Goal: Task Accomplishment & Management: Use online tool/utility

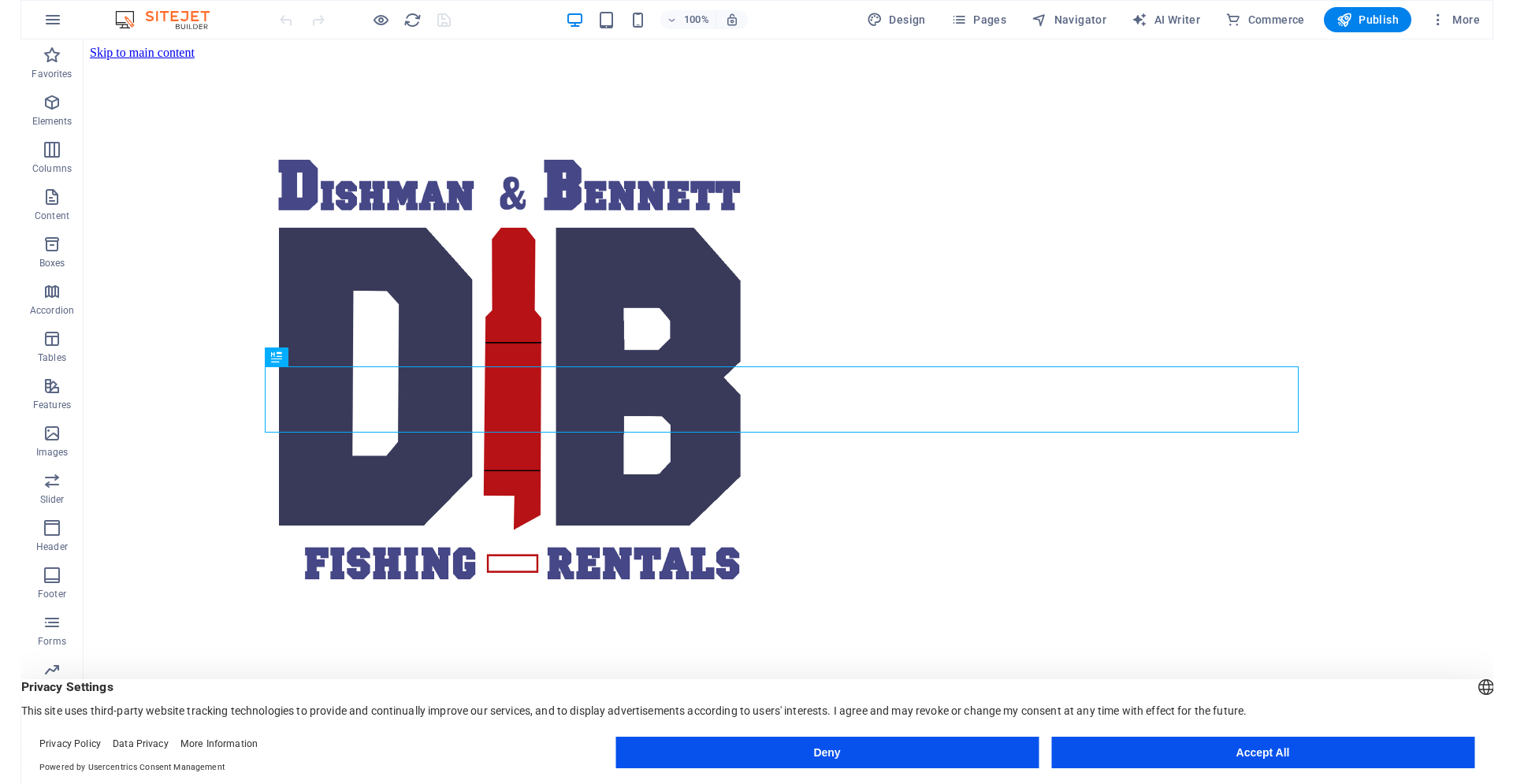
scroll to position [576, 0]
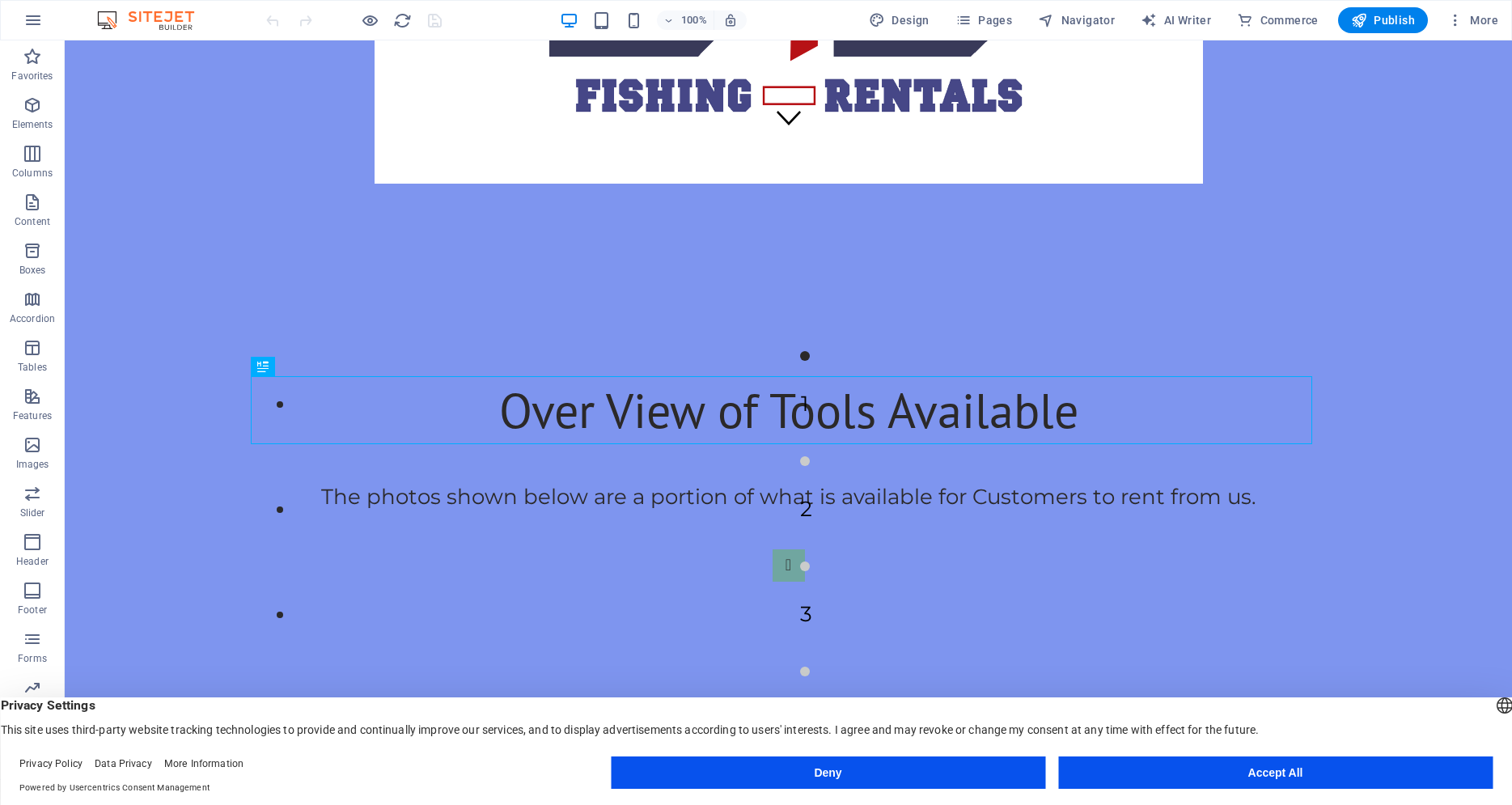
click at [1177, 780] on button "Accept All" at bounding box center [1275, 772] width 434 height 33
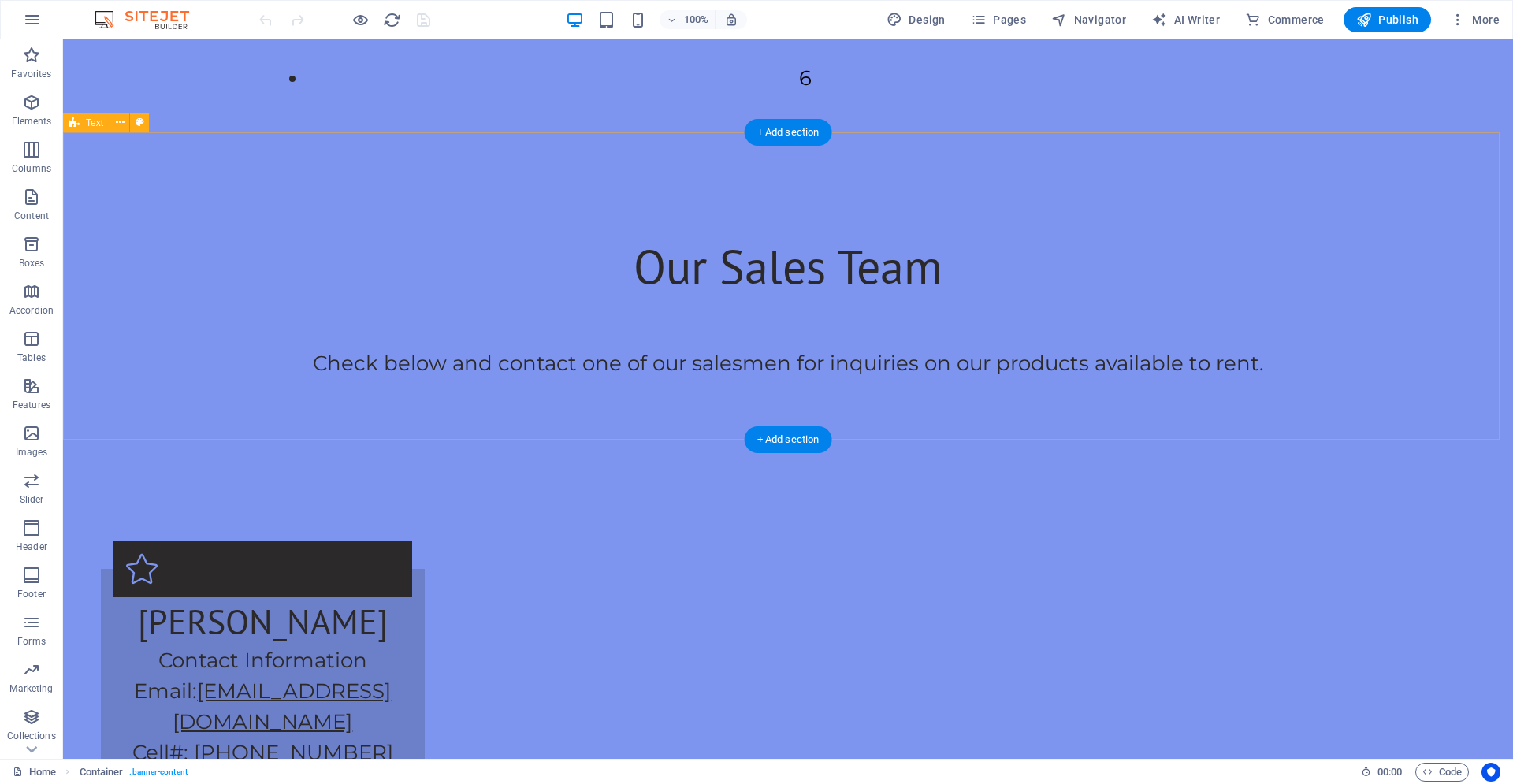
scroll to position [1459, 0]
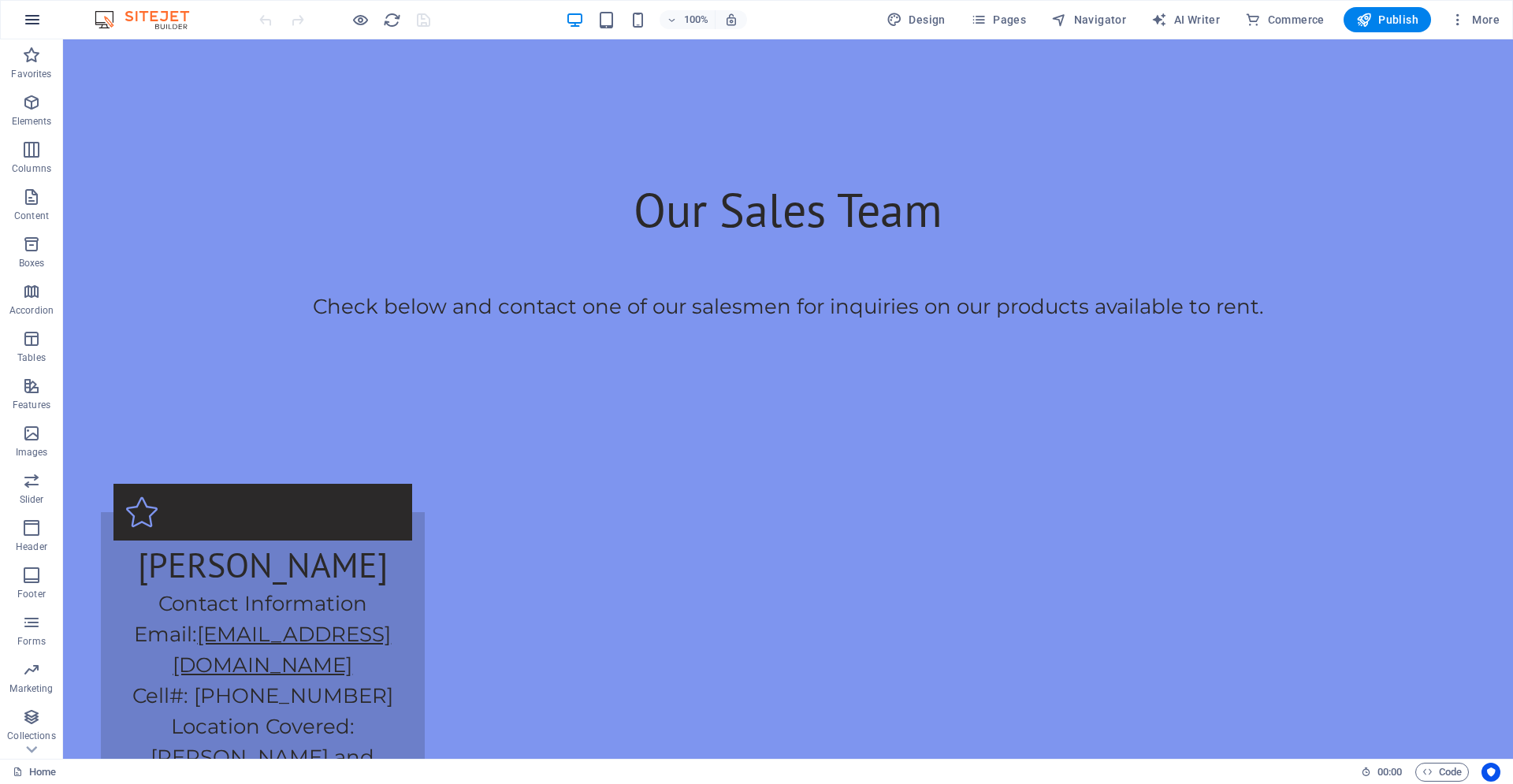
click at [37, 26] on icon "button" at bounding box center [32, 19] width 19 height 19
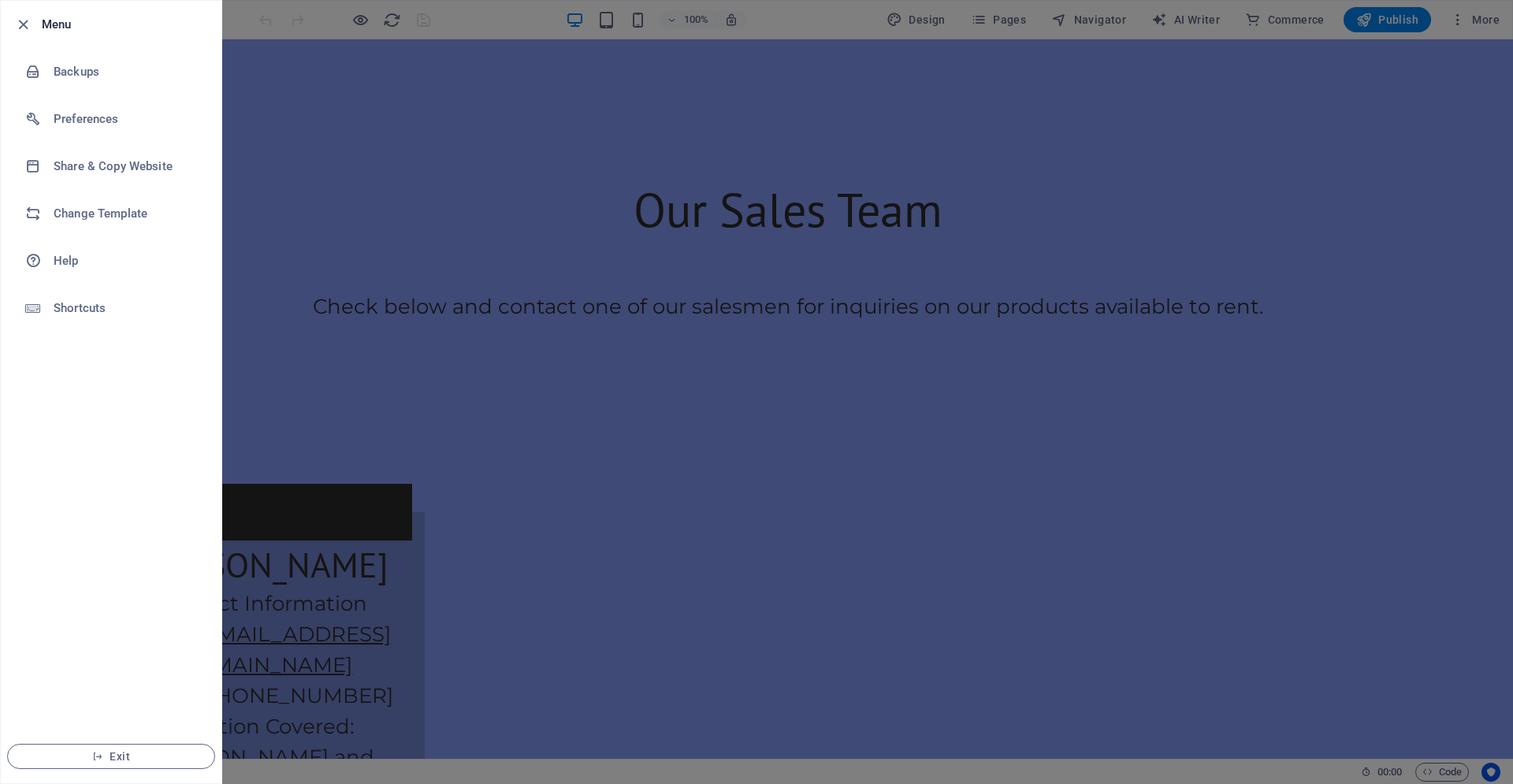
click at [348, 108] on div at bounding box center [756, 392] width 1513 height 784
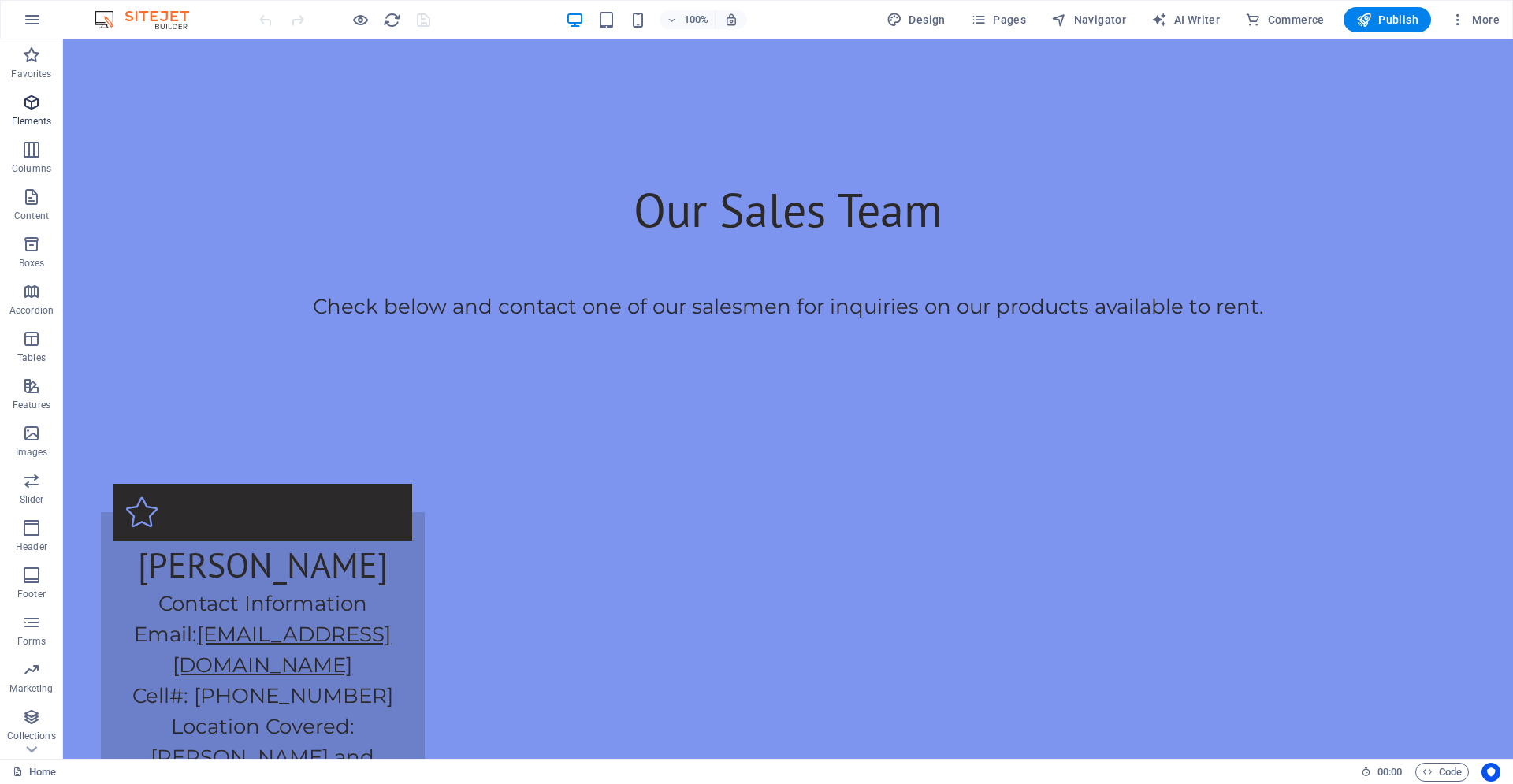
click at [40, 94] on icon "button" at bounding box center [31, 102] width 19 height 19
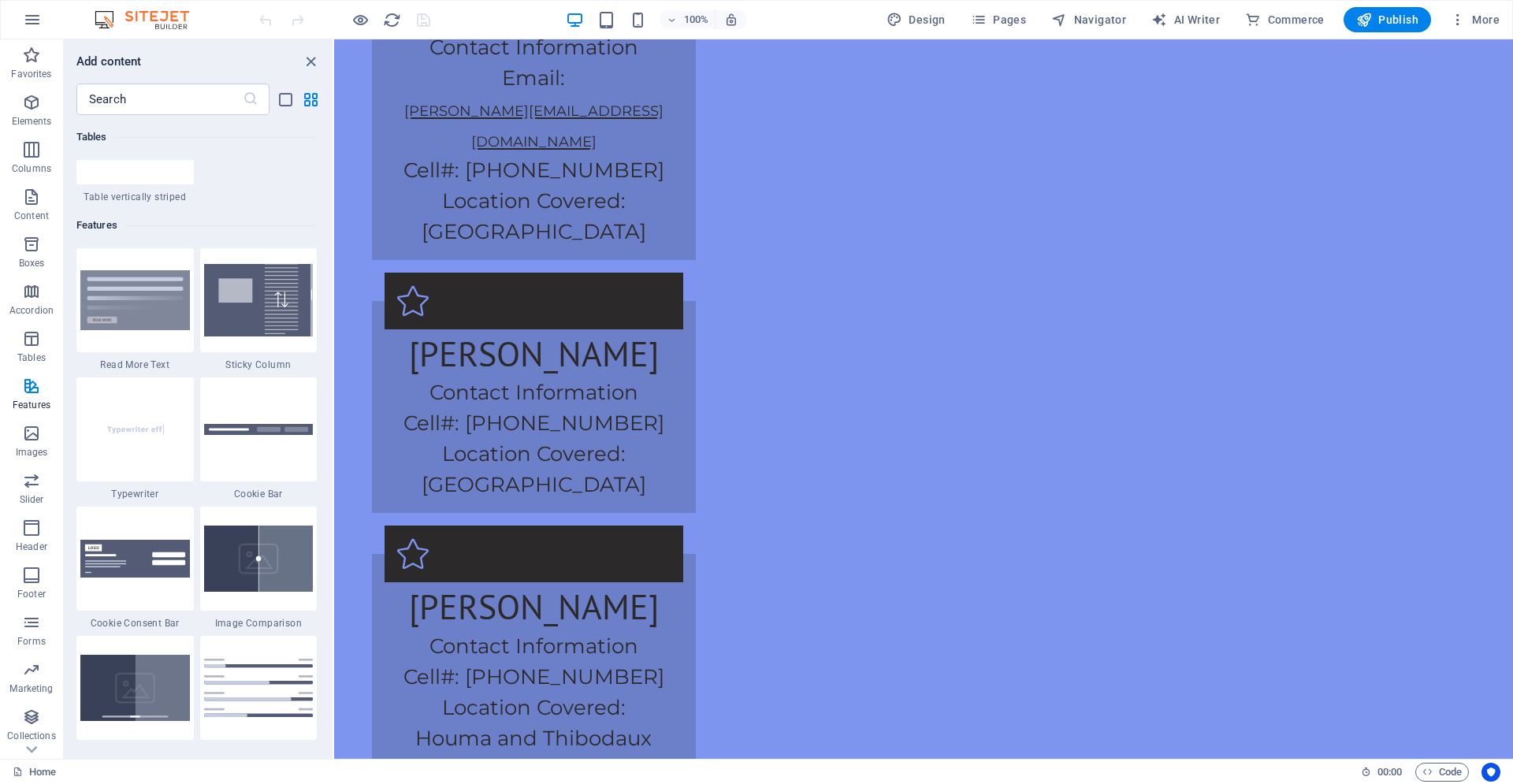
scroll to position [6335, 0]
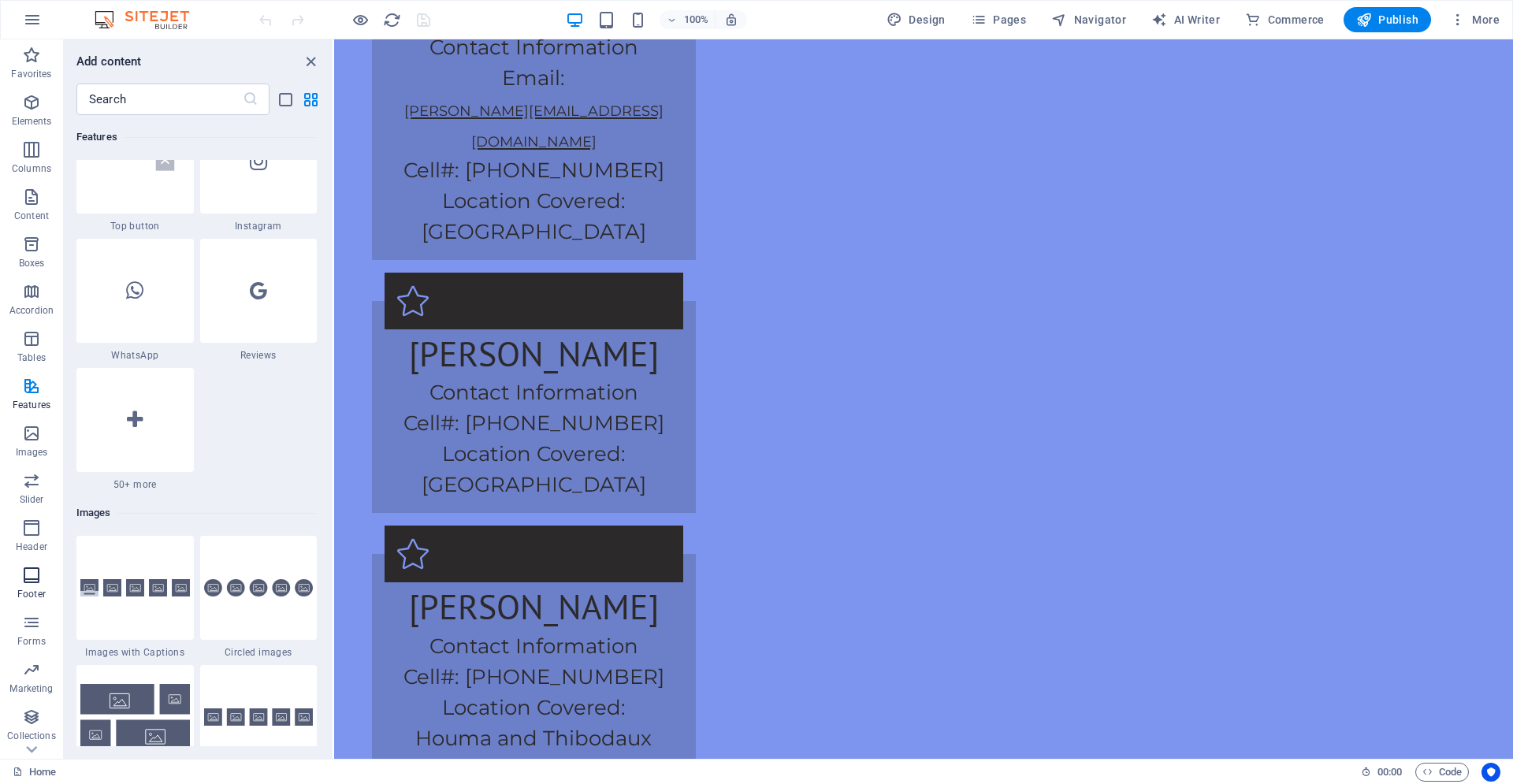
click at [38, 575] on icon "button" at bounding box center [31, 575] width 19 height 19
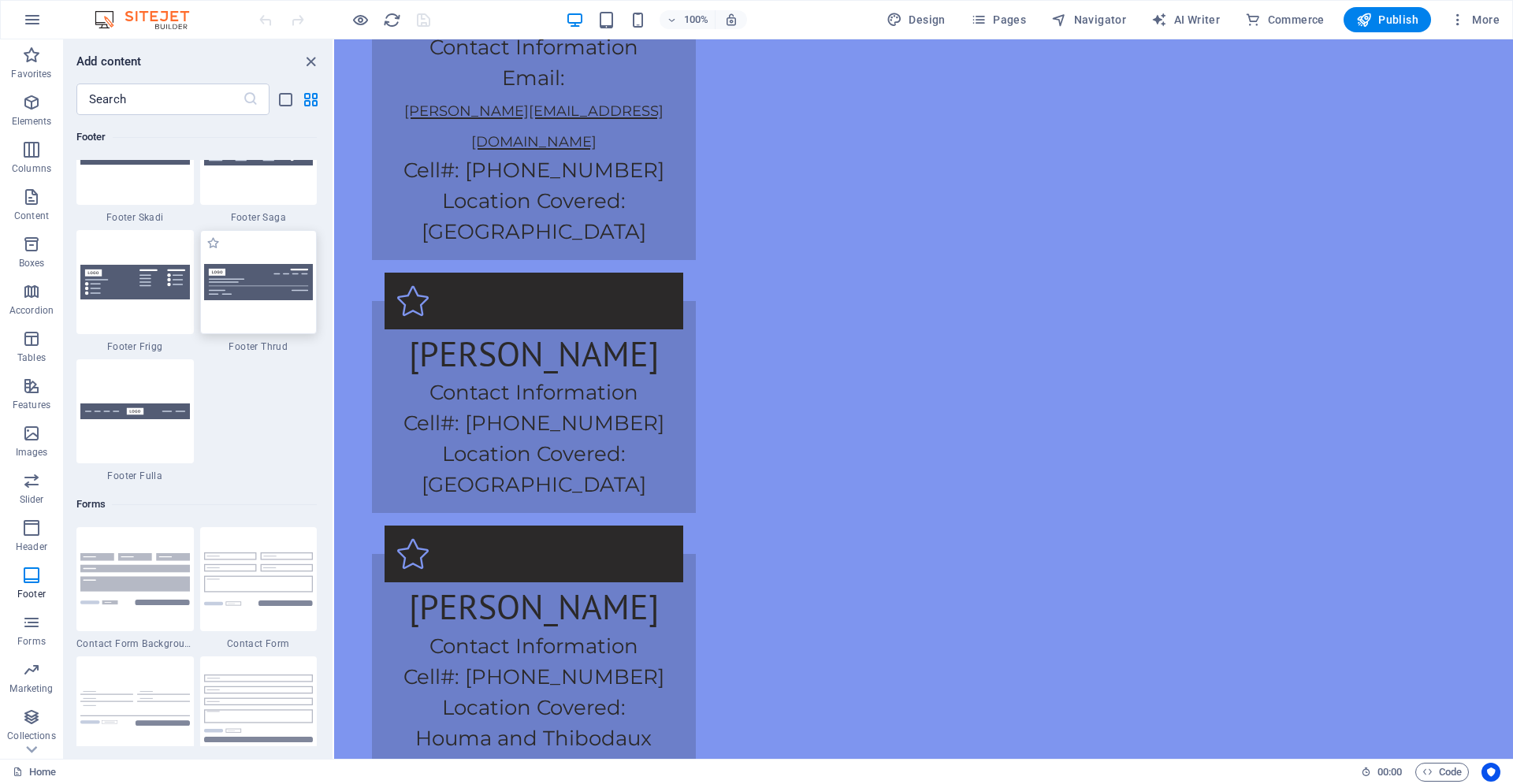
scroll to position [11137, 0]
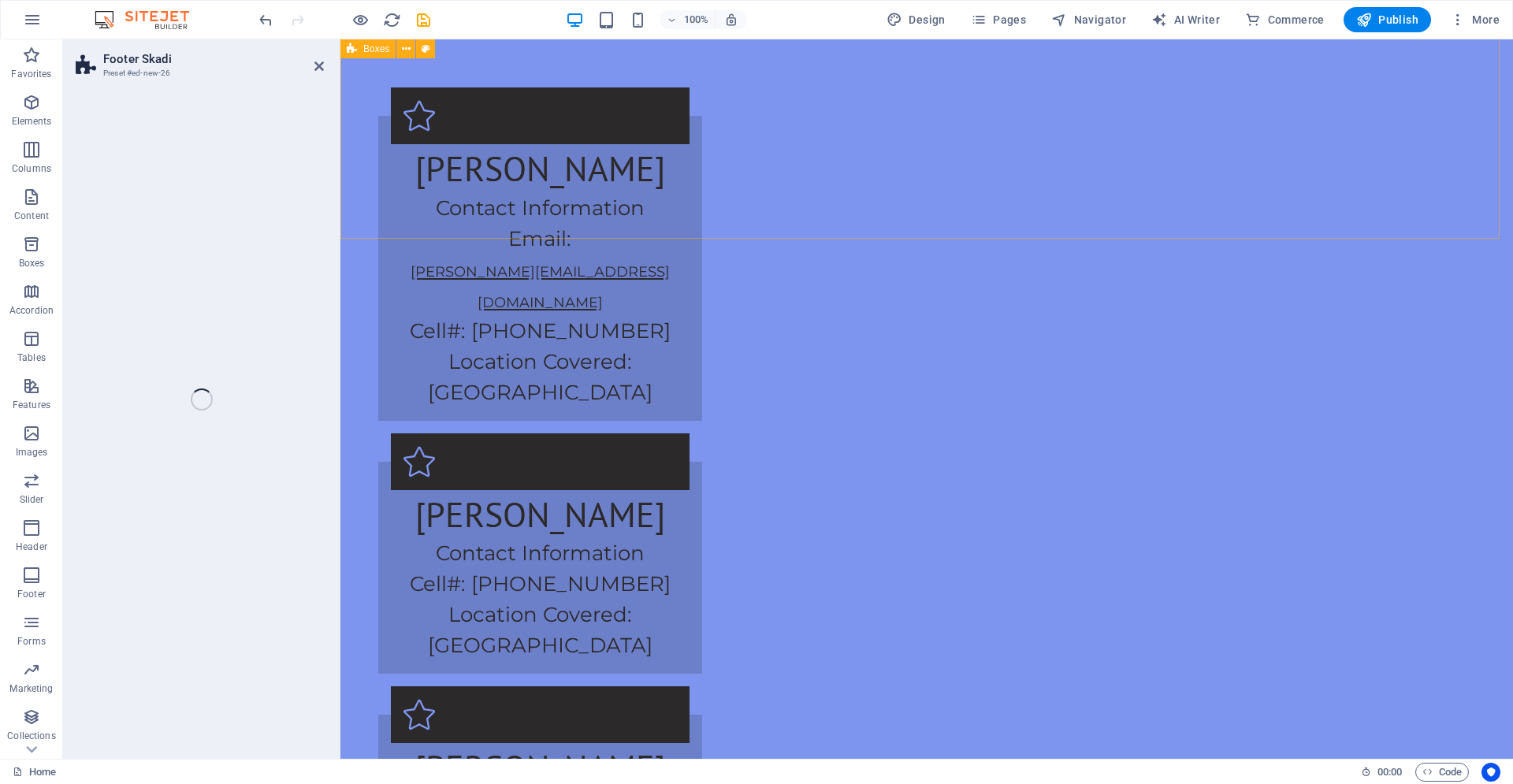
select select "rem"
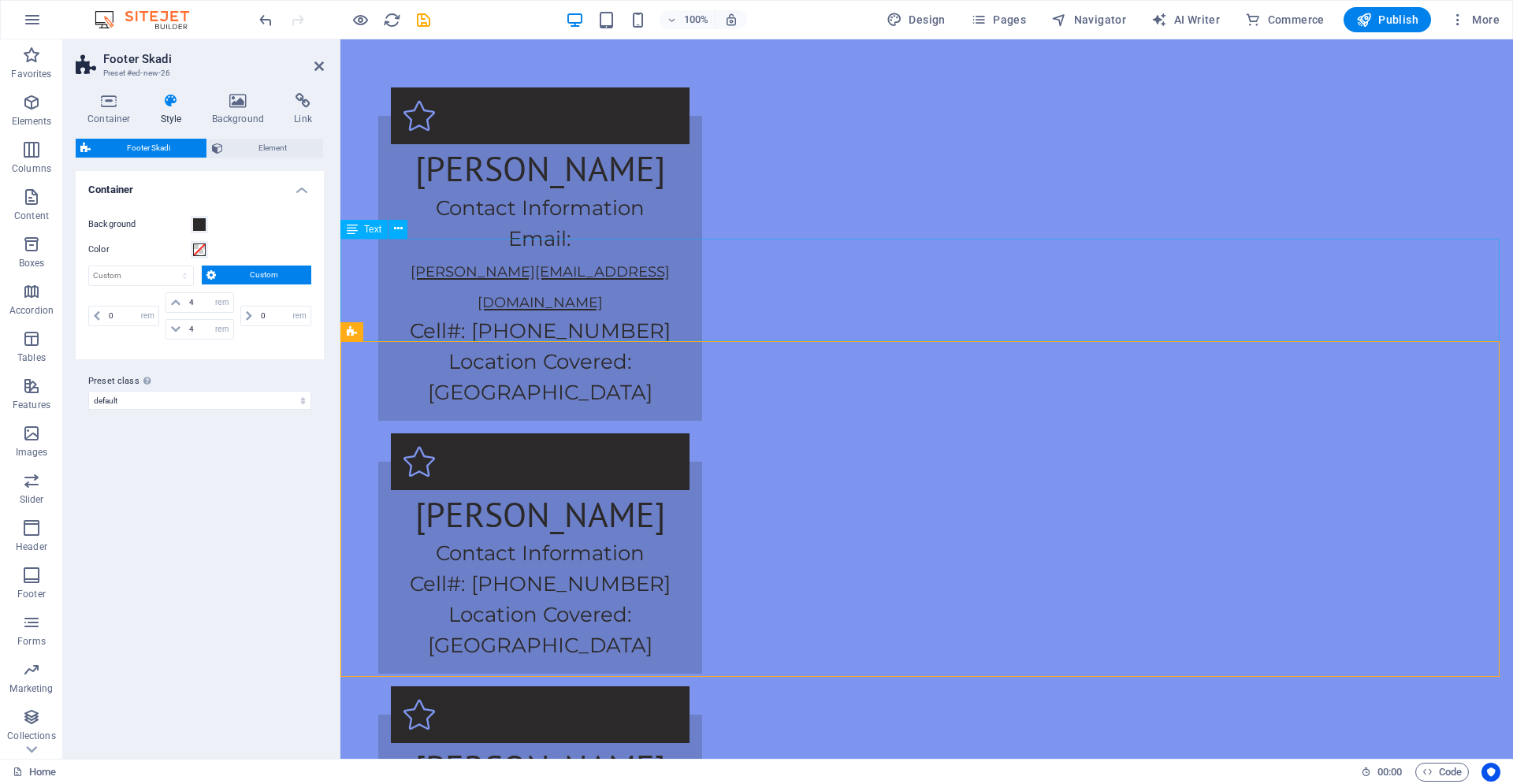
scroll to position [3055, 0]
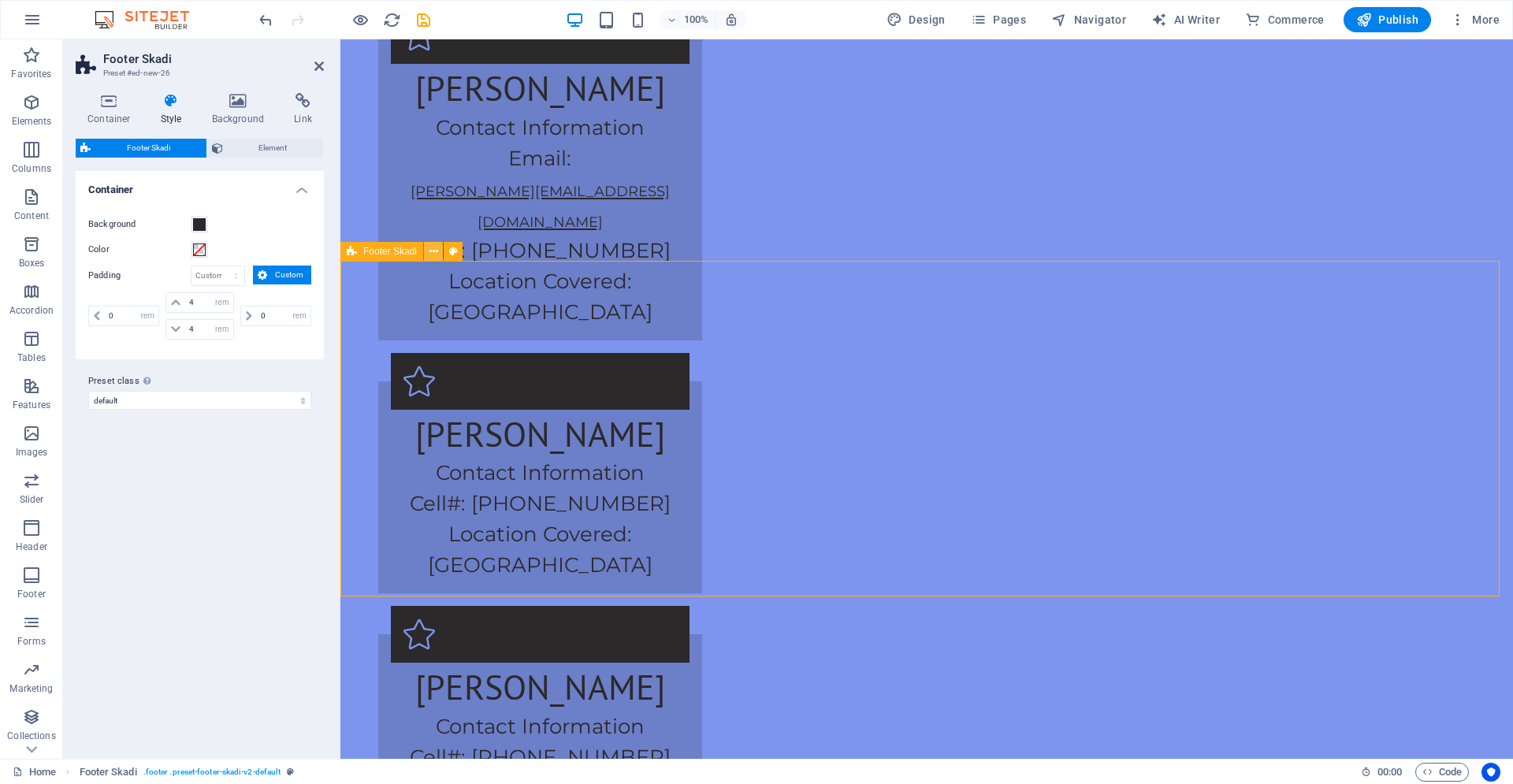
click at [440, 254] on button at bounding box center [433, 251] width 19 height 19
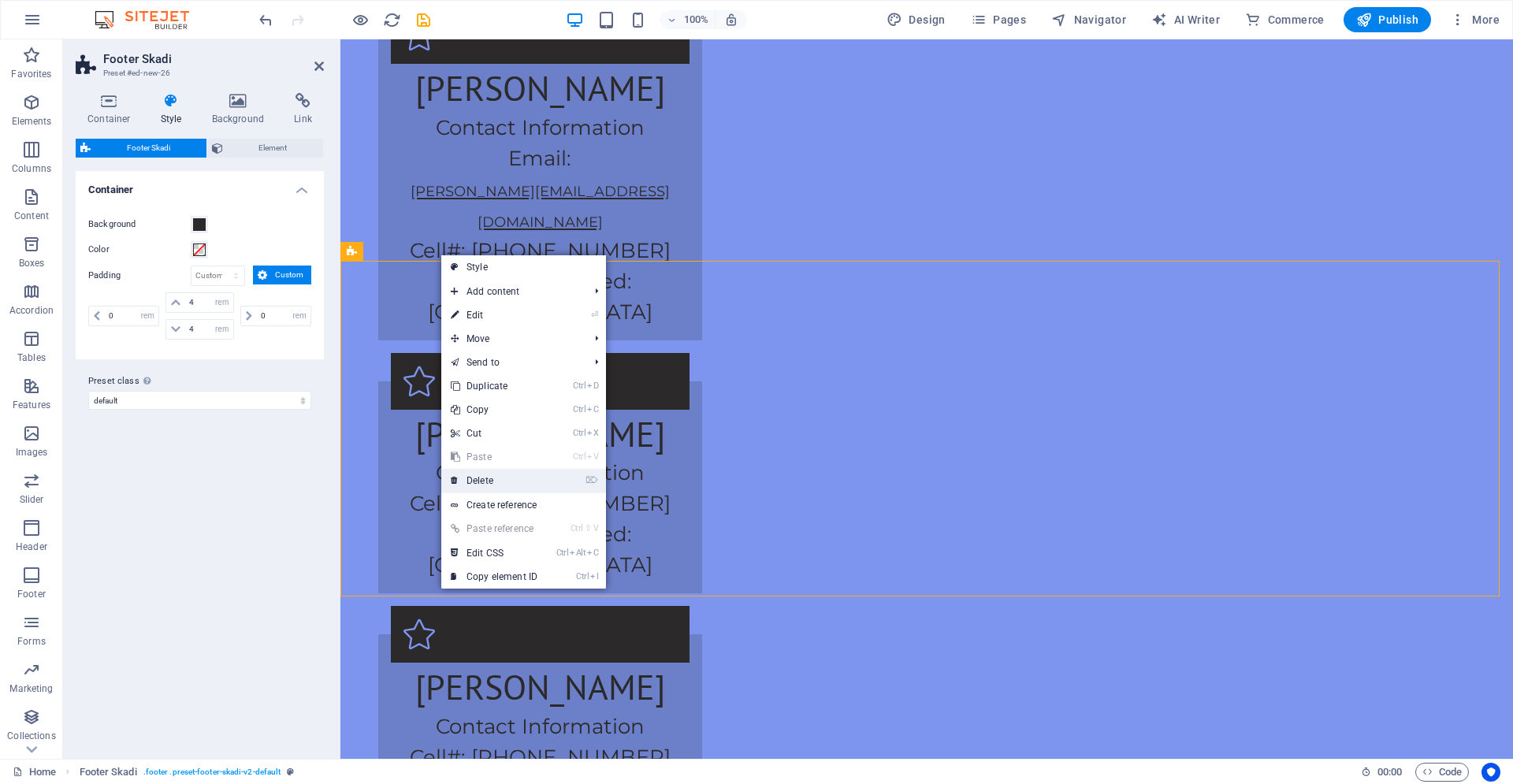
click at [491, 473] on link "⌦ Delete" at bounding box center [494, 480] width 106 height 24
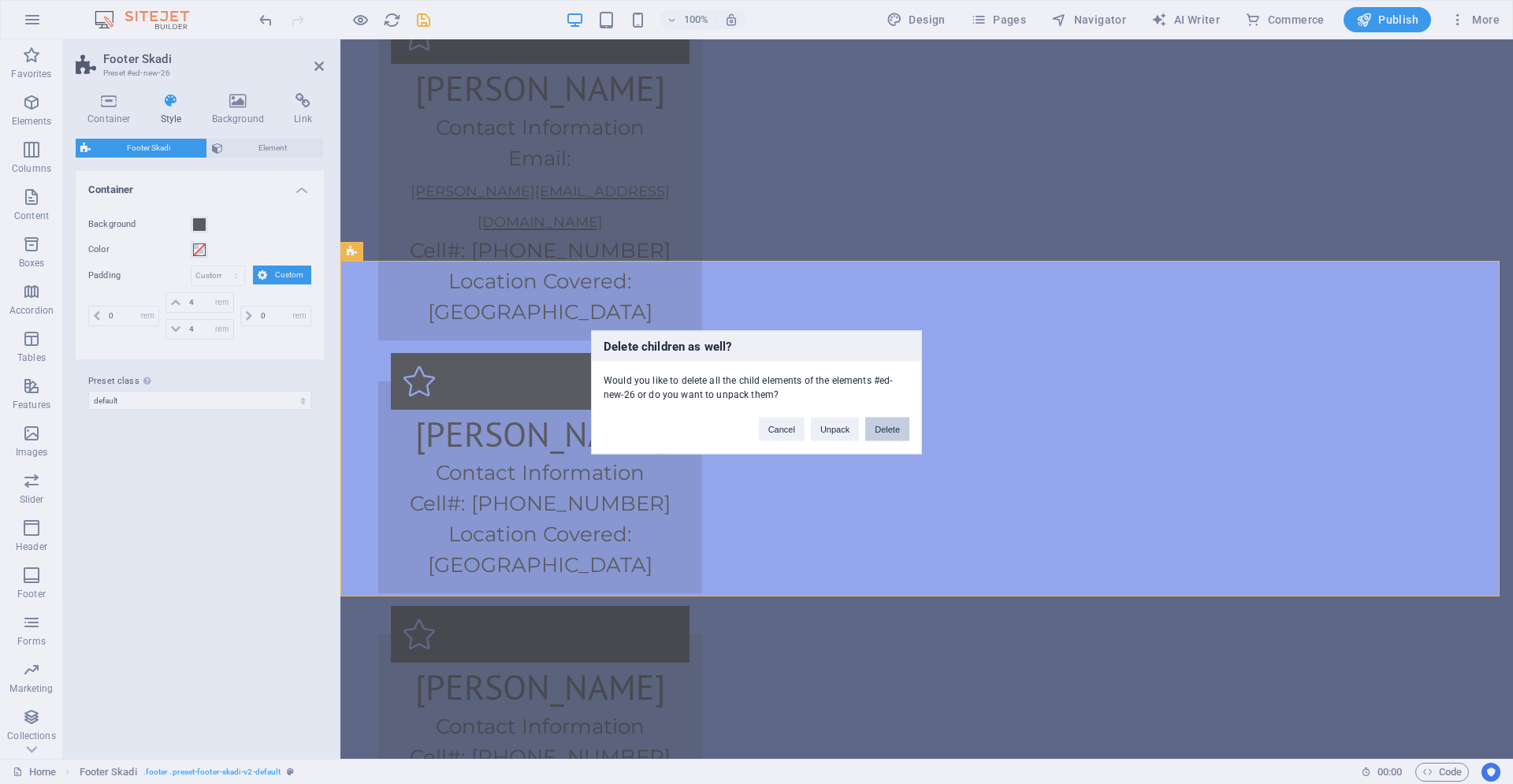
click at [885, 429] on button "Delete" at bounding box center [888, 429] width 44 height 24
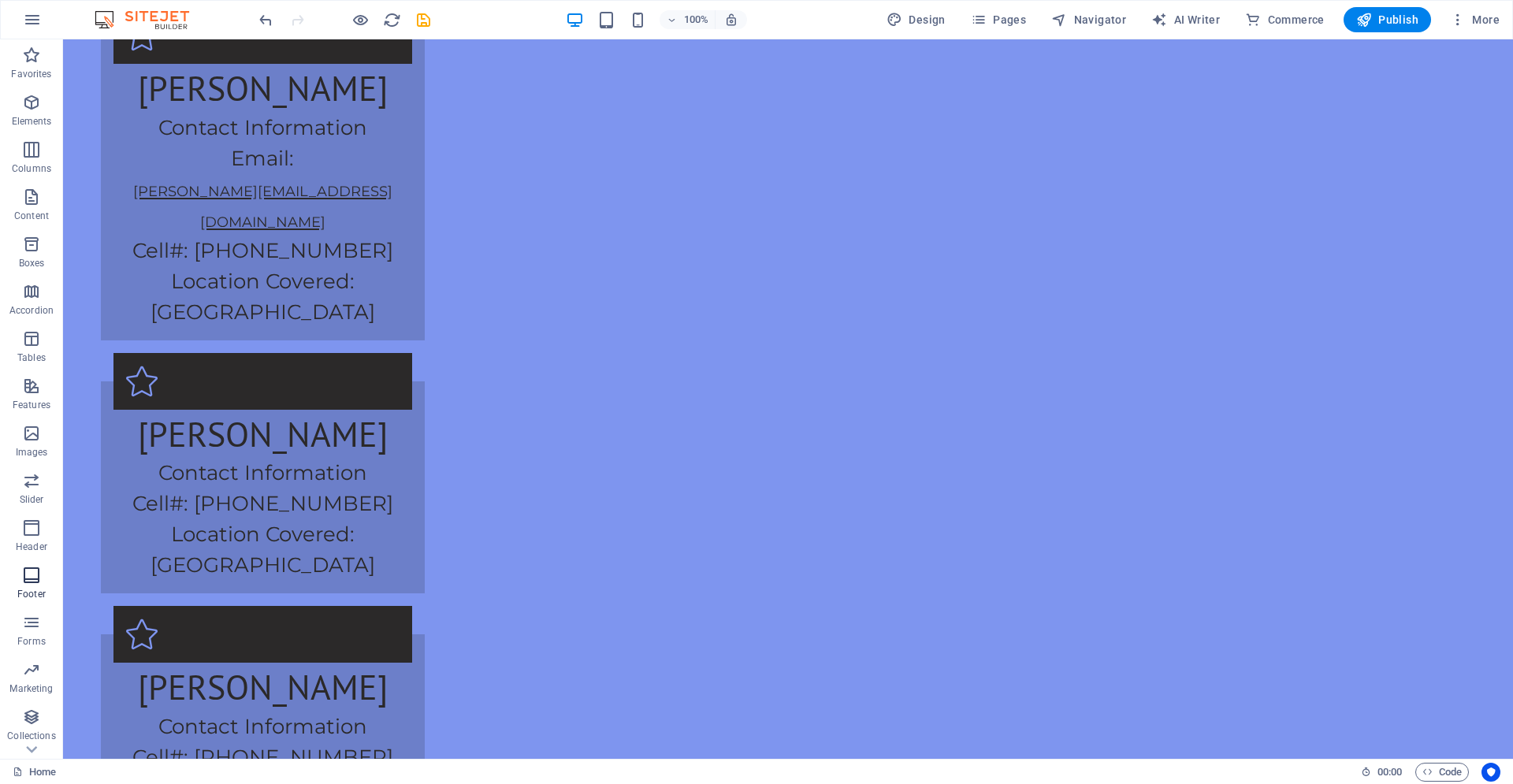
click at [31, 591] on p "Footer" at bounding box center [31, 594] width 28 height 13
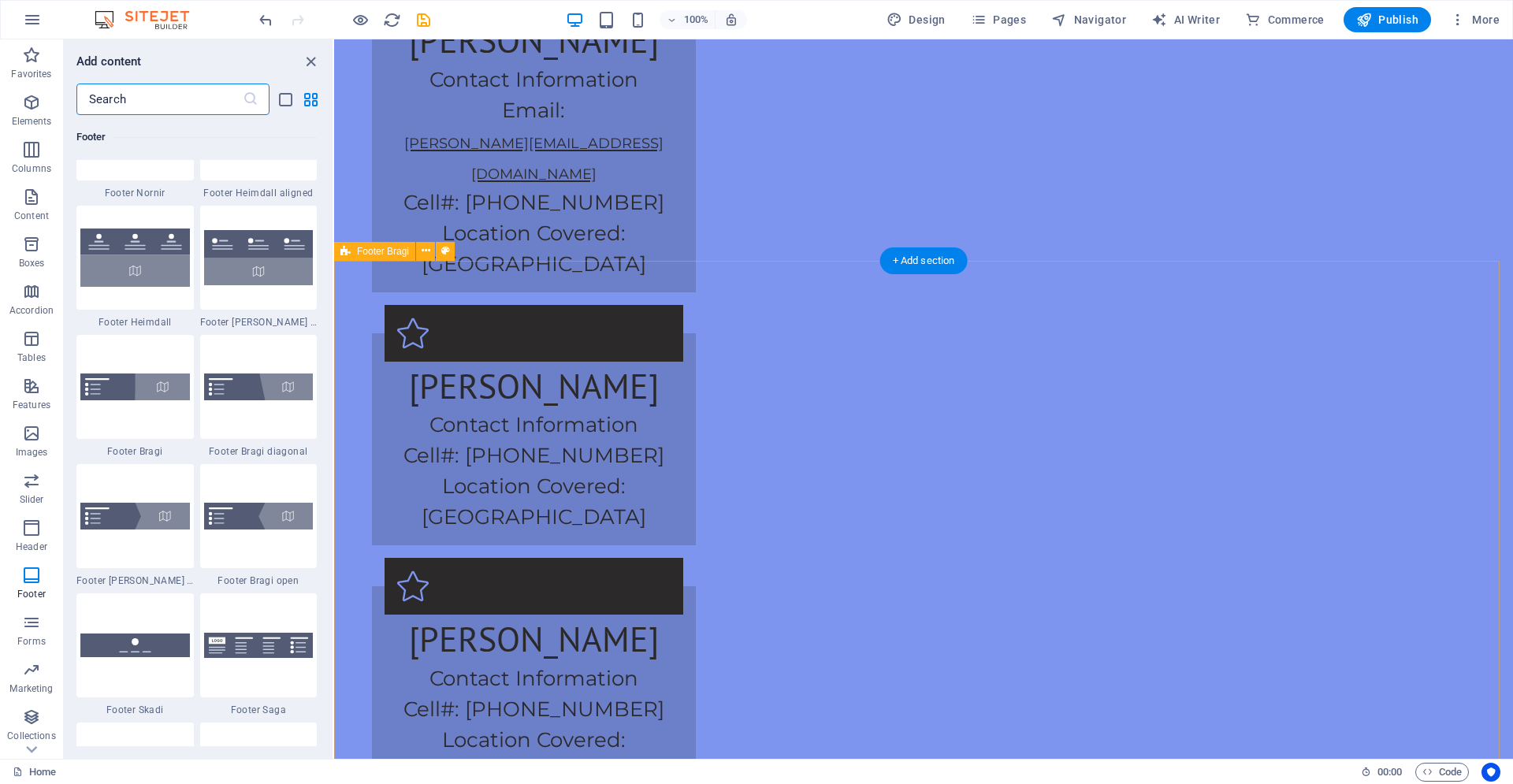
scroll to position [3135, 0]
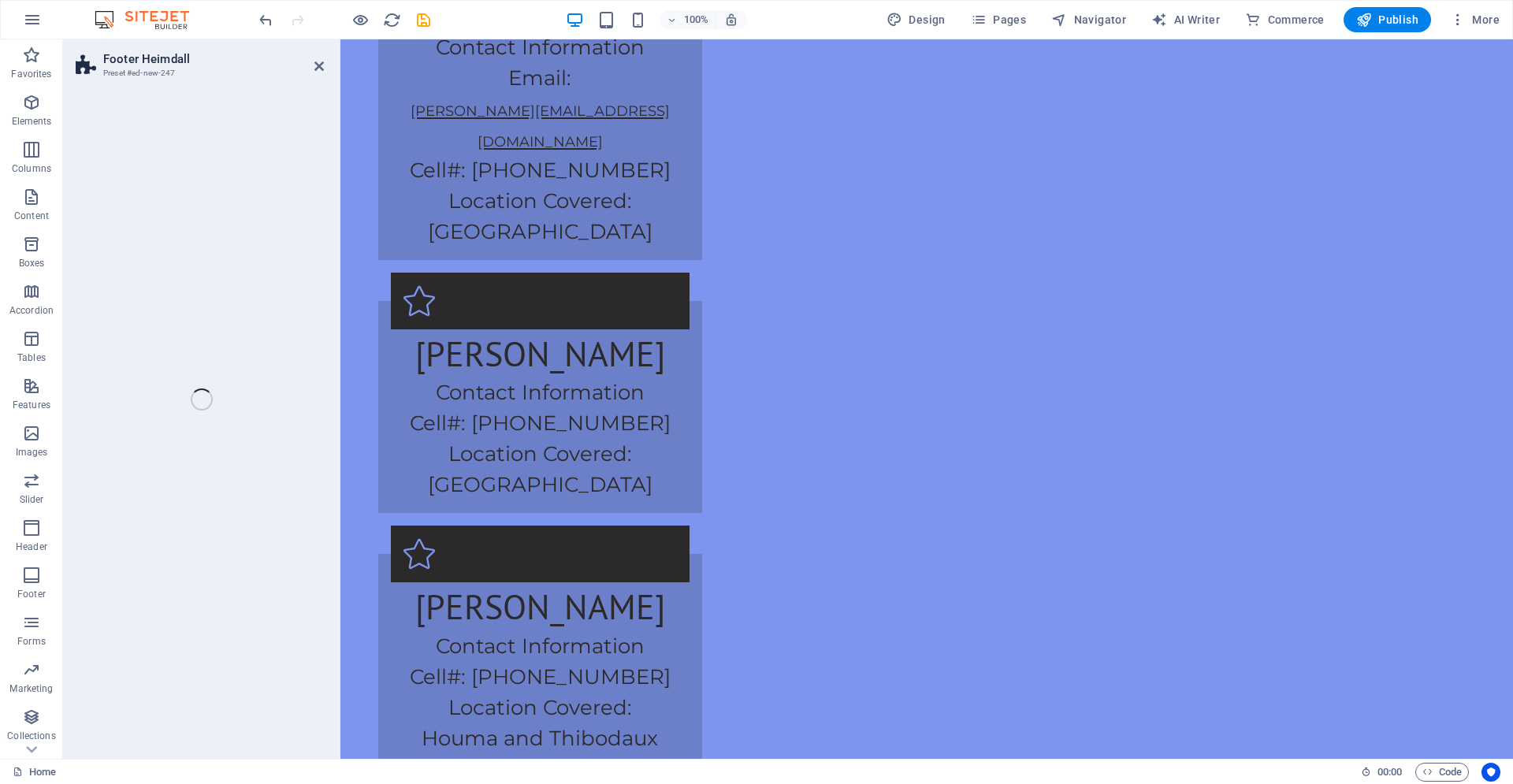
select select "rem"
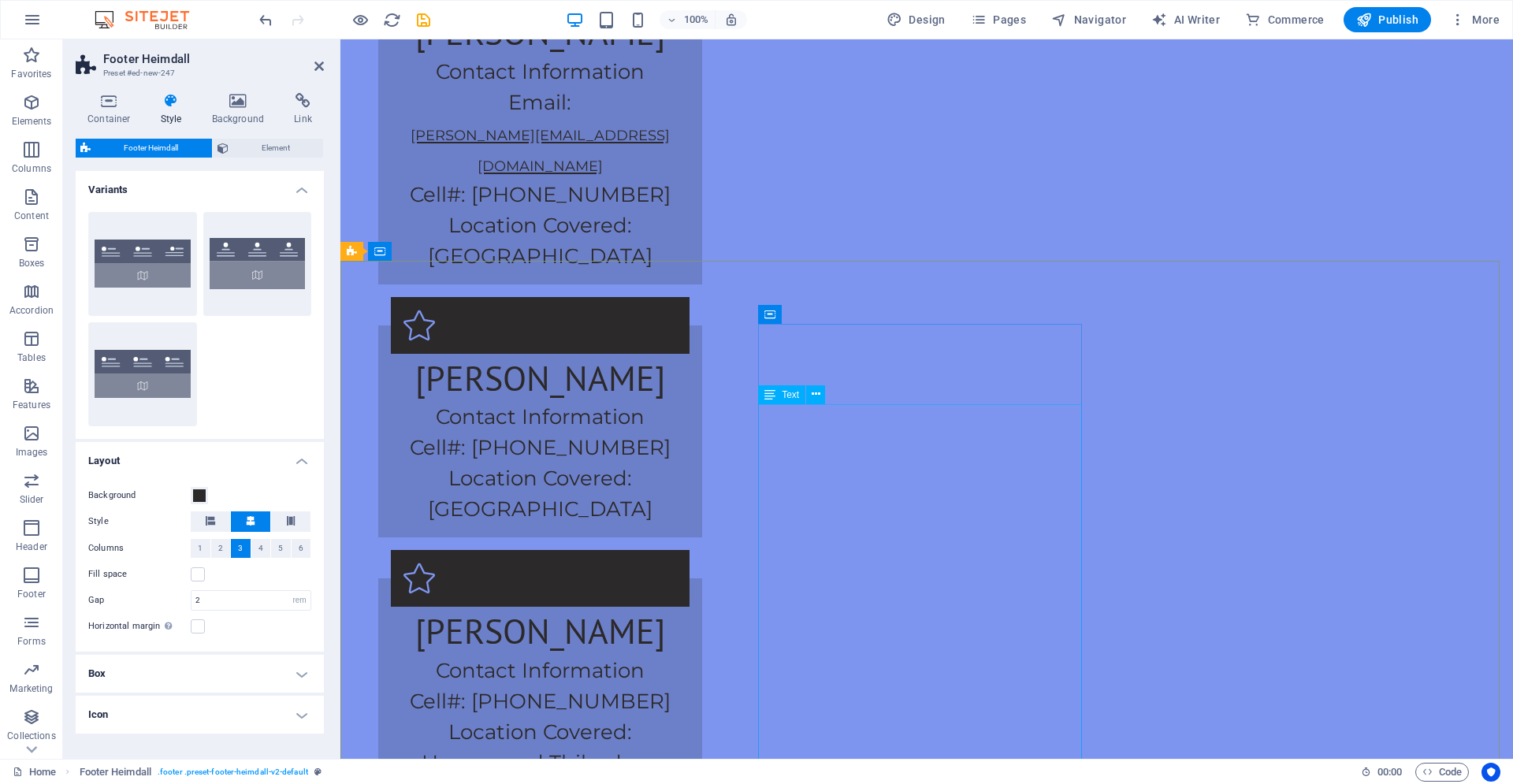
scroll to position [3296, 0]
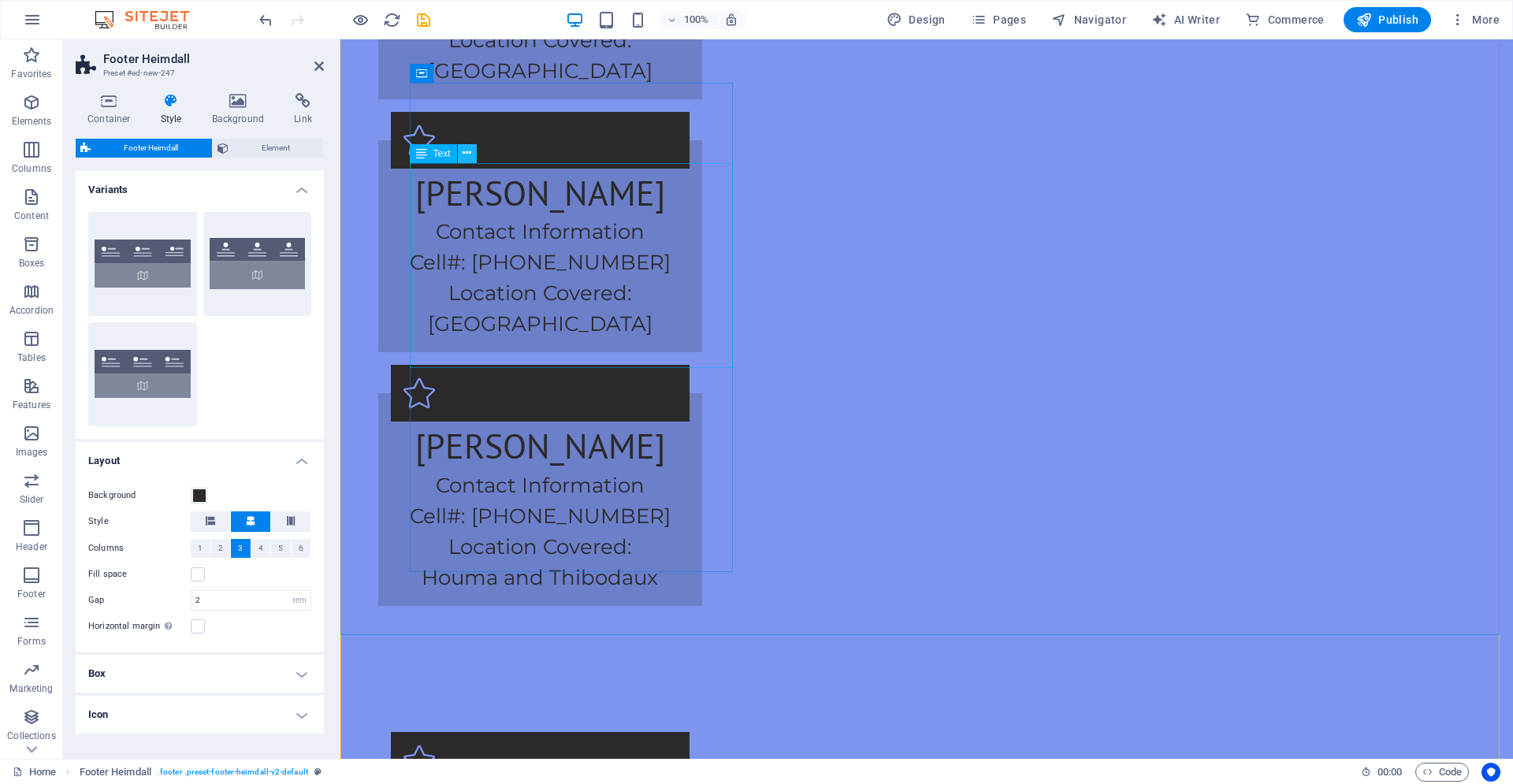
click at [471, 157] on button at bounding box center [467, 153] width 19 height 19
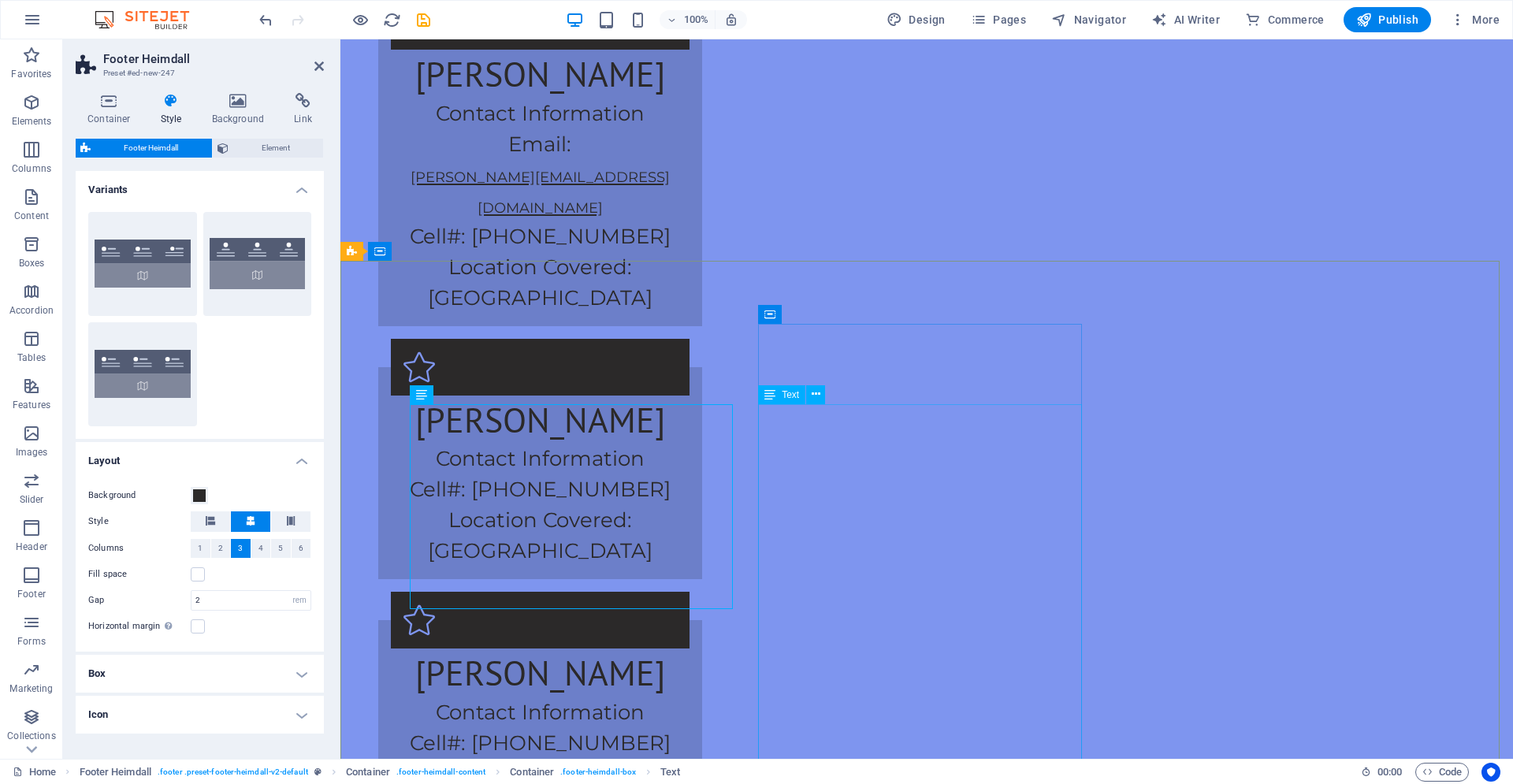
scroll to position [3537, 0]
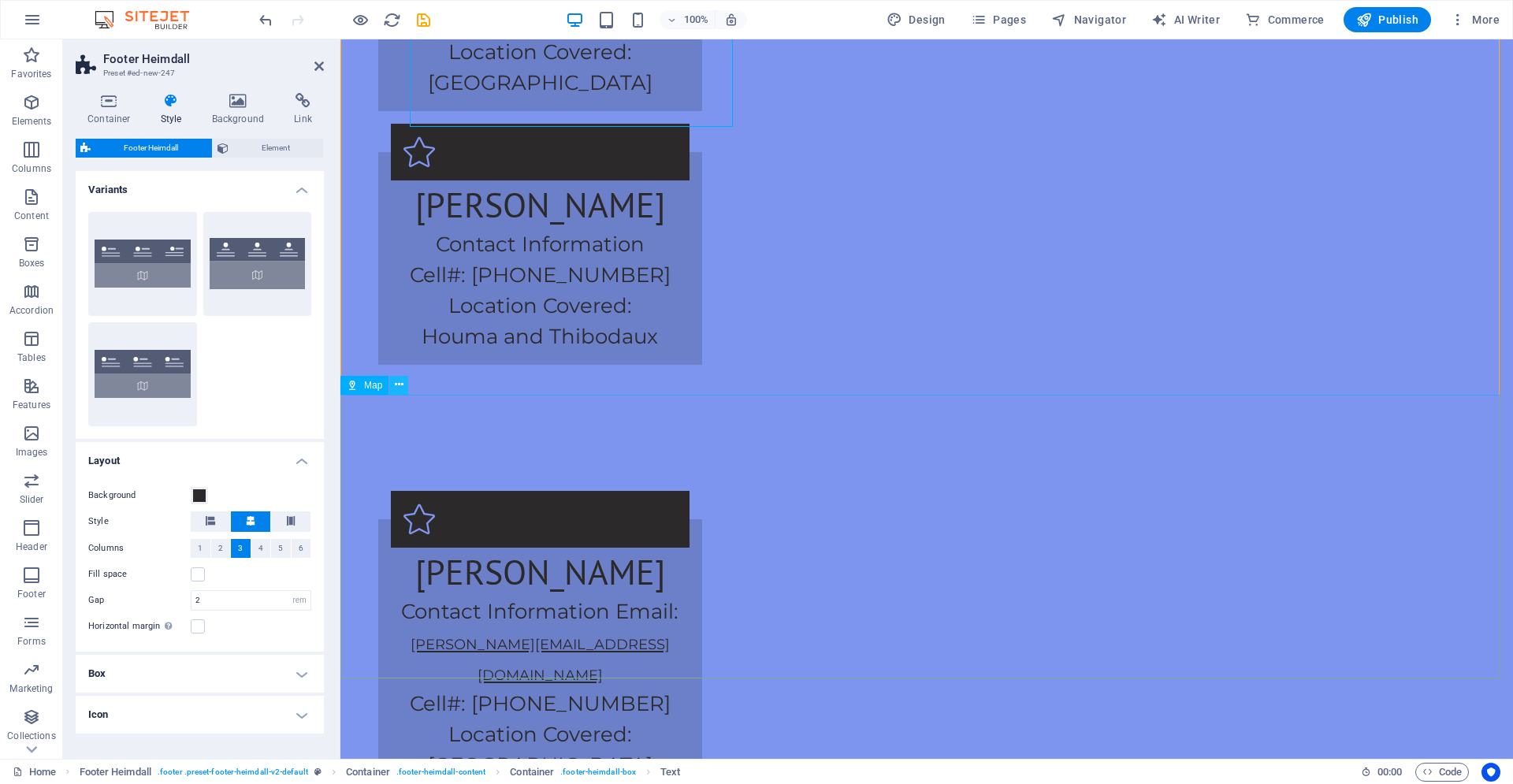
click at [398, 389] on icon at bounding box center [398, 385] width 8 height 16
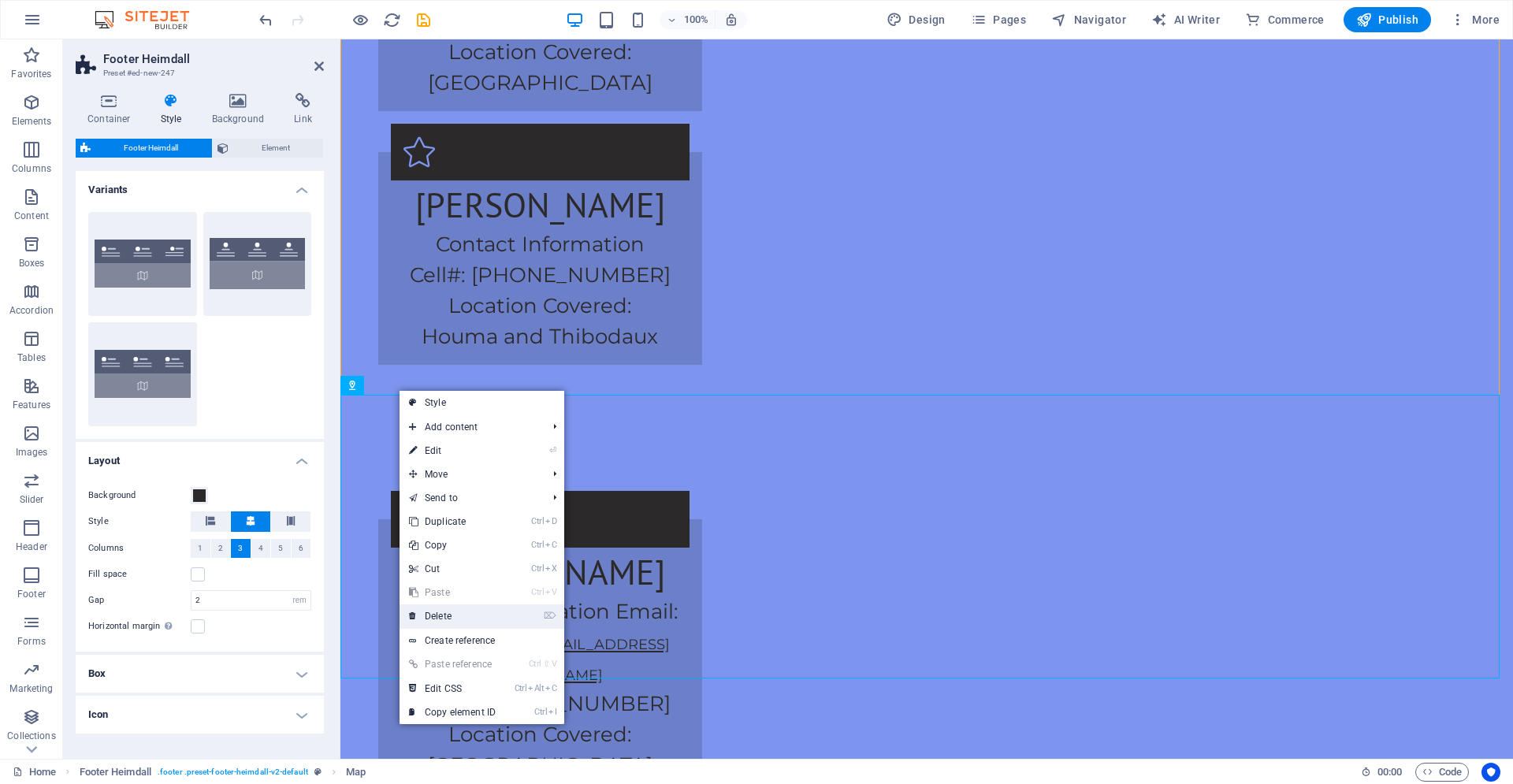
click at [453, 609] on link "⌦ Delete" at bounding box center [453, 616] width 106 height 24
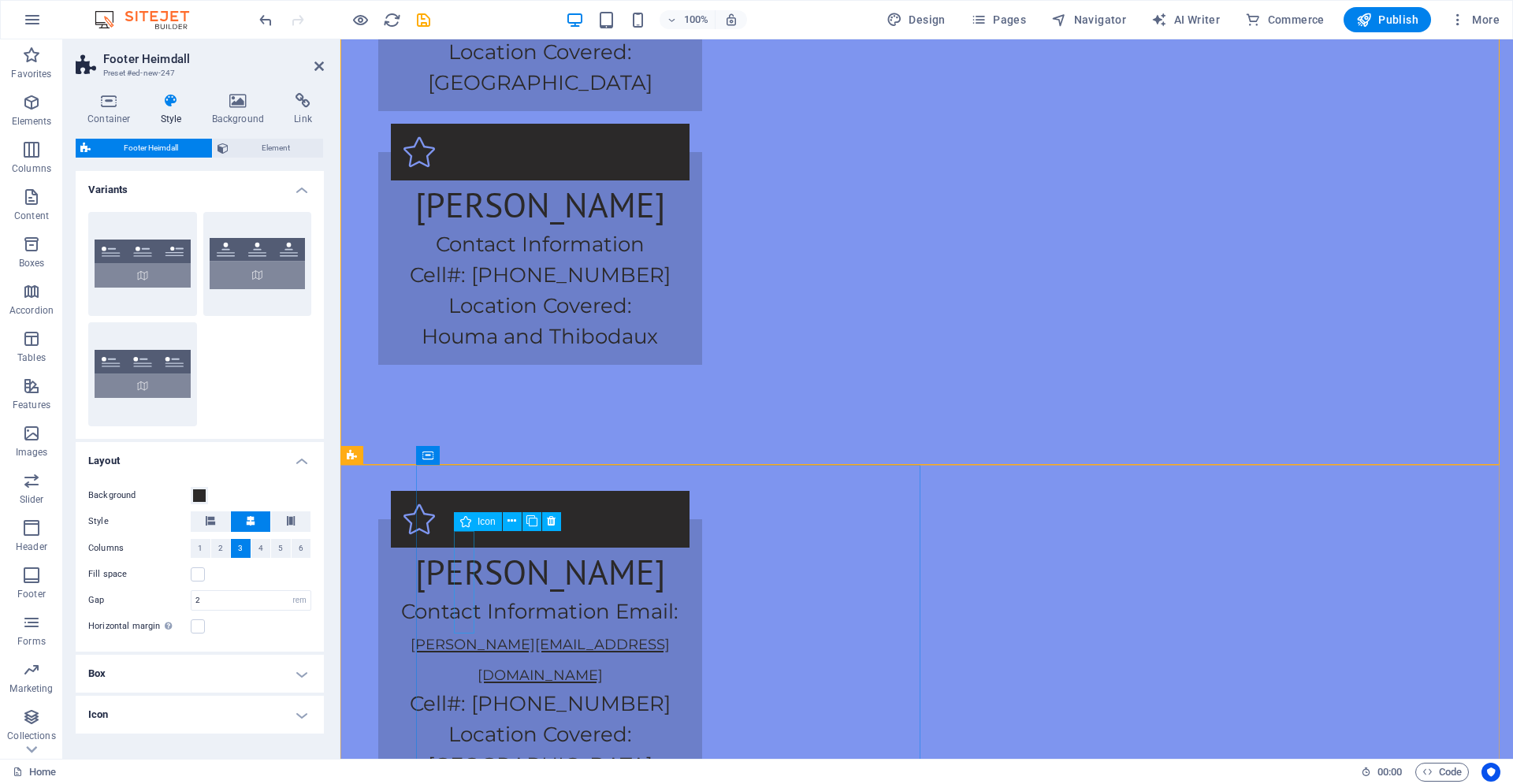
scroll to position [3135, 0]
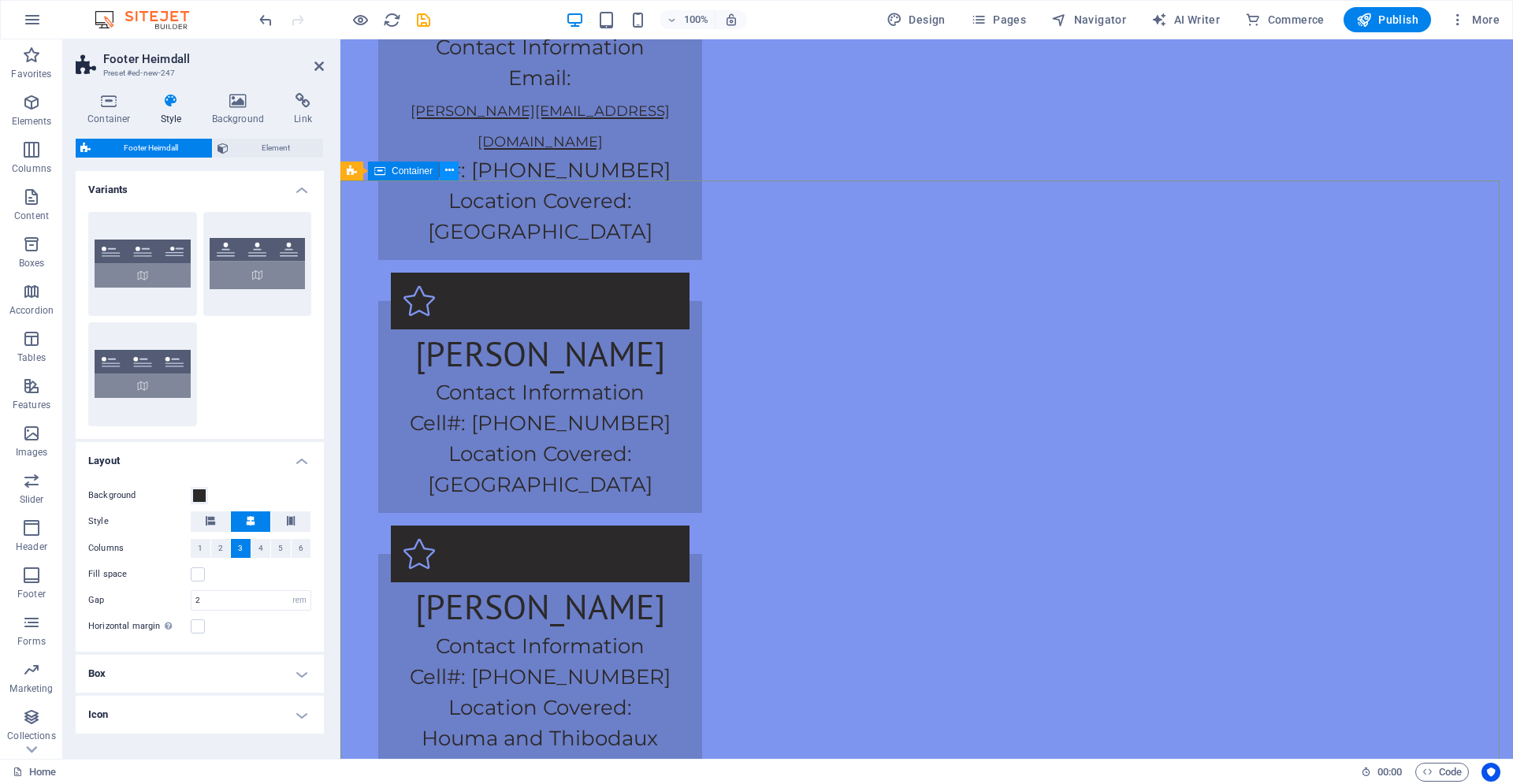
click at [446, 171] on icon at bounding box center [449, 171] width 8 height 16
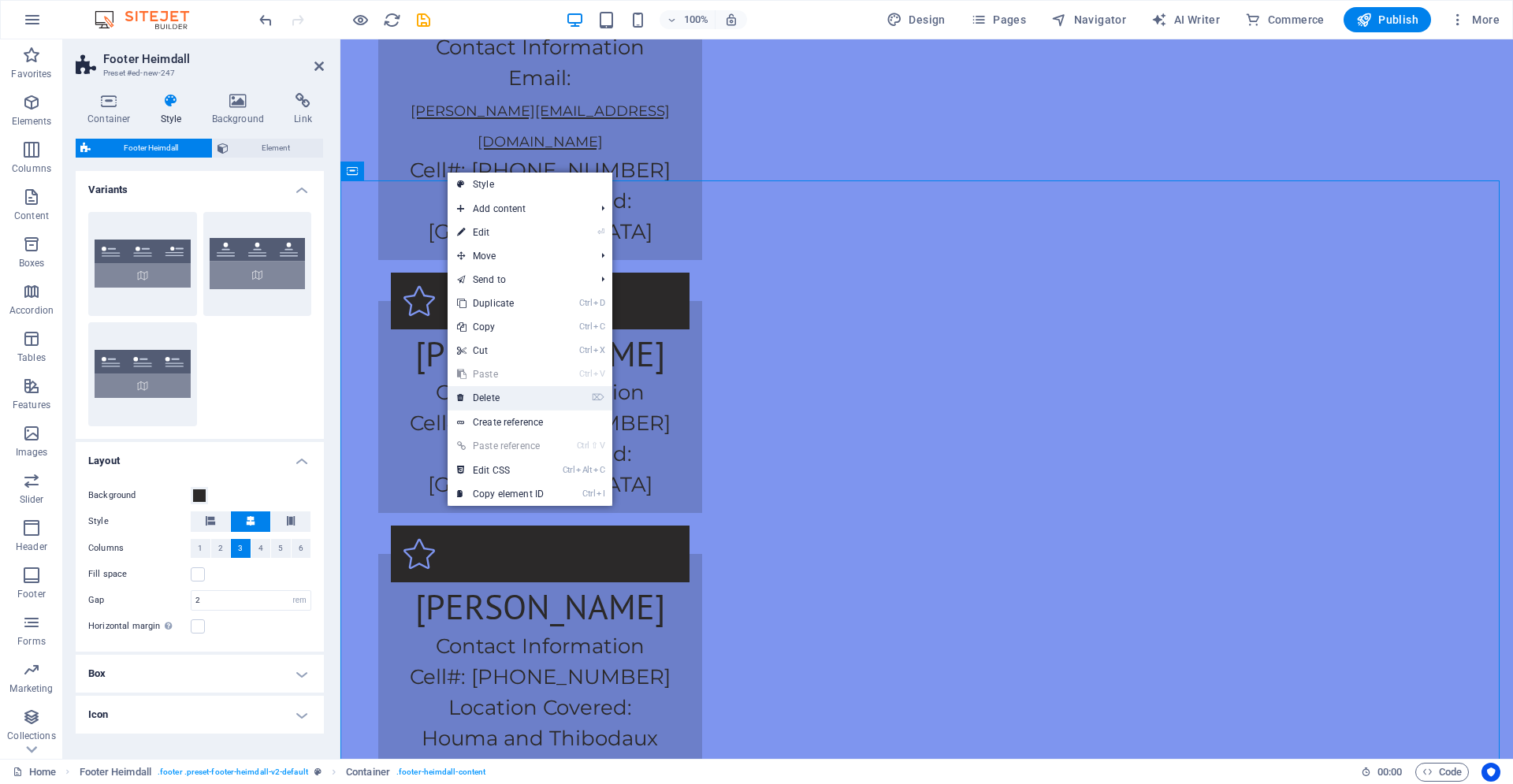
click at [489, 393] on link "⌦ Delete" at bounding box center [500, 398] width 106 height 24
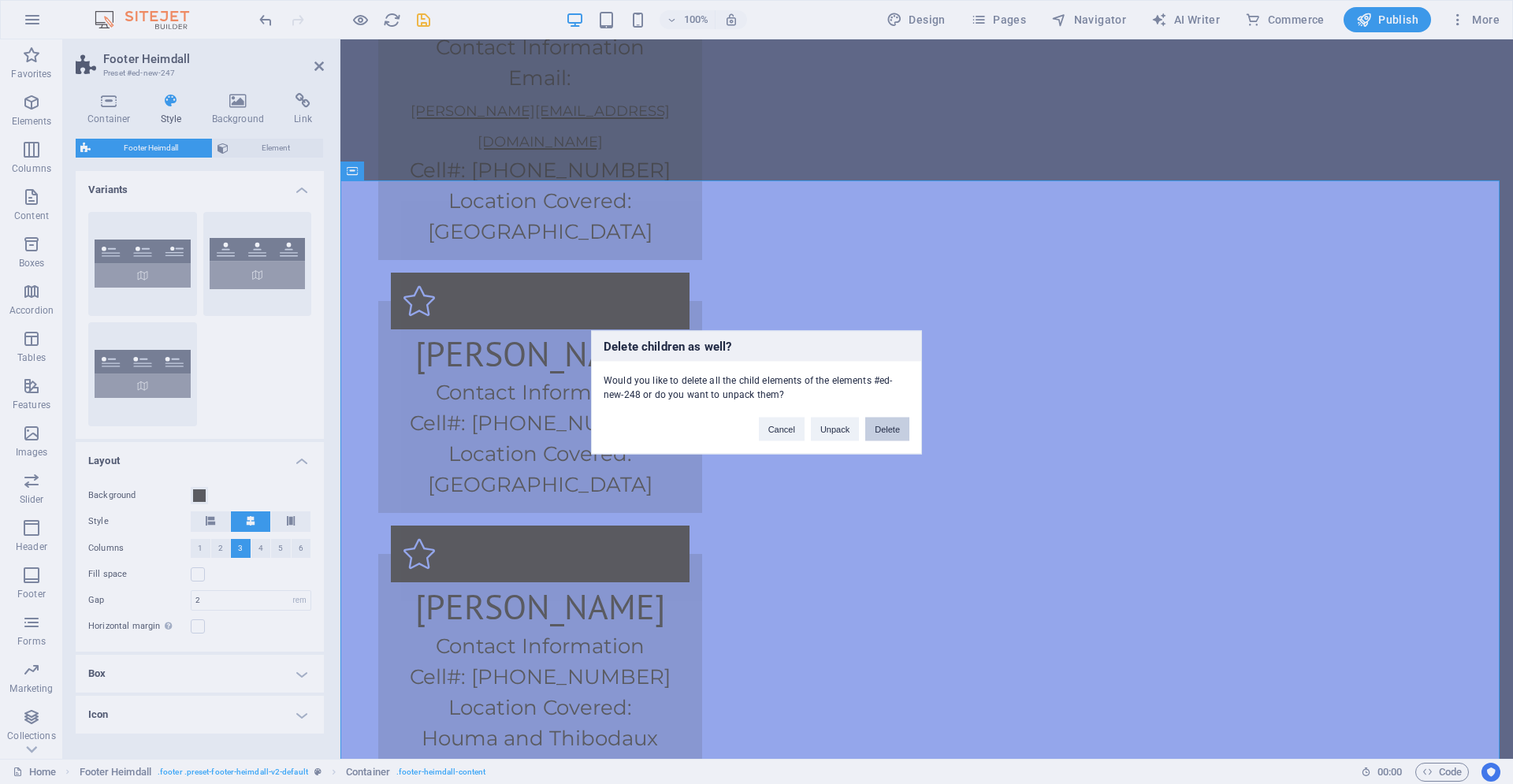
click at [882, 430] on button "Delete" at bounding box center [888, 429] width 44 height 24
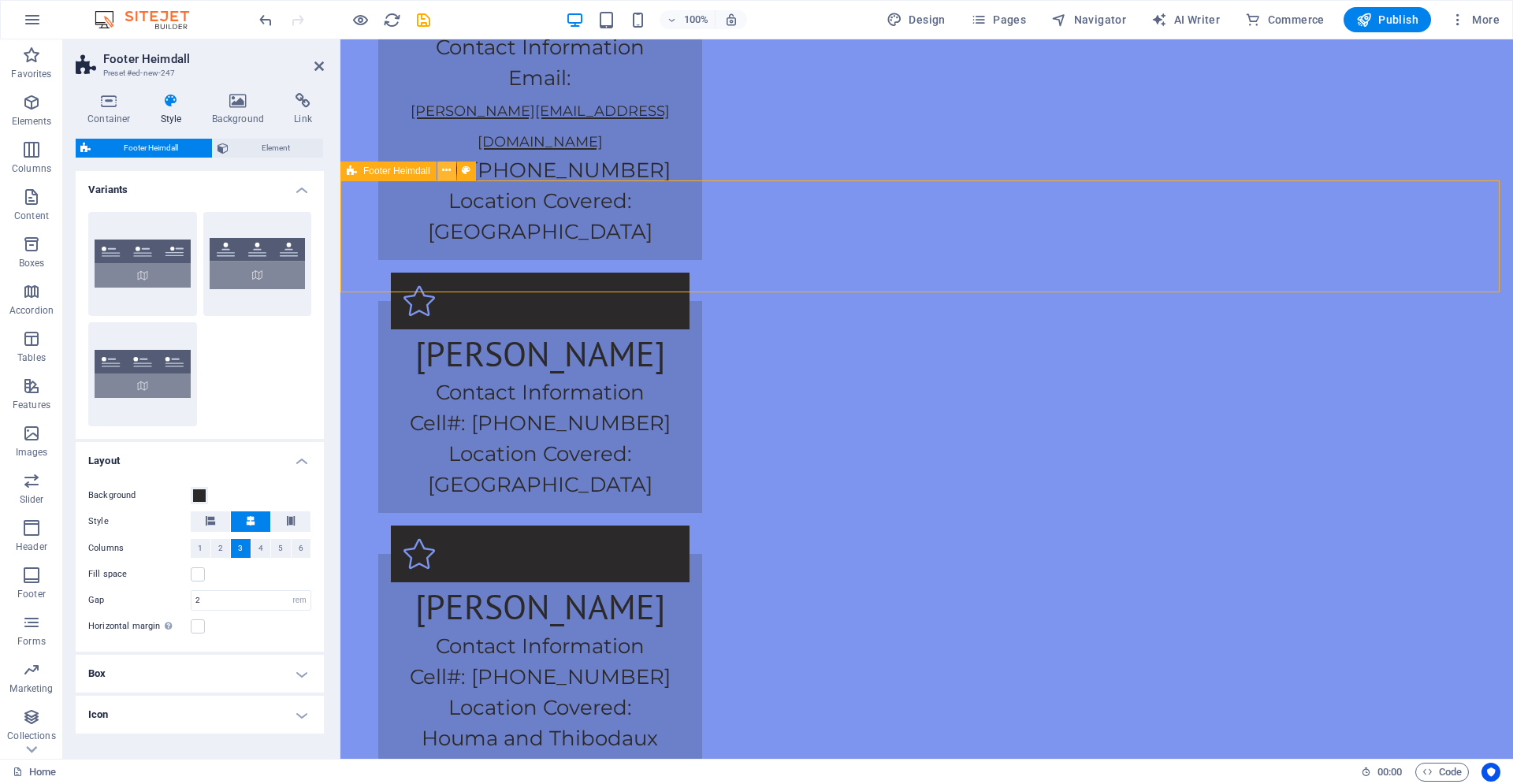
click at [447, 173] on icon at bounding box center [446, 171] width 8 height 16
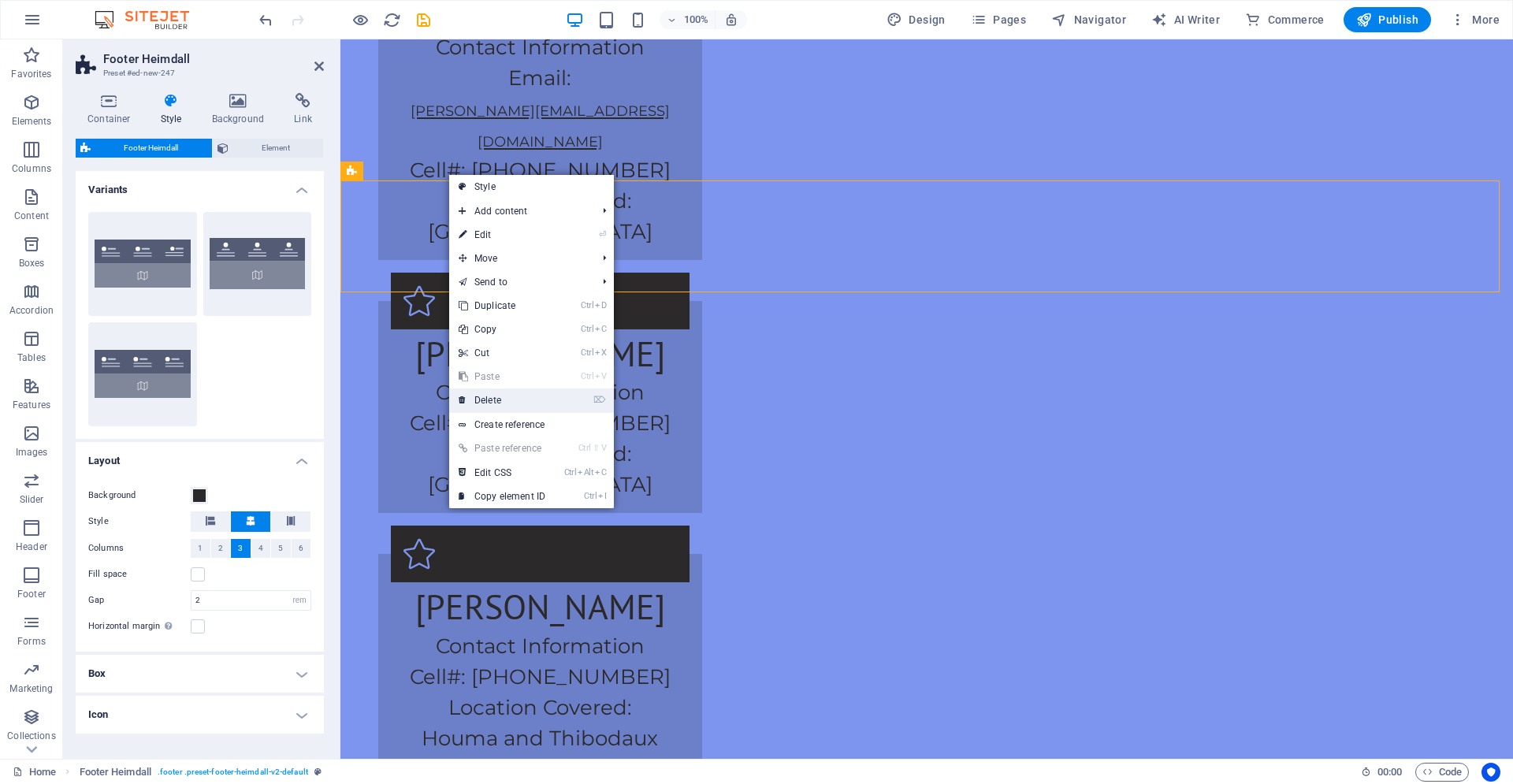
click at [506, 403] on link "⌦ Delete" at bounding box center [502, 400] width 106 height 24
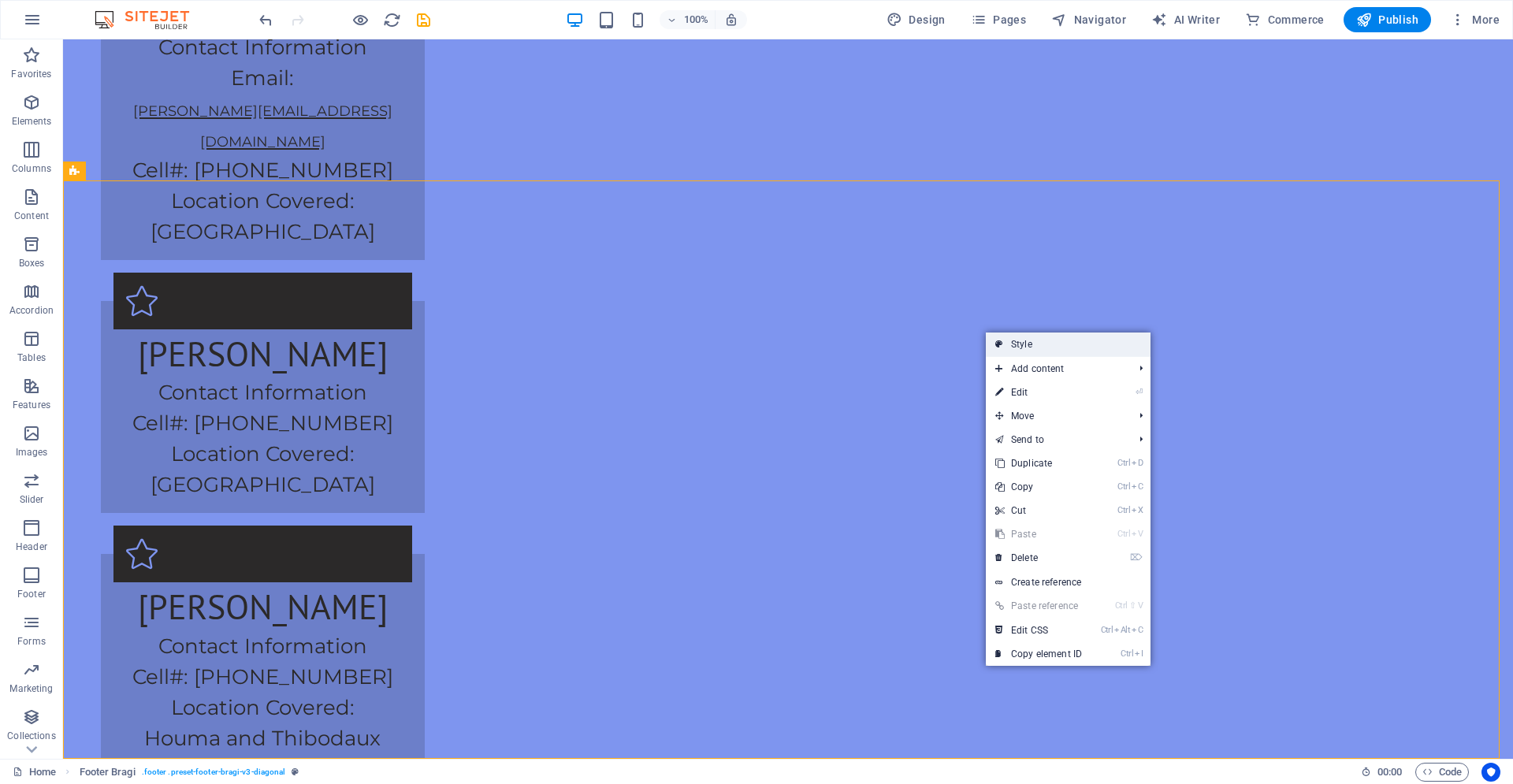
click at [1034, 350] on link "Style" at bounding box center [1068, 344] width 164 height 24
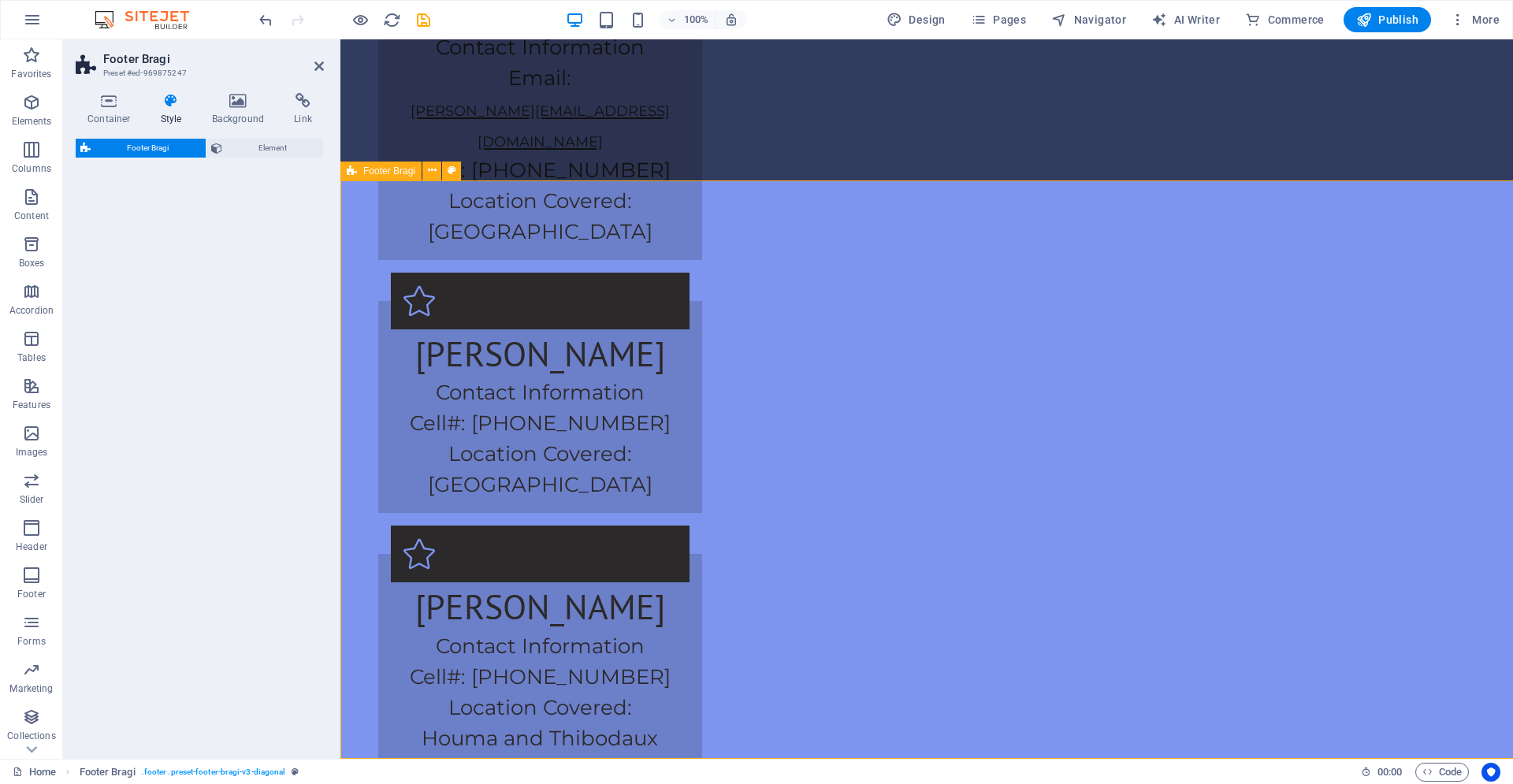
select select "%"
select select "rem"
select select "px"
select select "rem"
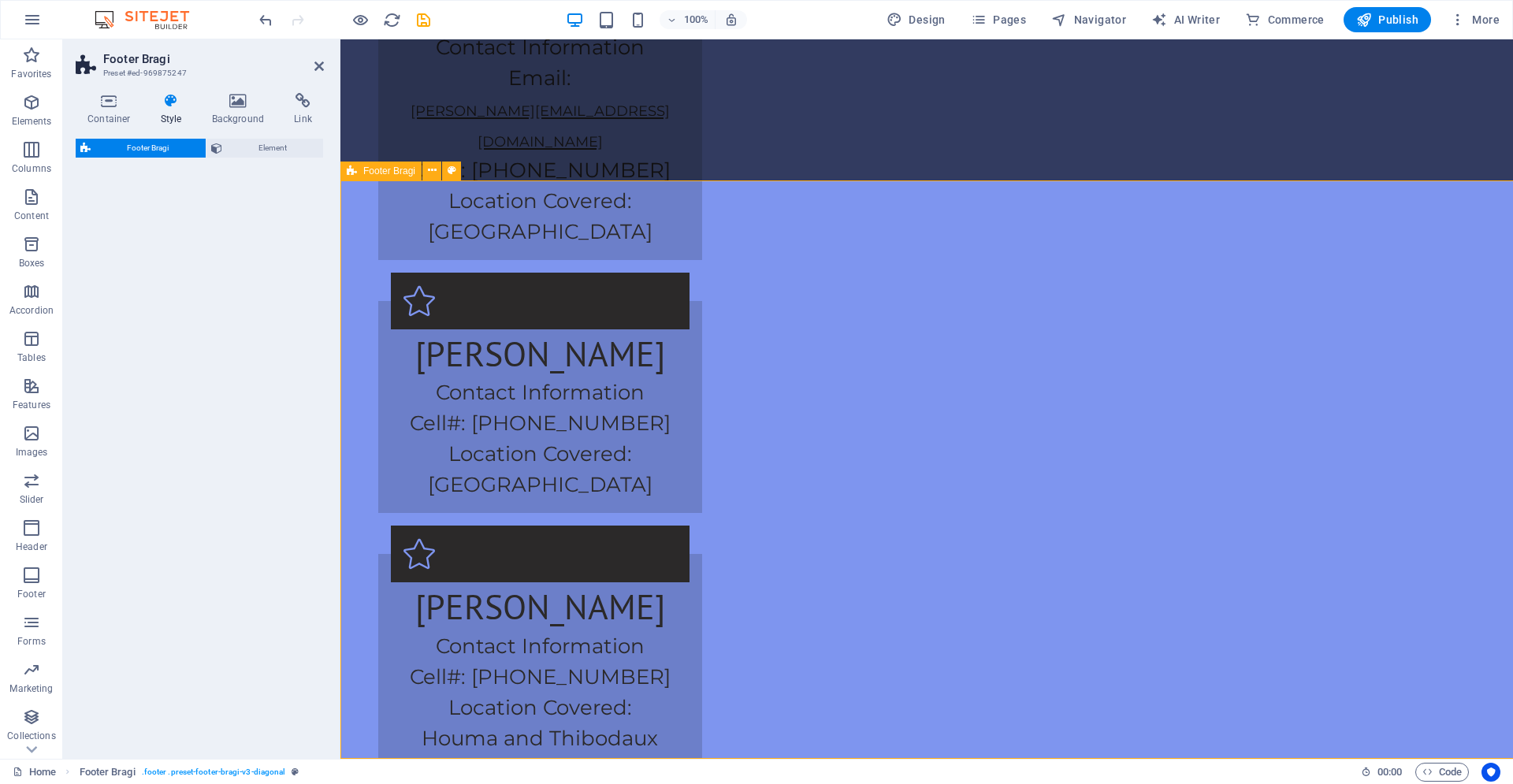
select select "preset-footer-bragi-v3-diagonal"
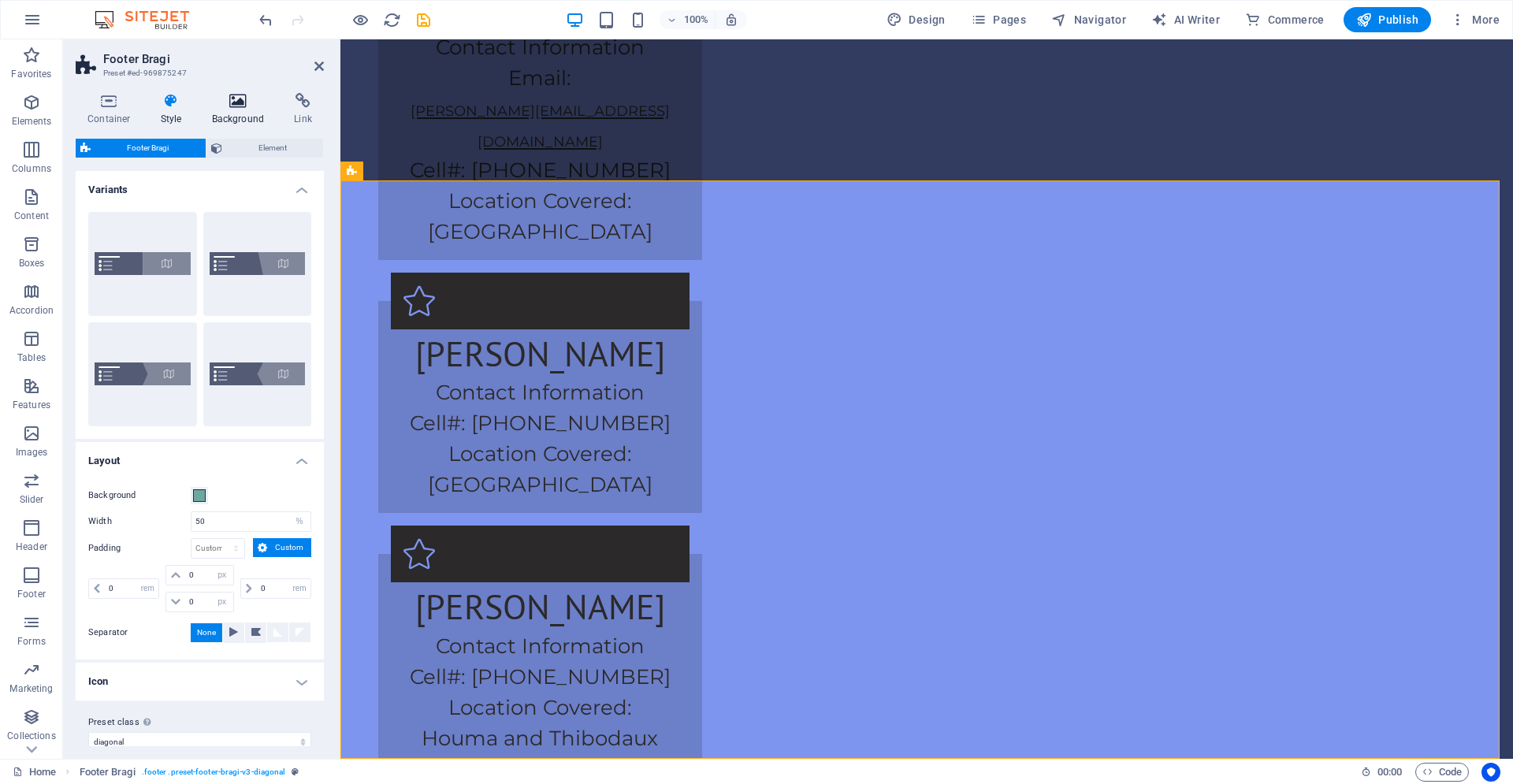
click at [233, 116] on h4 "Background" at bounding box center [241, 110] width 83 height 33
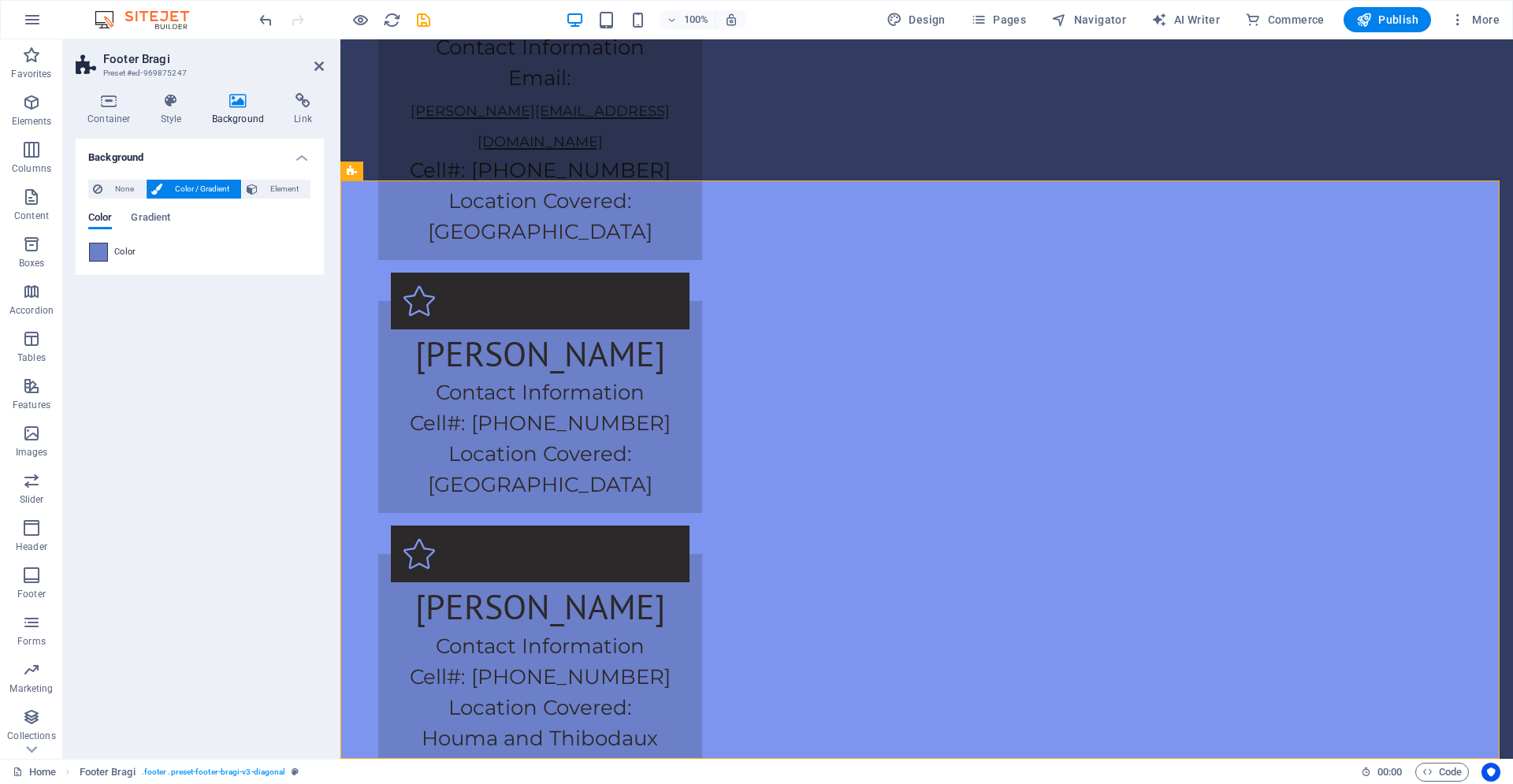
click at [92, 256] on span at bounding box center [98, 252] width 17 height 17
type input "#6c7fc9"
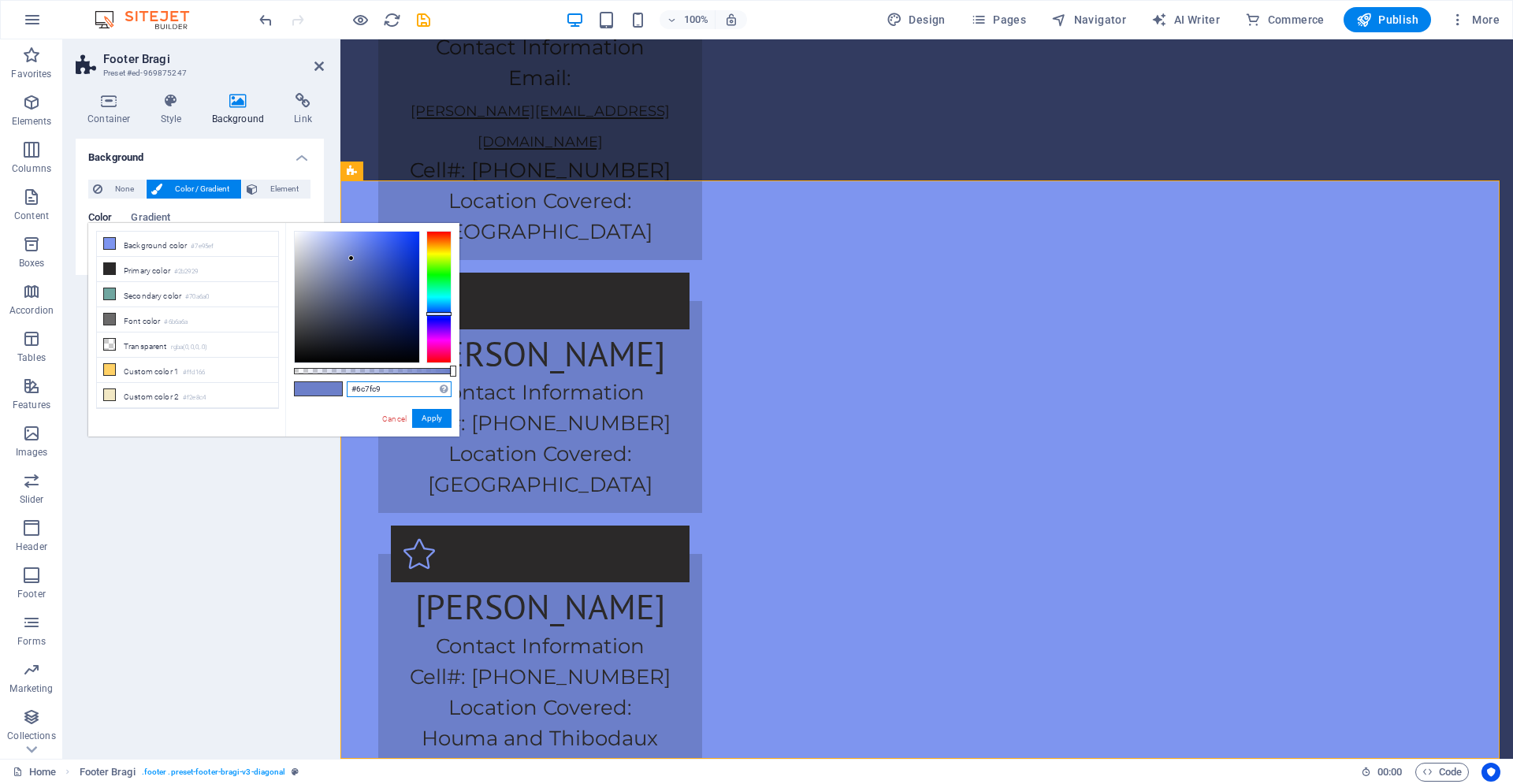
drag, startPoint x: 393, startPoint y: 390, endPoint x: 286, endPoint y: 375, distance: 108.0
click at [347, 382] on input "#6c7fc9" at bounding box center [399, 389] width 105 height 16
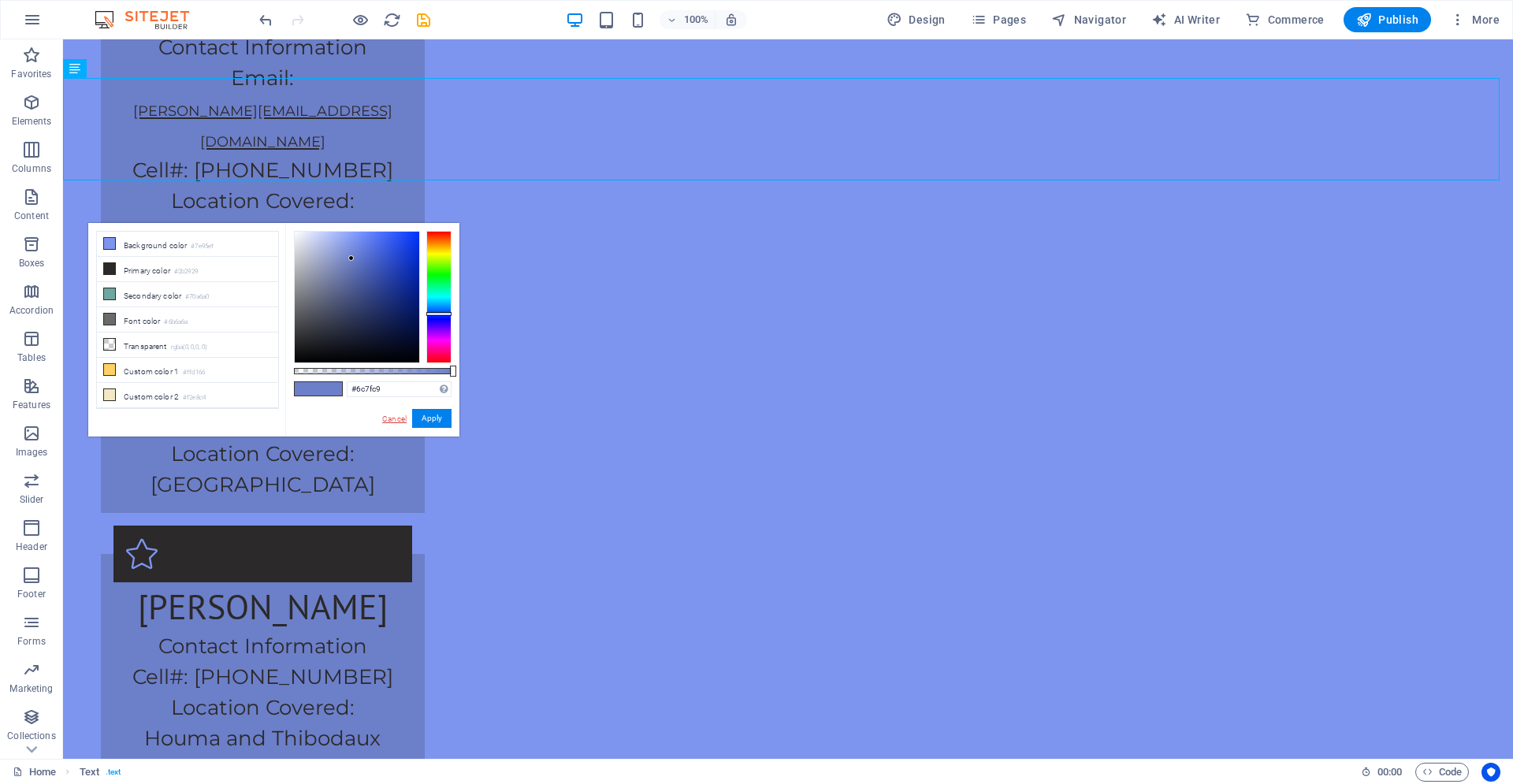
click at [386, 421] on link "Cancel" at bounding box center [394, 418] width 27 height 12
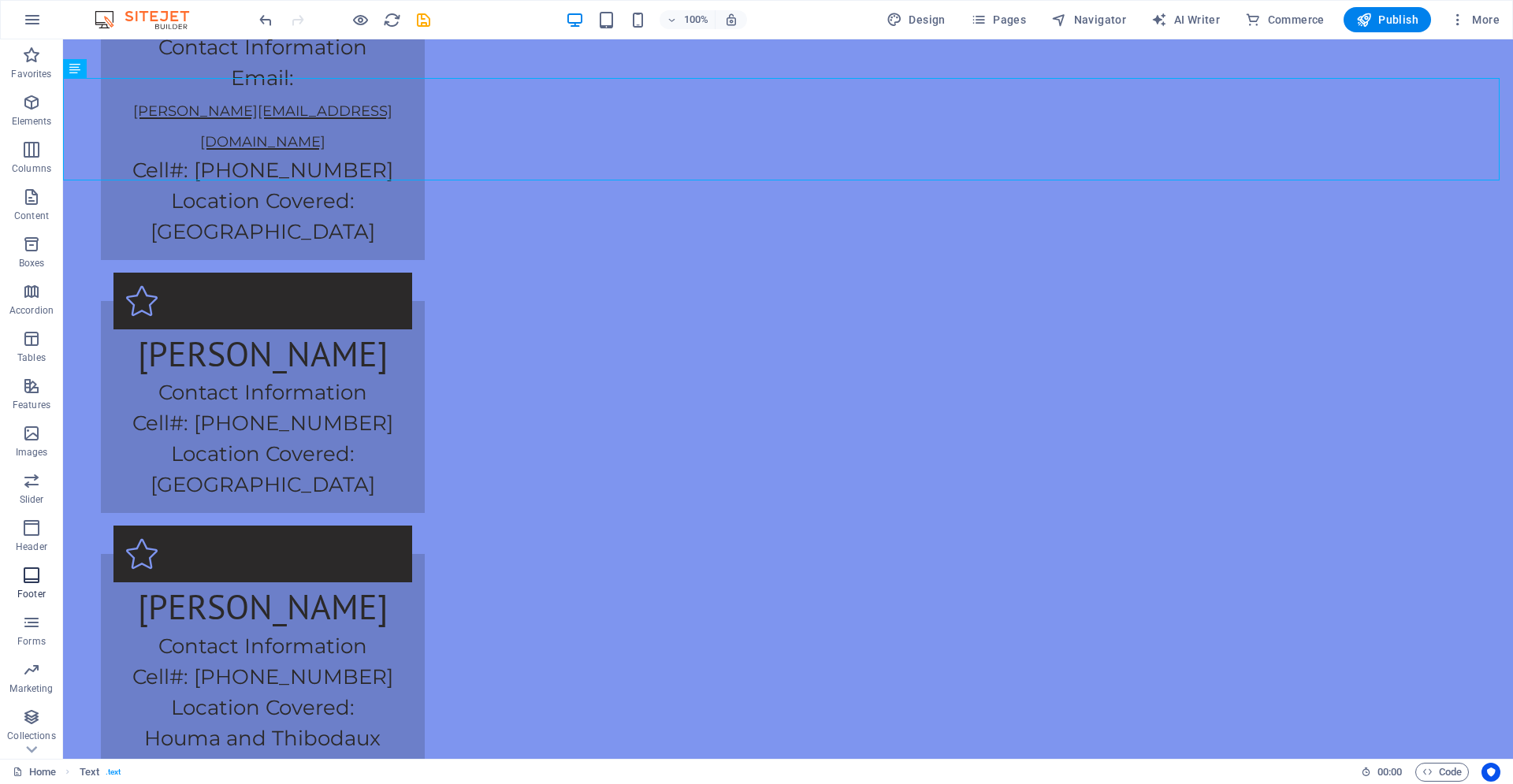
click at [15, 586] on span "Footer" at bounding box center [31, 584] width 63 height 37
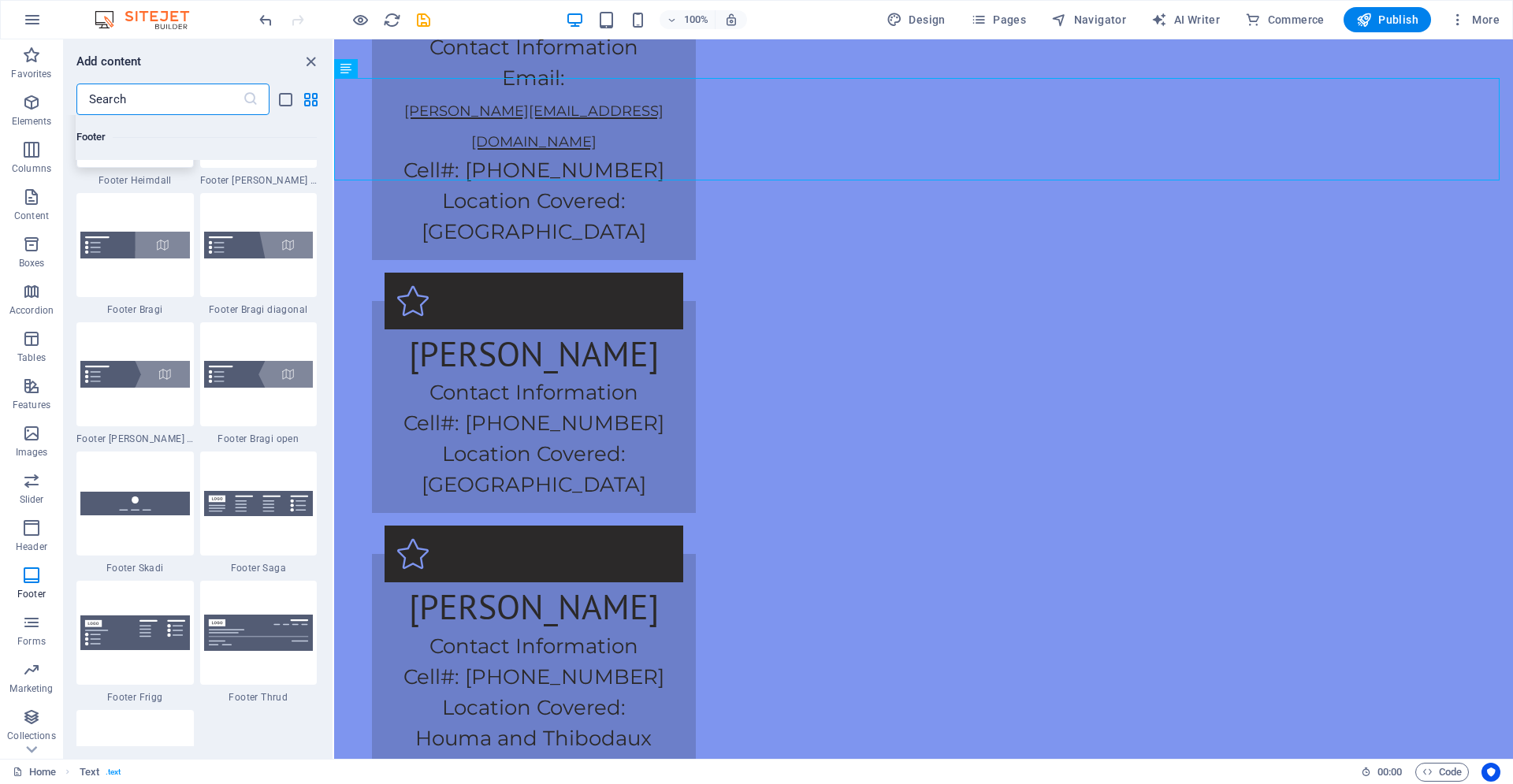
scroll to position [10711, 0]
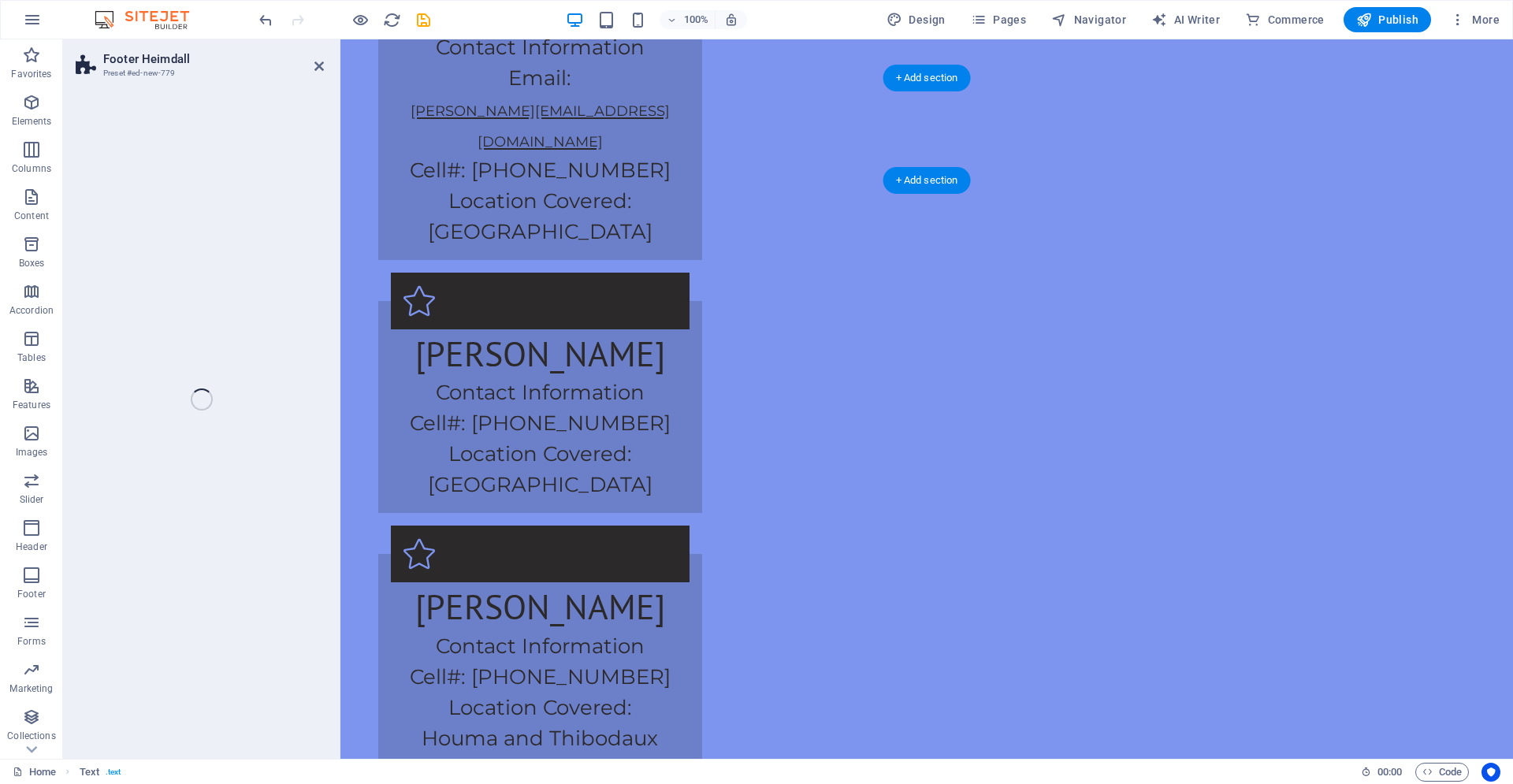
select select "rem"
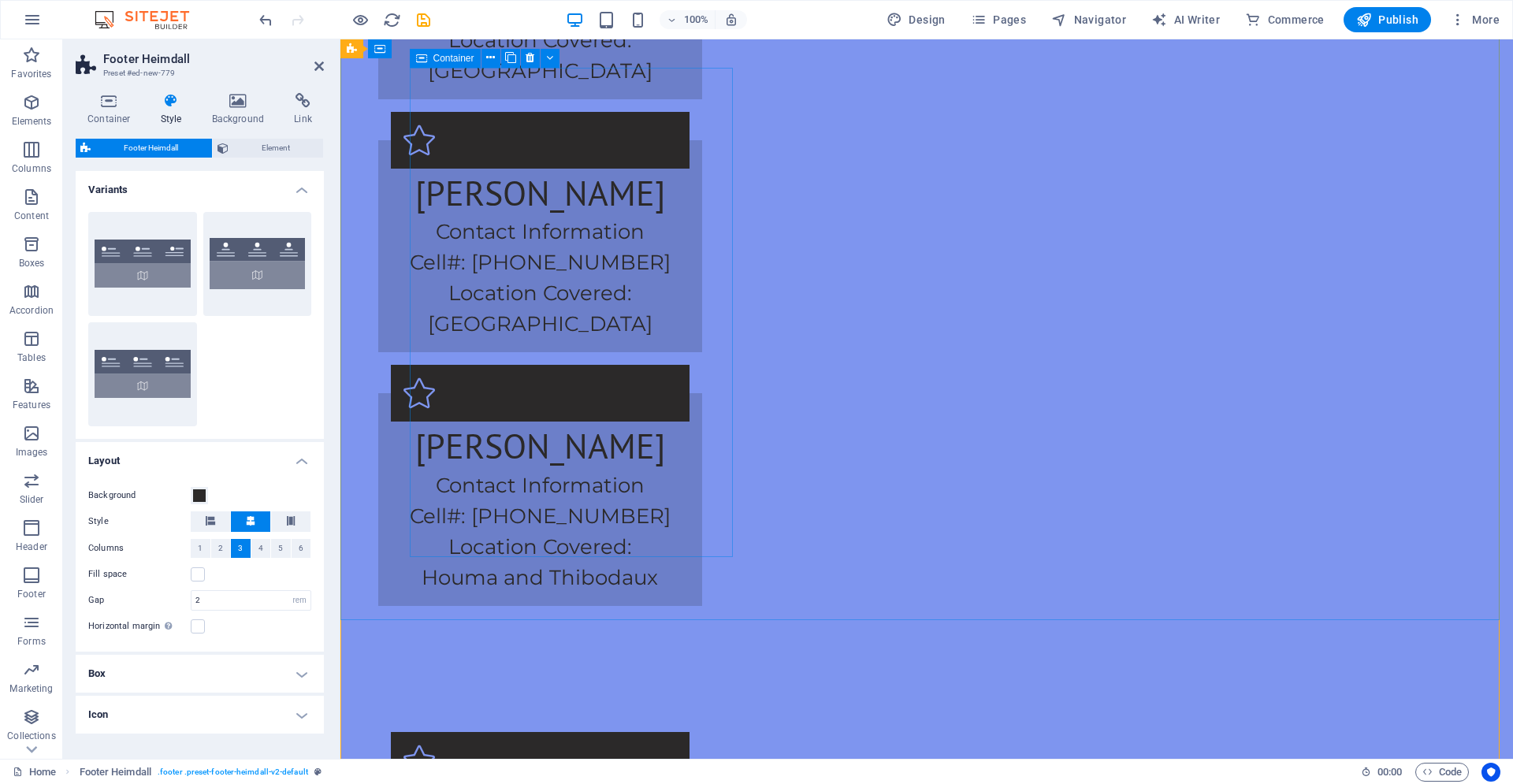
scroll to position [3617, 0]
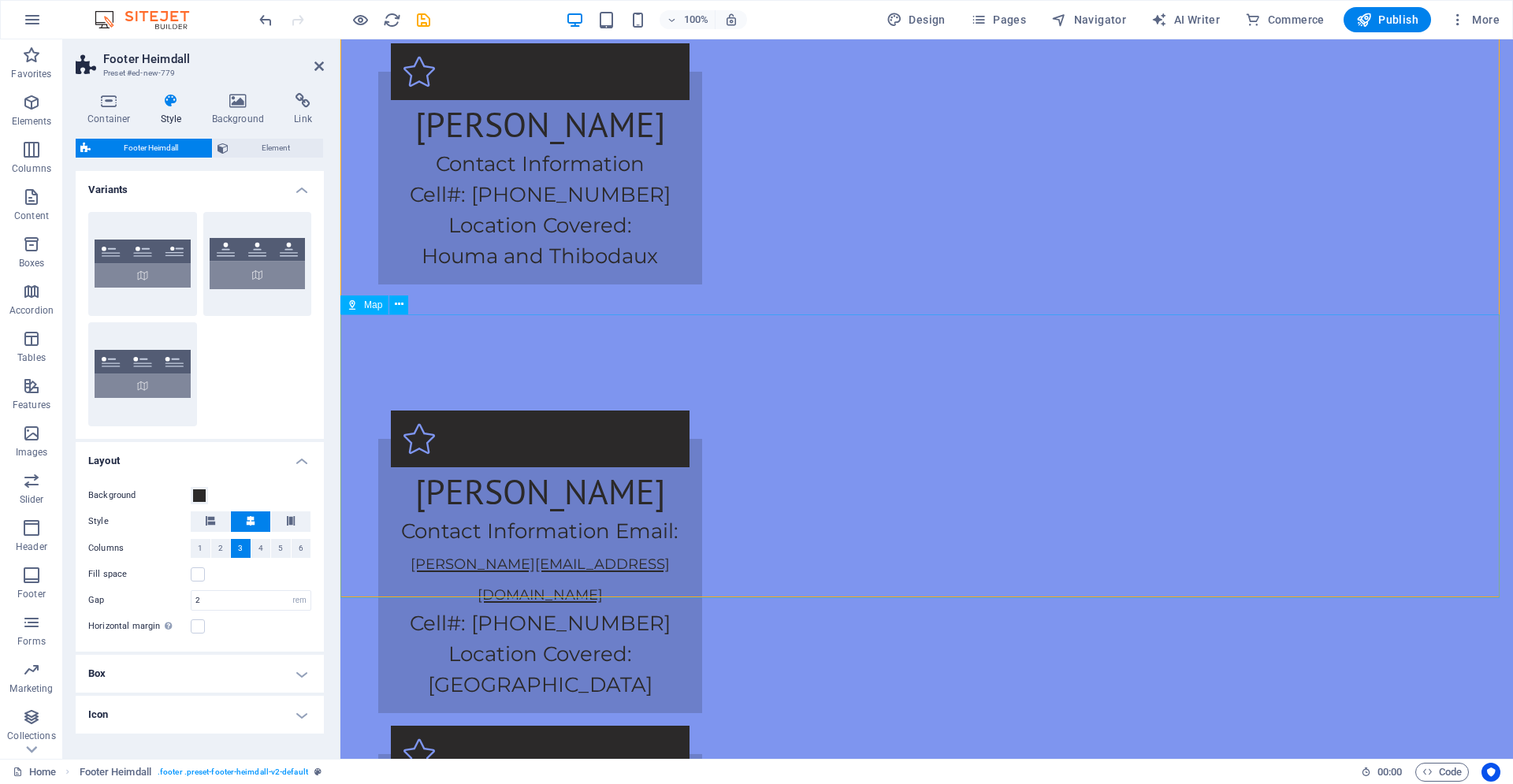
click at [384, 298] on div "Map" at bounding box center [364, 305] width 48 height 19
click at [395, 303] on icon at bounding box center [398, 304] width 8 height 16
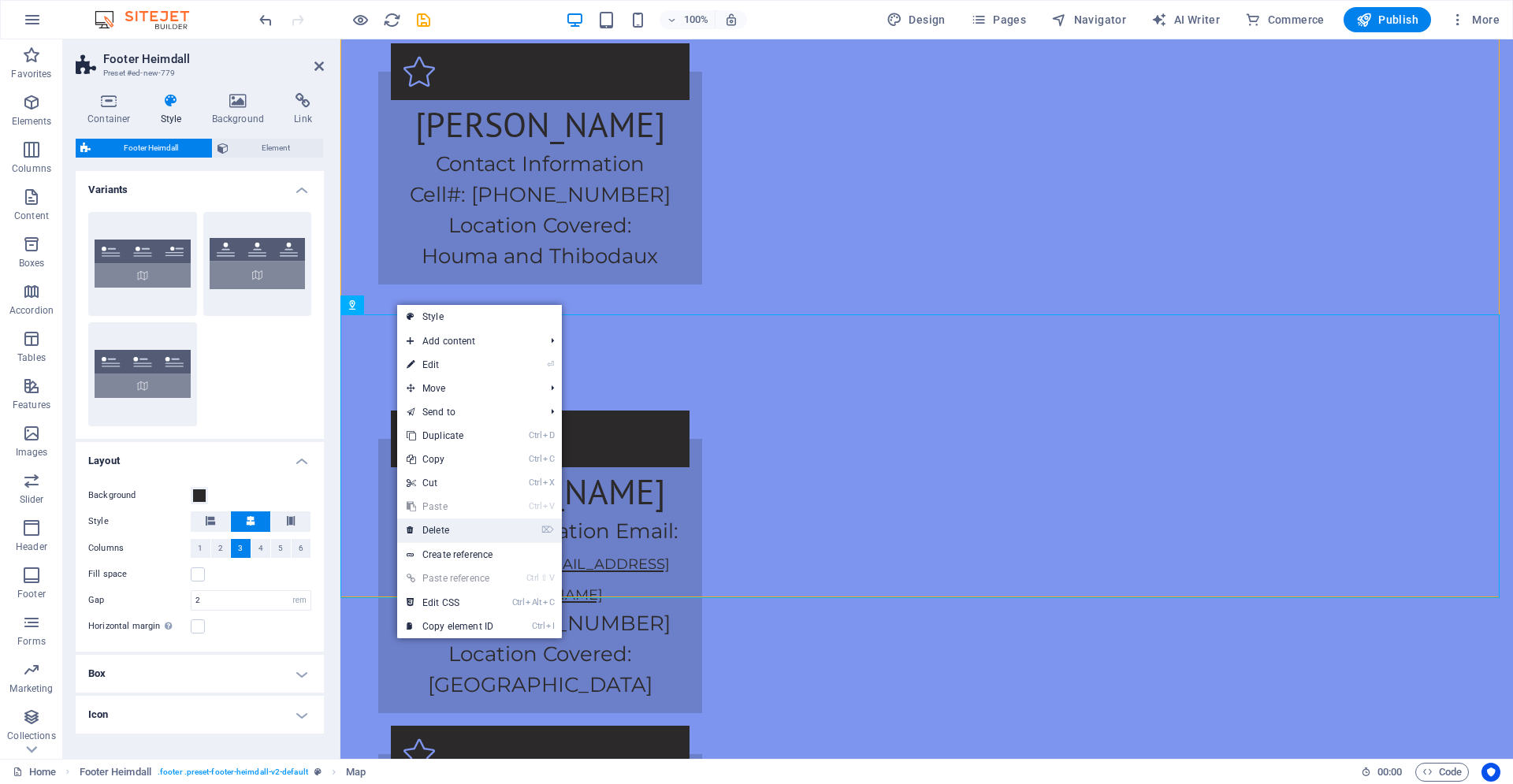
click at [434, 526] on link "⌦ Delete" at bounding box center [450, 530] width 106 height 24
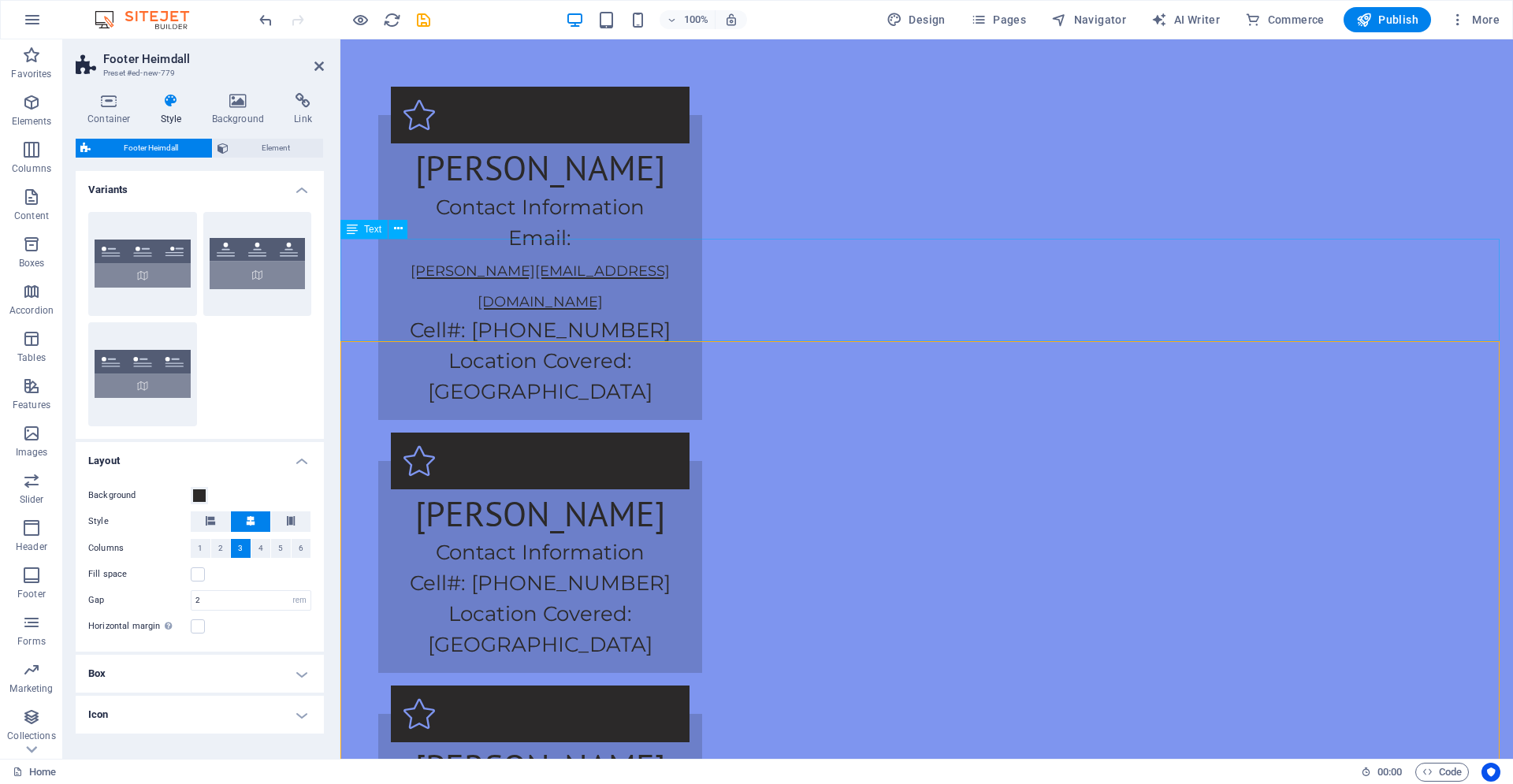
scroll to position [2974, 0]
click at [442, 331] on button at bounding box center [447, 331] width 19 height 19
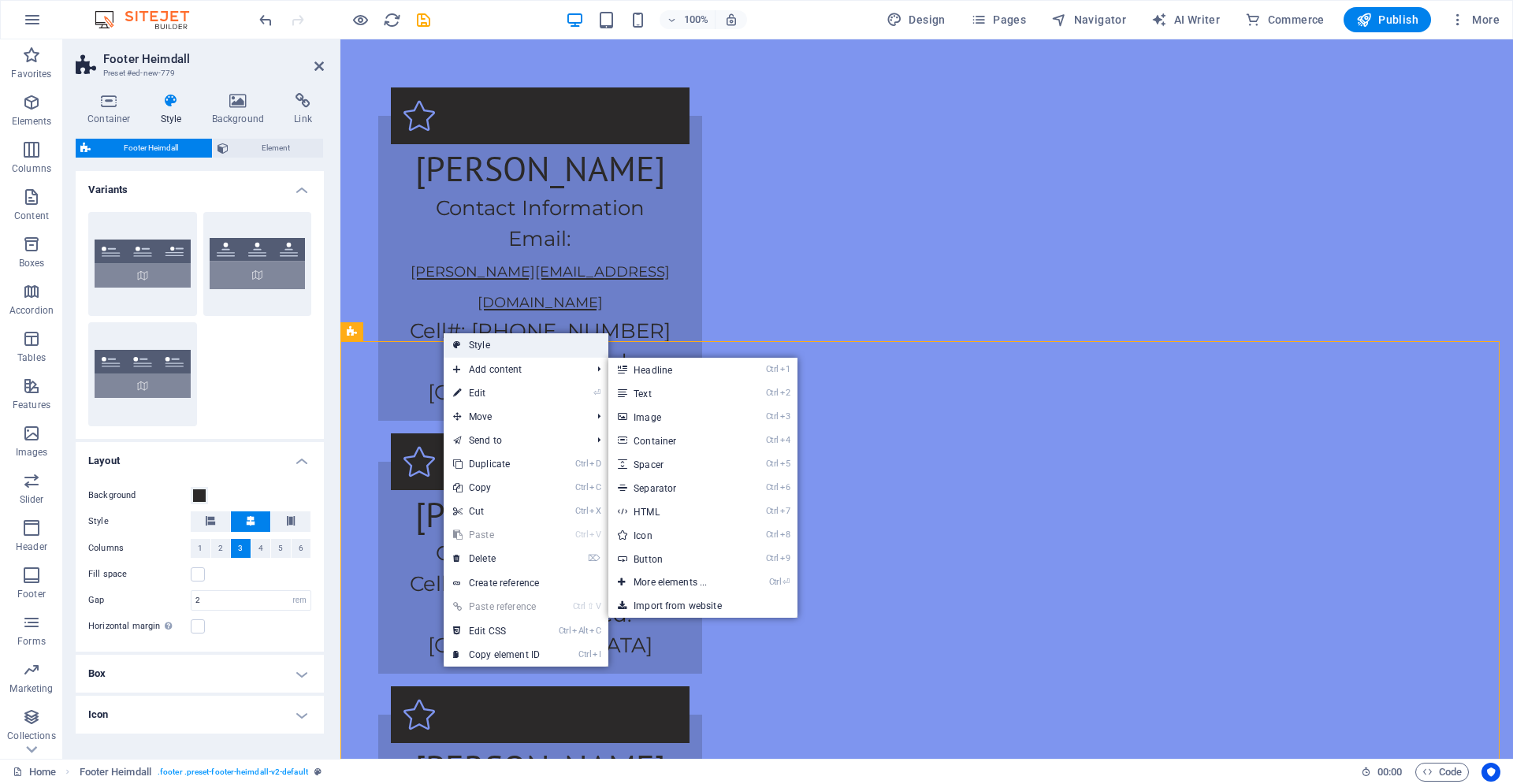
click at [479, 342] on link "Style" at bounding box center [526, 345] width 164 height 24
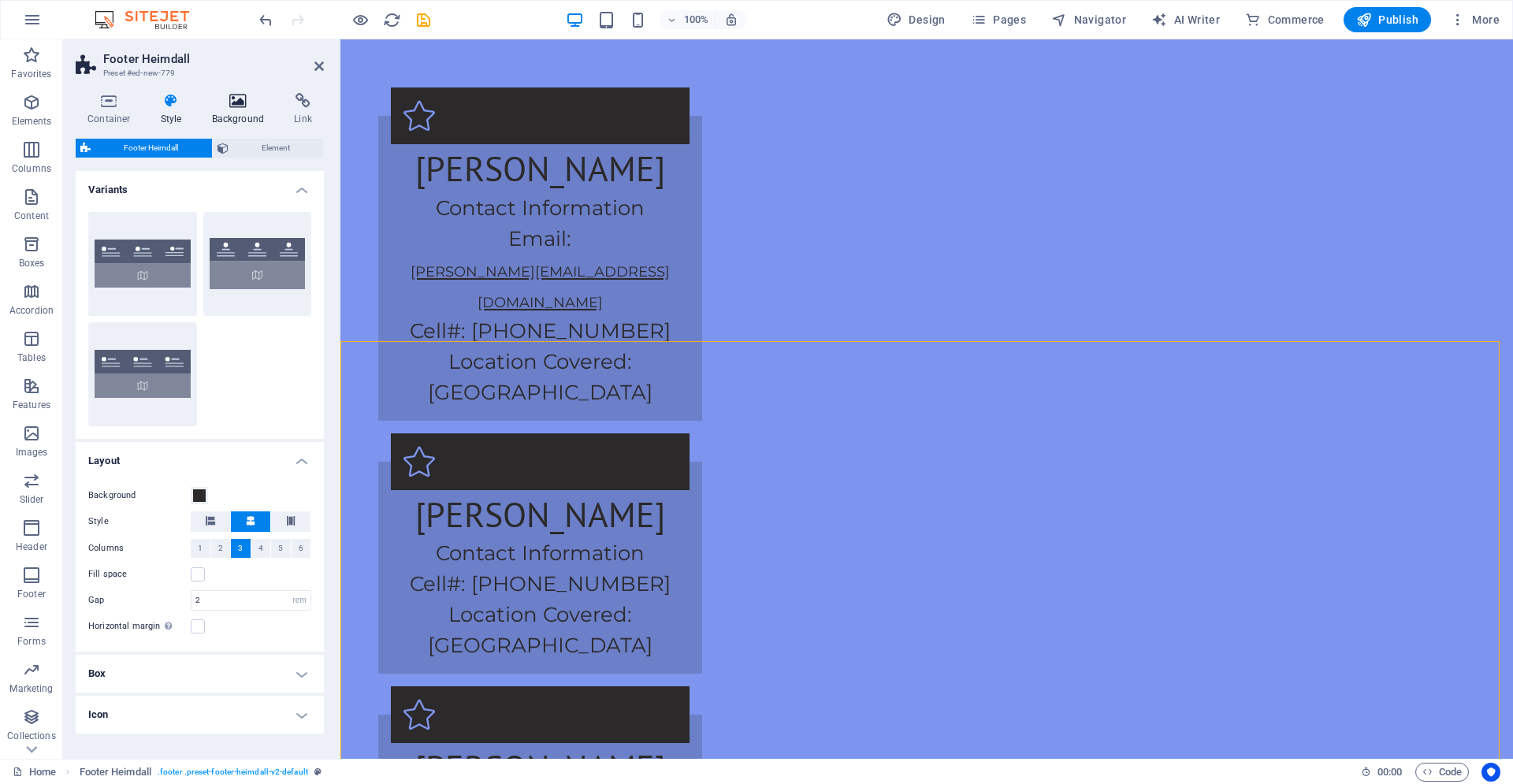
click at [250, 109] on h4 "Background" at bounding box center [241, 110] width 83 height 33
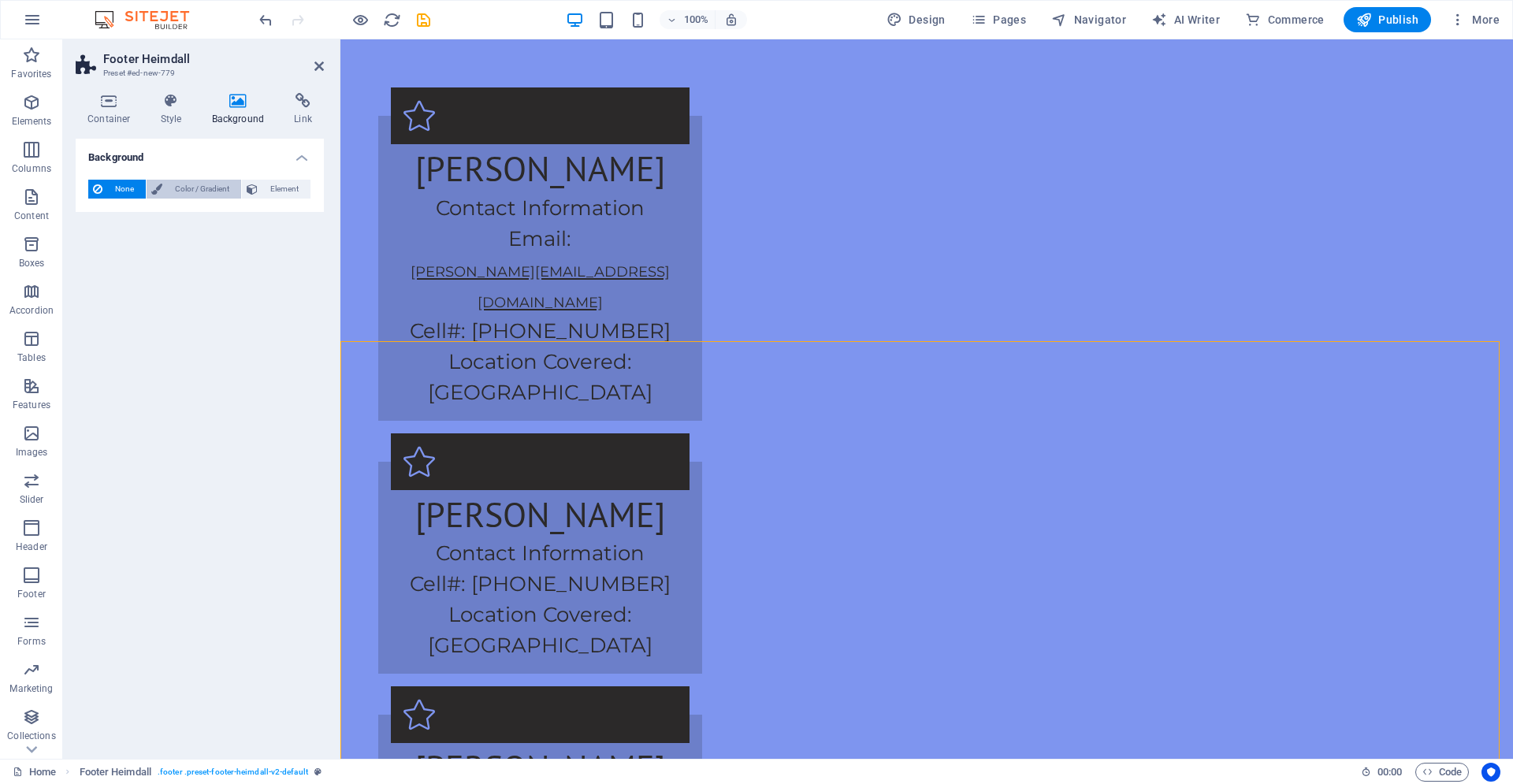
click at [160, 183] on icon at bounding box center [157, 189] width 11 height 19
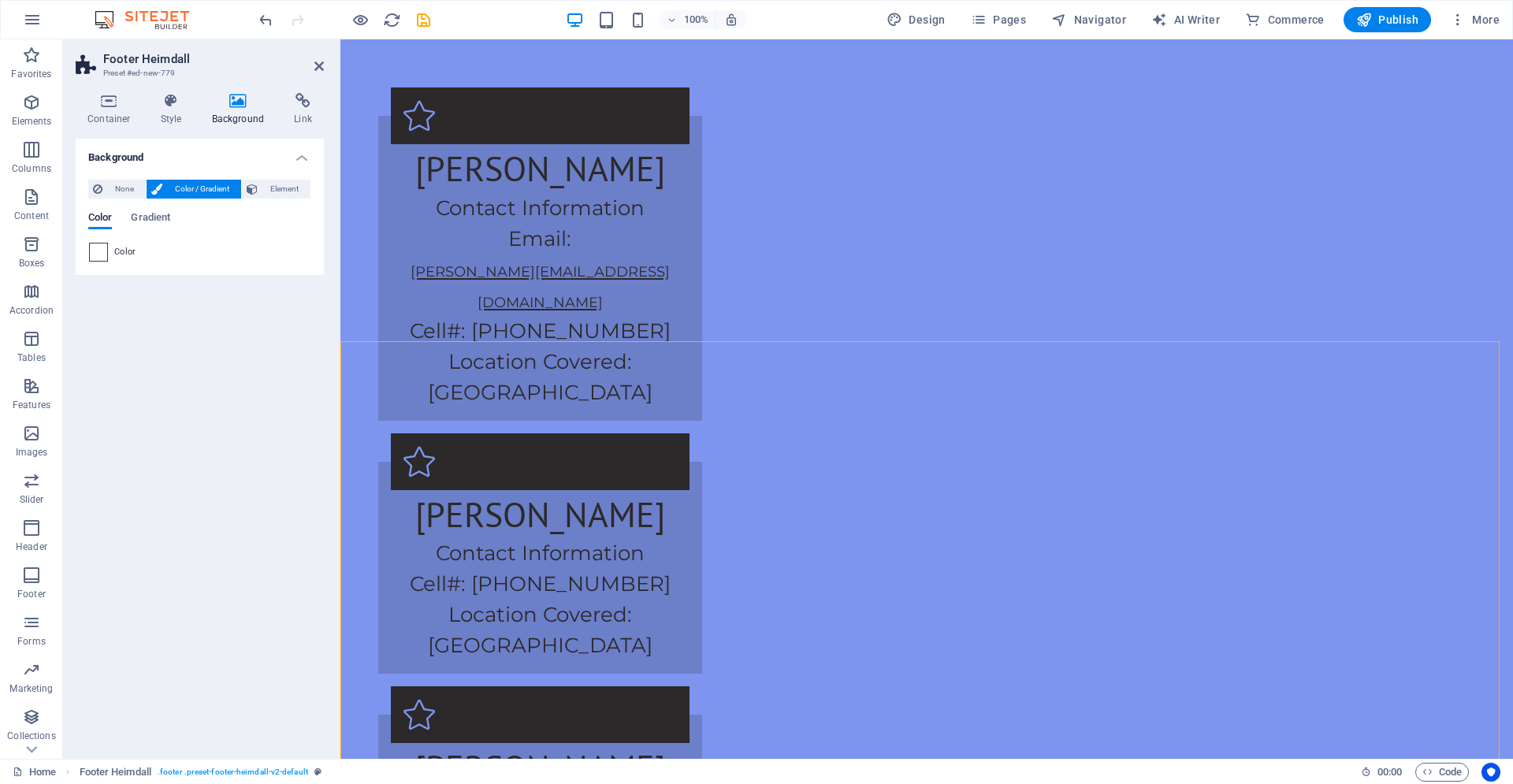
click at [96, 252] on span at bounding box center [98, 252] width 17 height 17
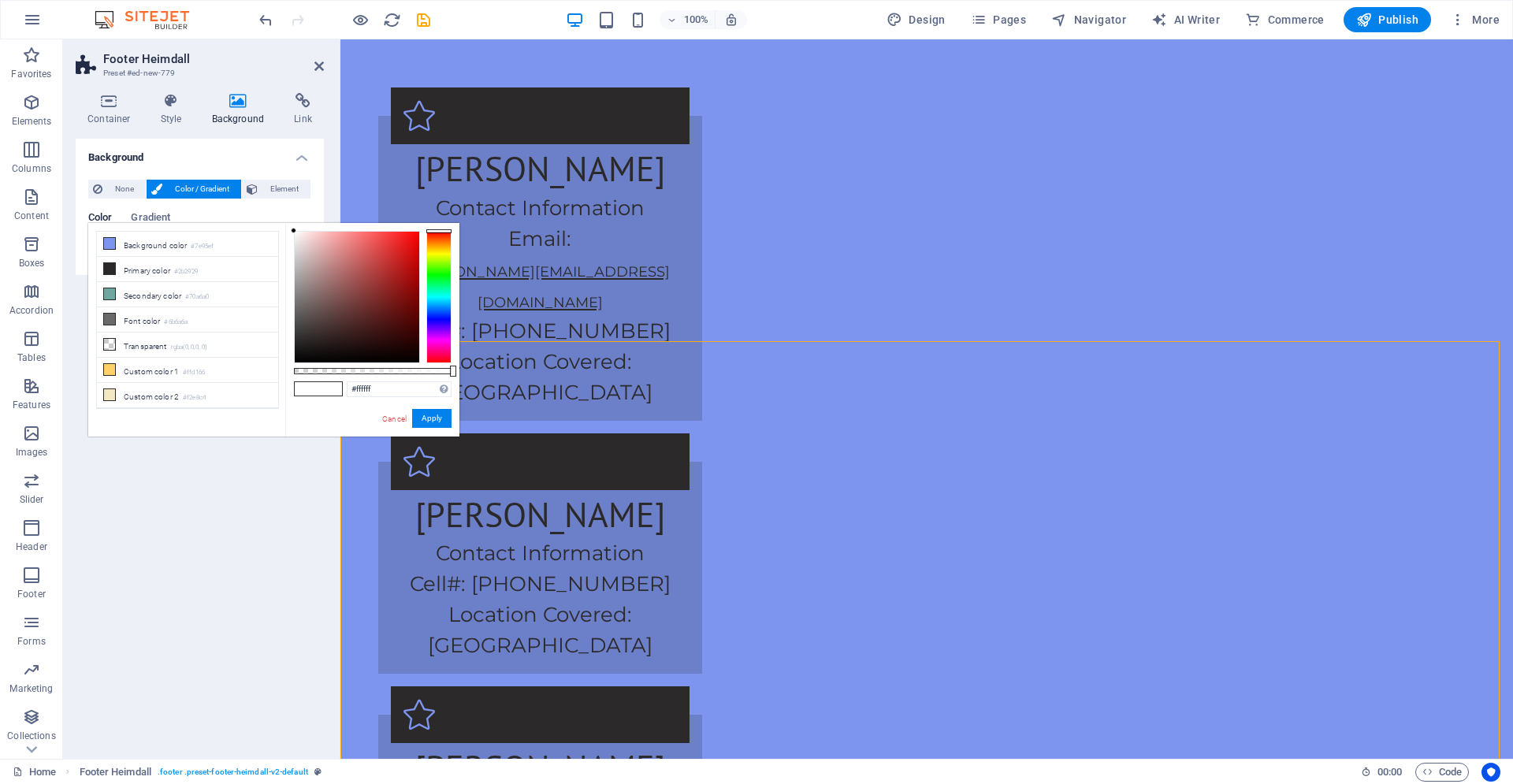
click at [315, 385] on span at bounding box center [307, 389] width 24 height 14
drag, startPoint x: 392, startPoint y: 389, endPoint x: 312, endPoint y: 392, distance: 80.1
click at [347, 392] on input "#ffffff" at bounding box center [399, 389] width 105 height 16
paste input "6c7fc9"
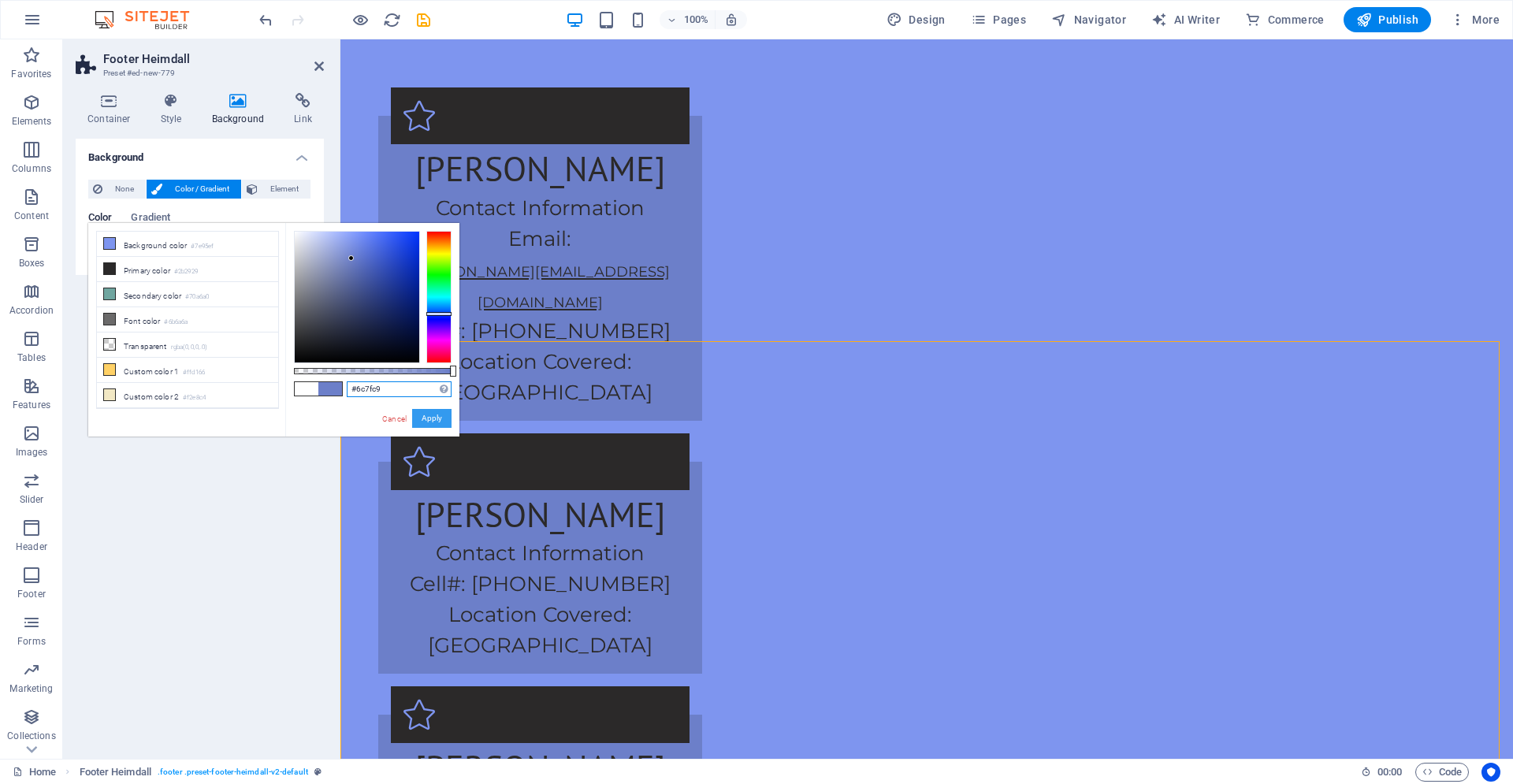
type input "#6c7fc9"
click at [427, 426] on button "Apply" at bounding box center [431, 418] width 39 height 19
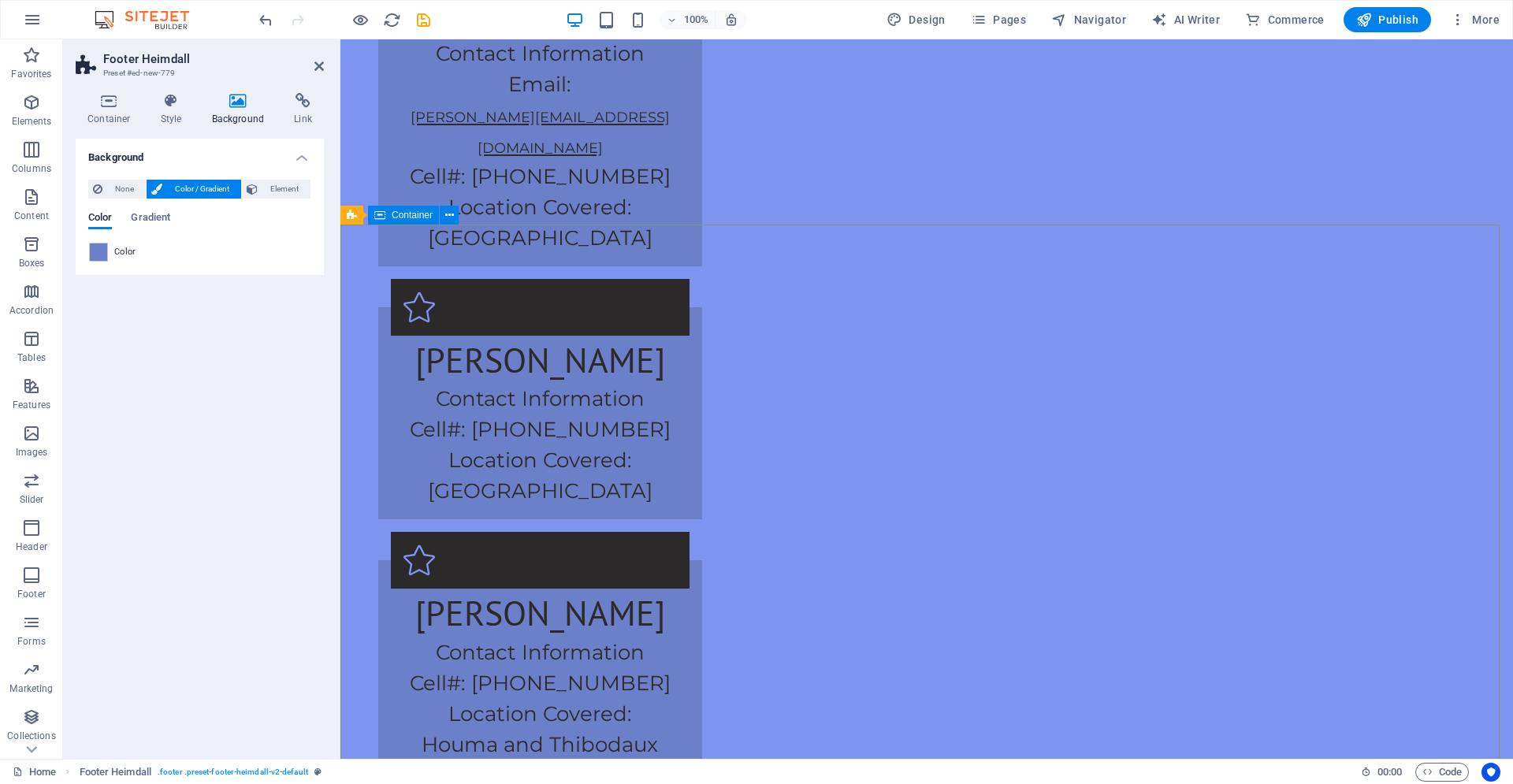
scroll to position [3135, 0]
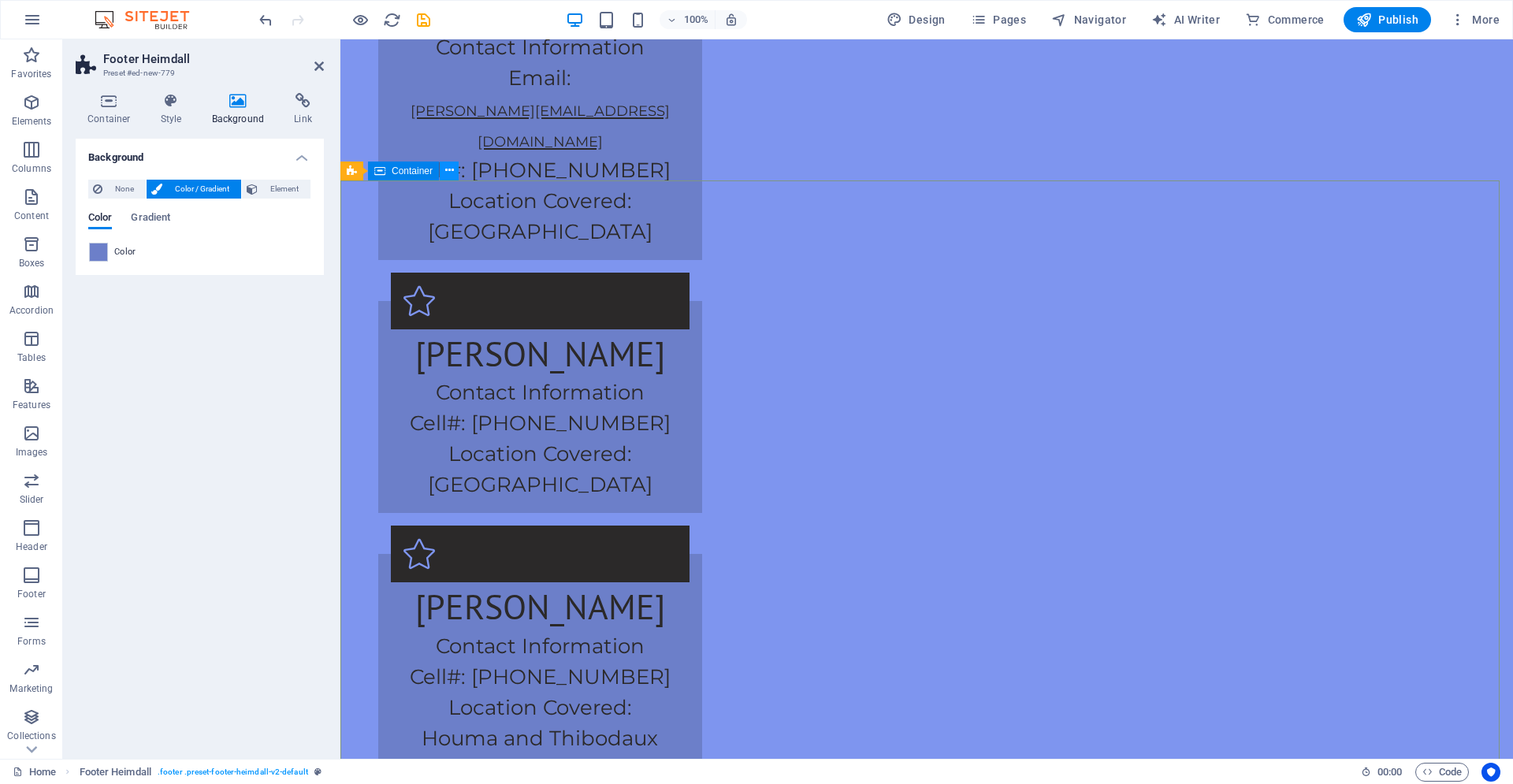
click at [452, 163] on icon at bounding box center [449, 171] width 8 height 16
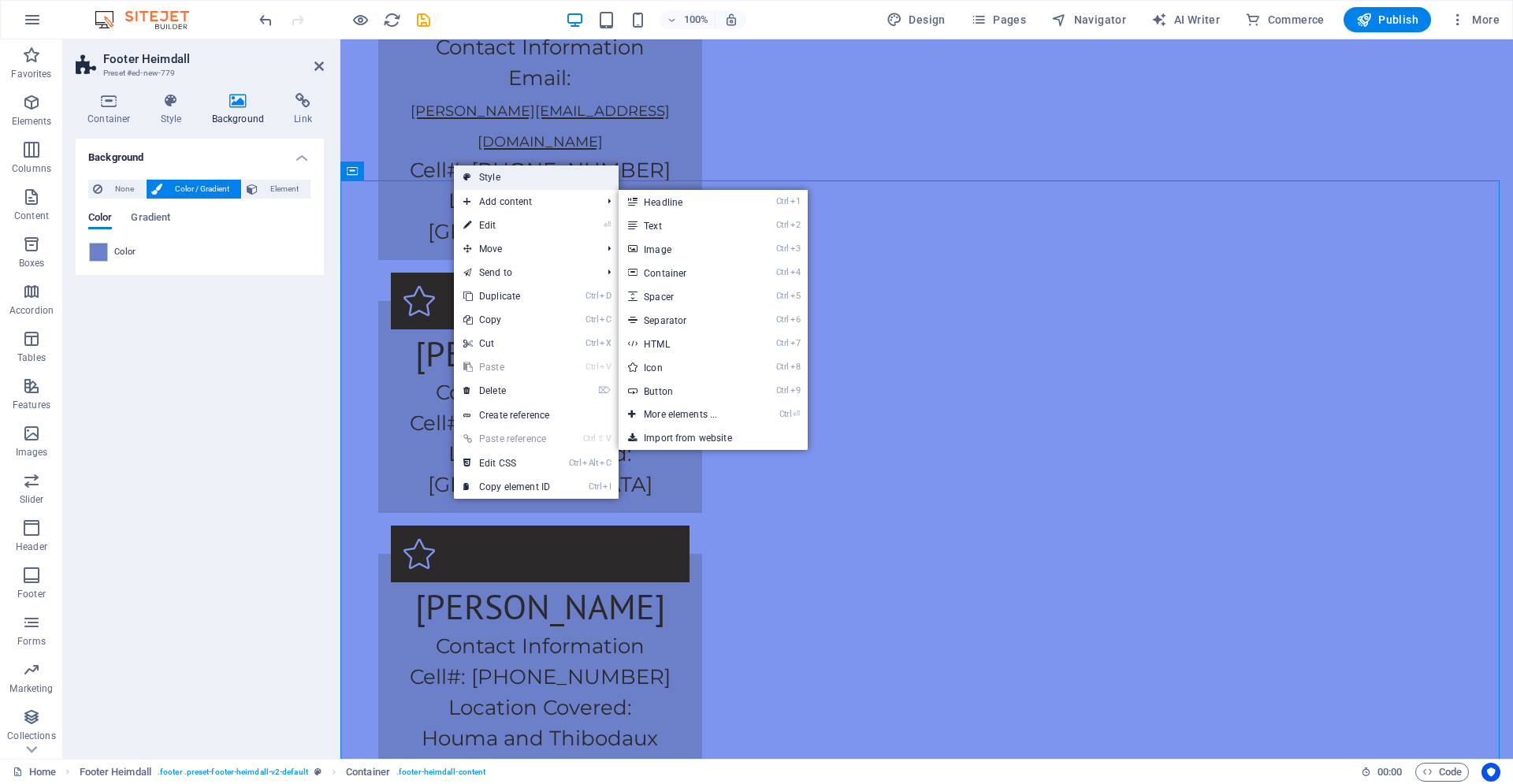
click at [489, 176] on link "Style" at bounding box center [536, 177] width 164 height 24
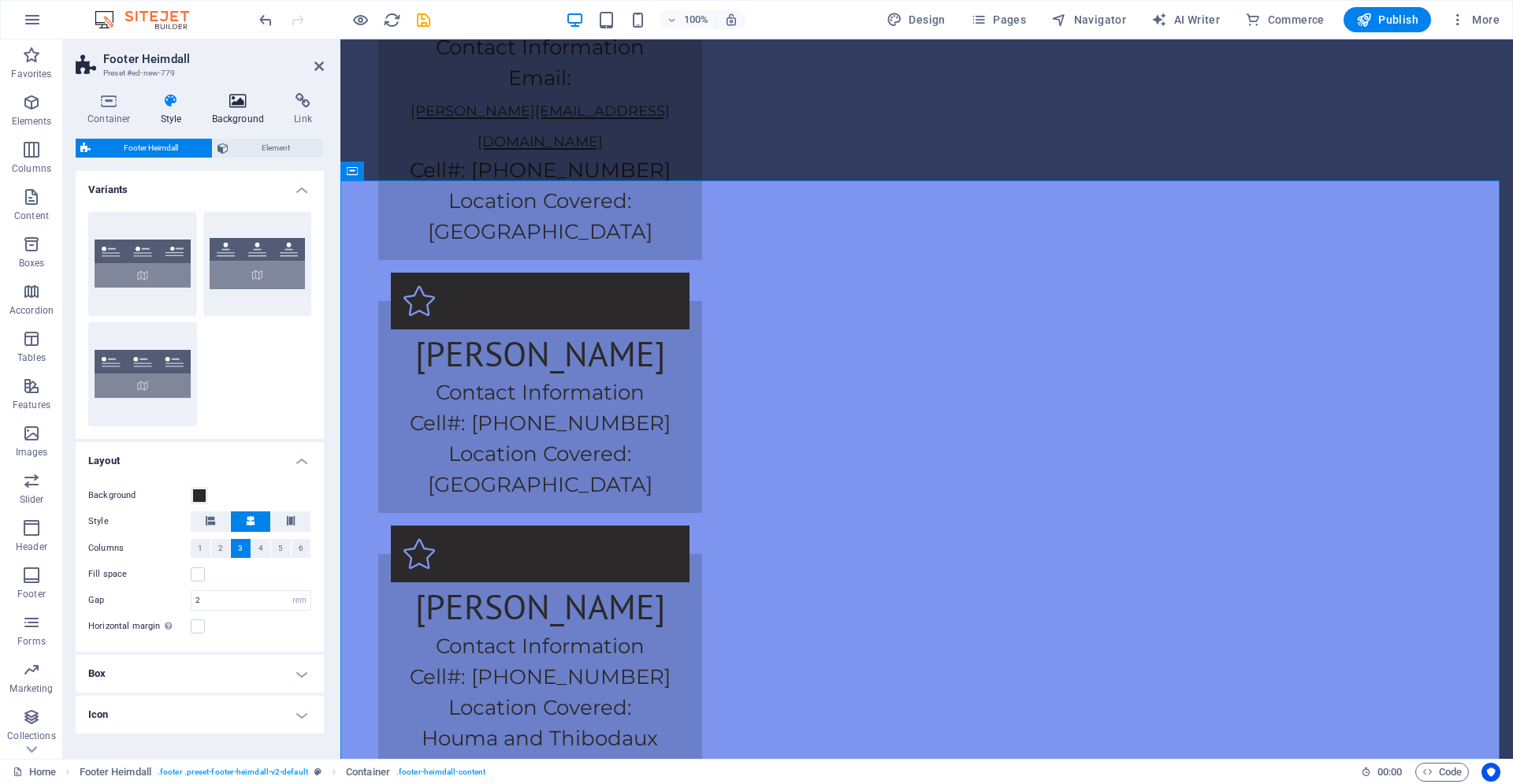
click at [247, 115] on h4 "Background" at bounding box center [241, 110] width 83 height 33
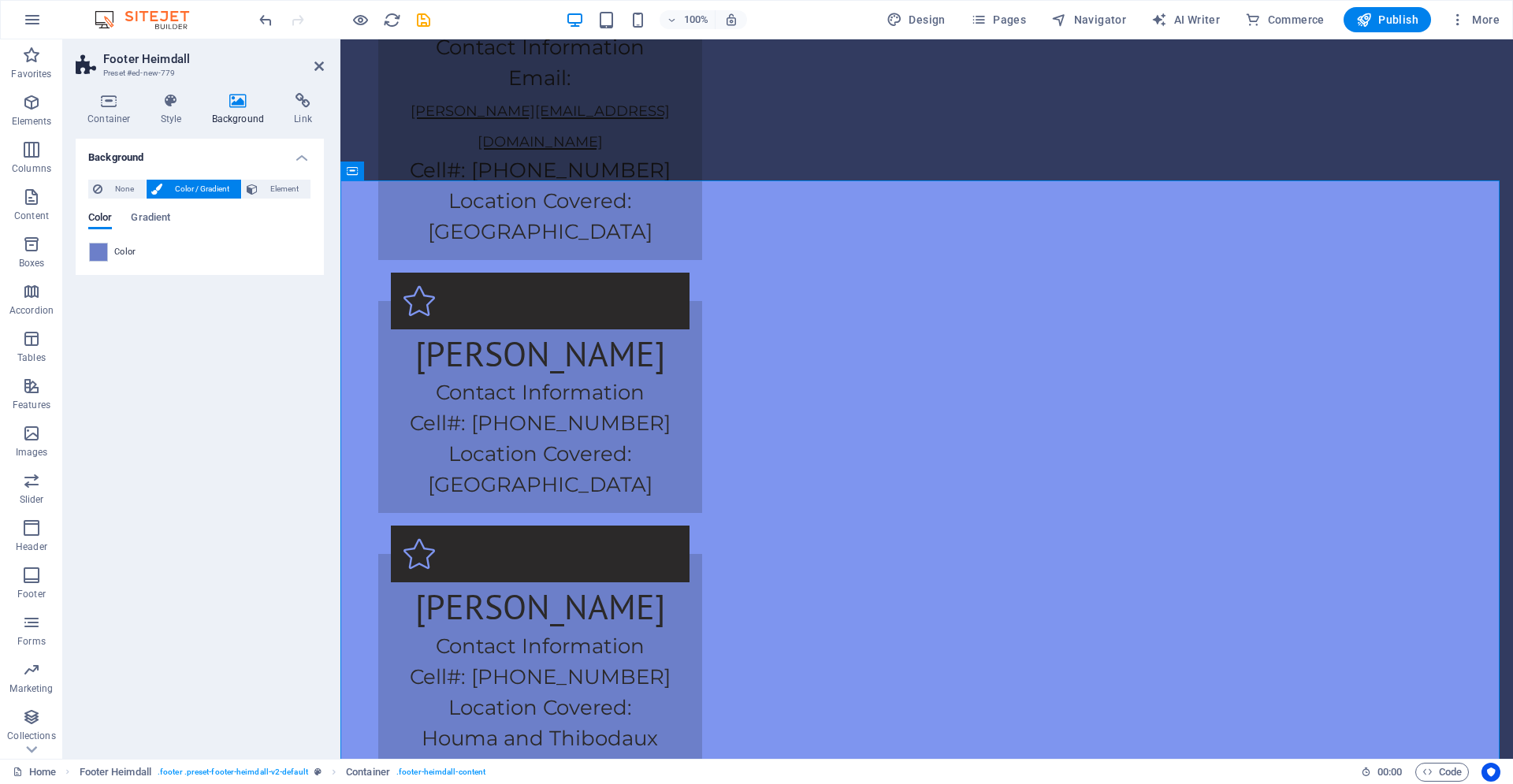
click at [117, 256] on span "Color" at bounding box center [125, 252] width 22 height 13
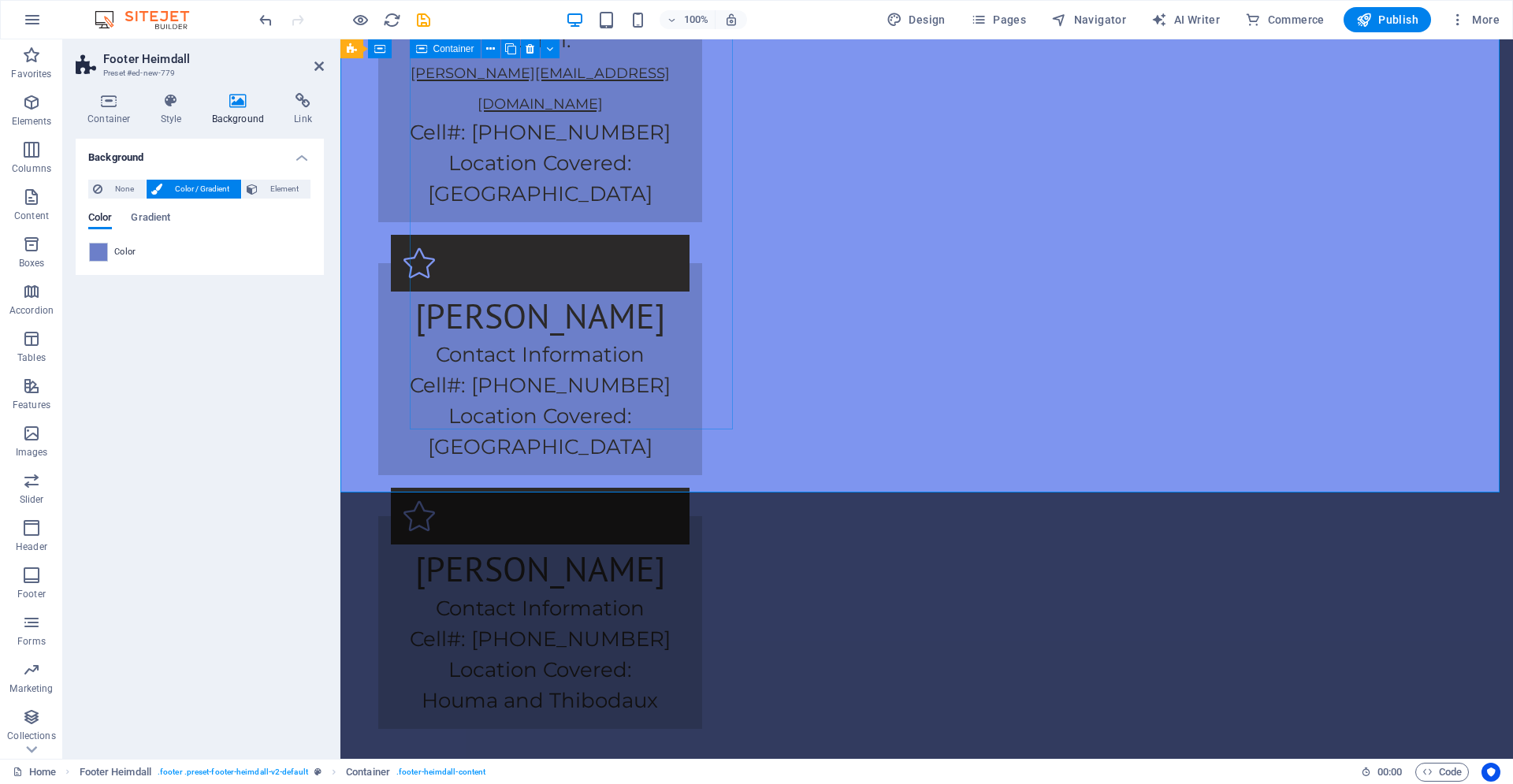
scroll to position [3055, 0]
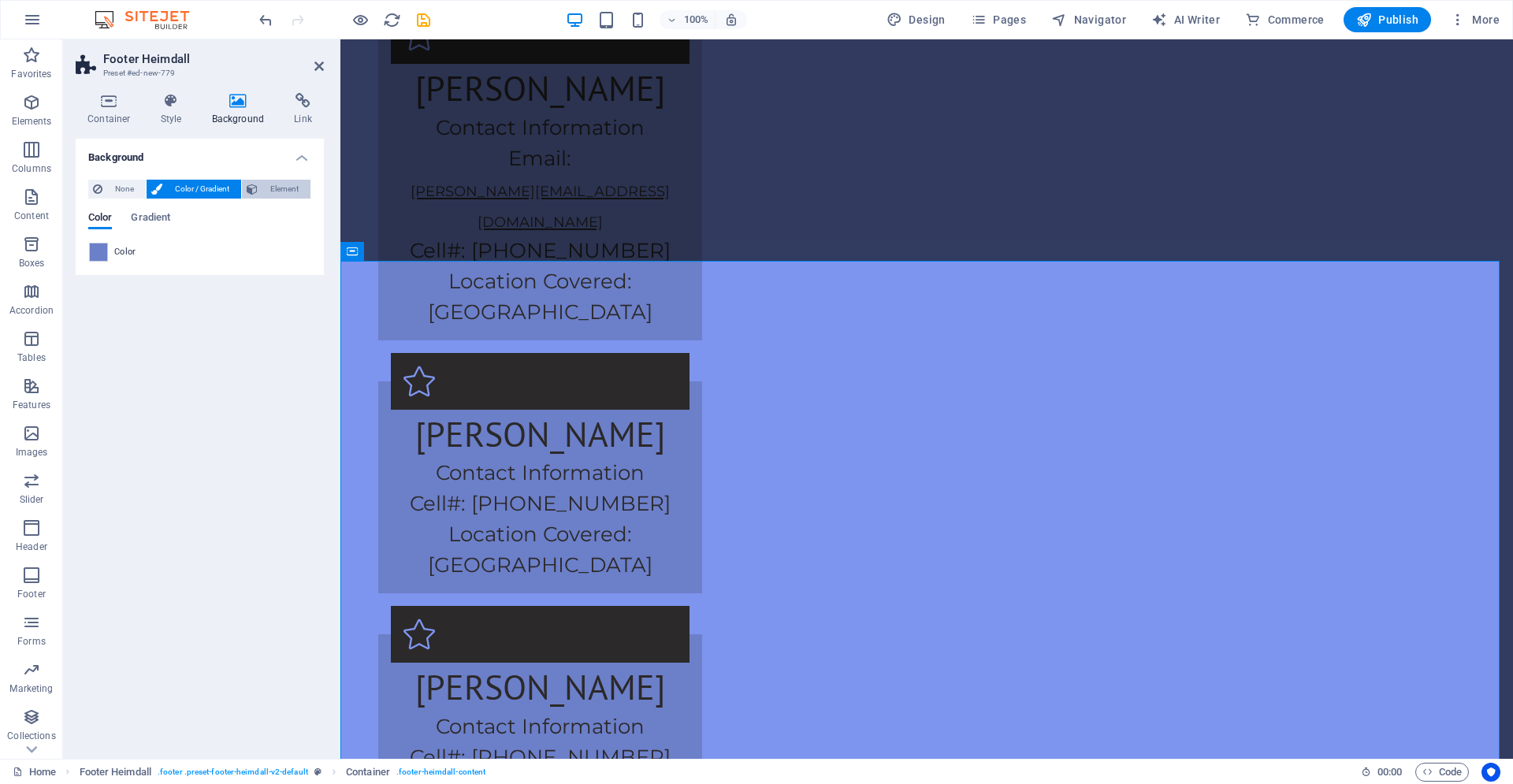
click at [259, 193] on button "Element" at bounding box center [276, 189] width 68 height 19
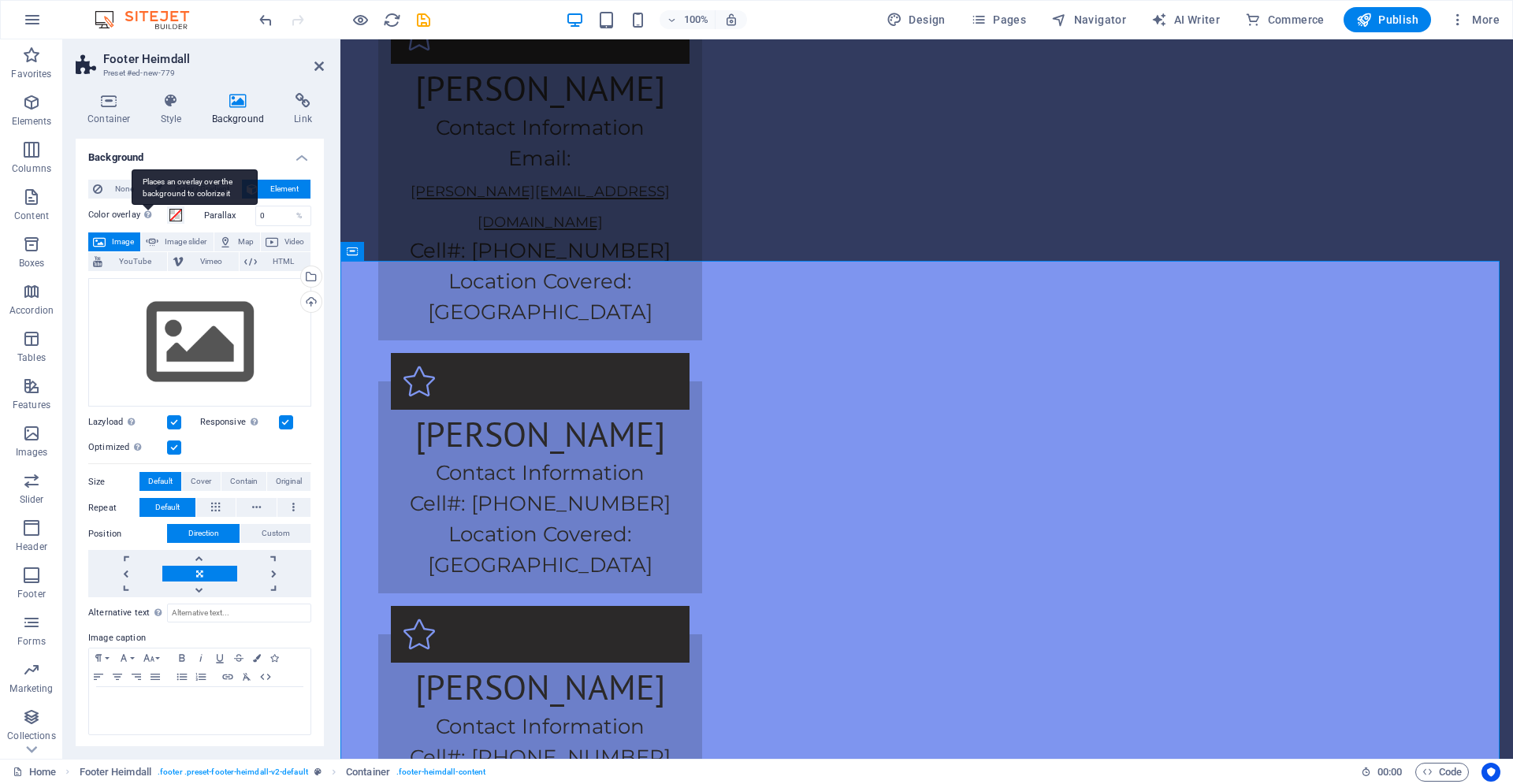
click at [191, 190] on div "Places an overlay over the background to colorize it" at bounding box center [194, 187] width 126 height 36
click at [184, 206] on button "Color overlay Places an overlay over the background to colorize it" at bounding box center [175, 214] width 17 height 17
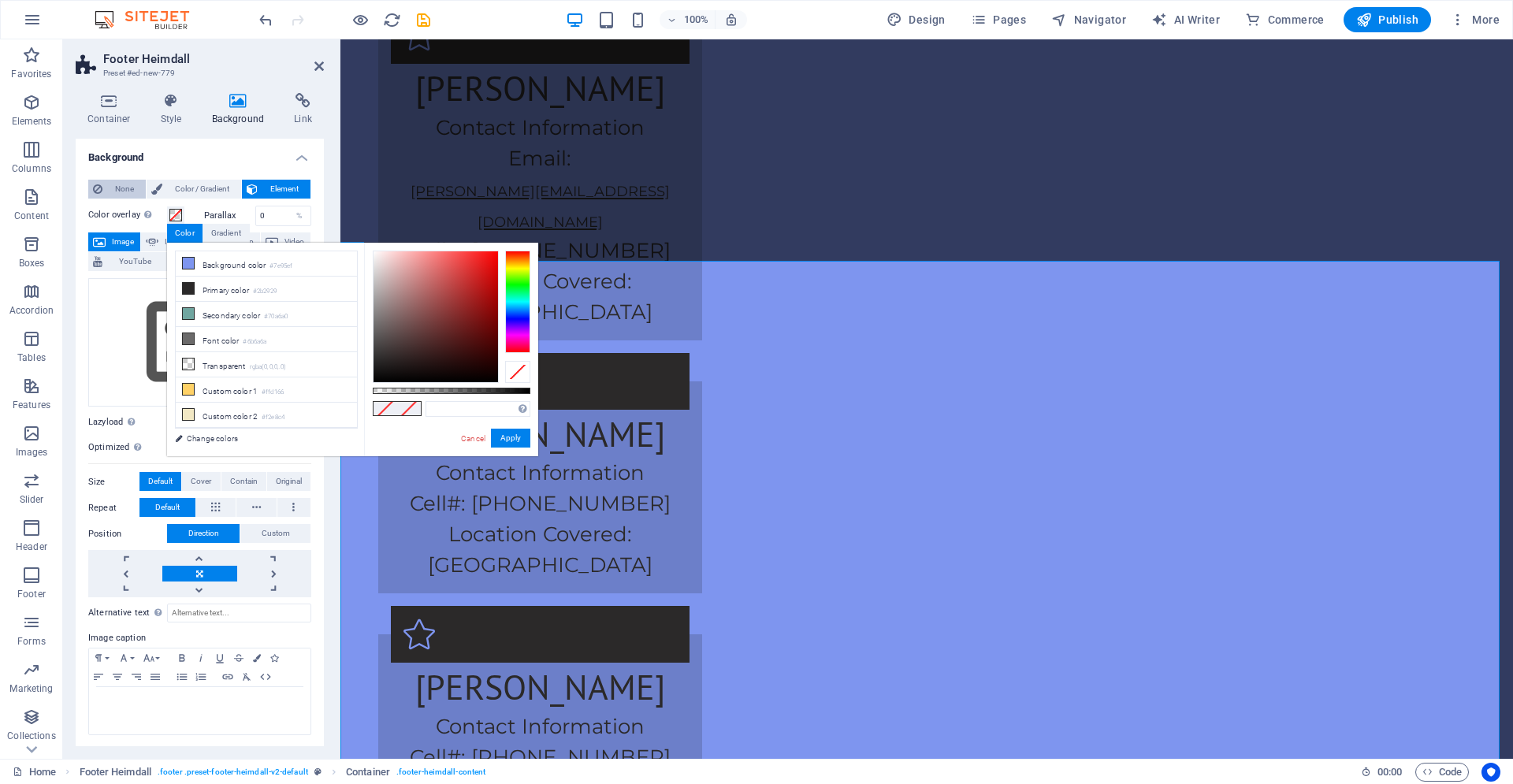
click at [106, 181] on button "None" at bounding box center [117, 189] width 58 height 19
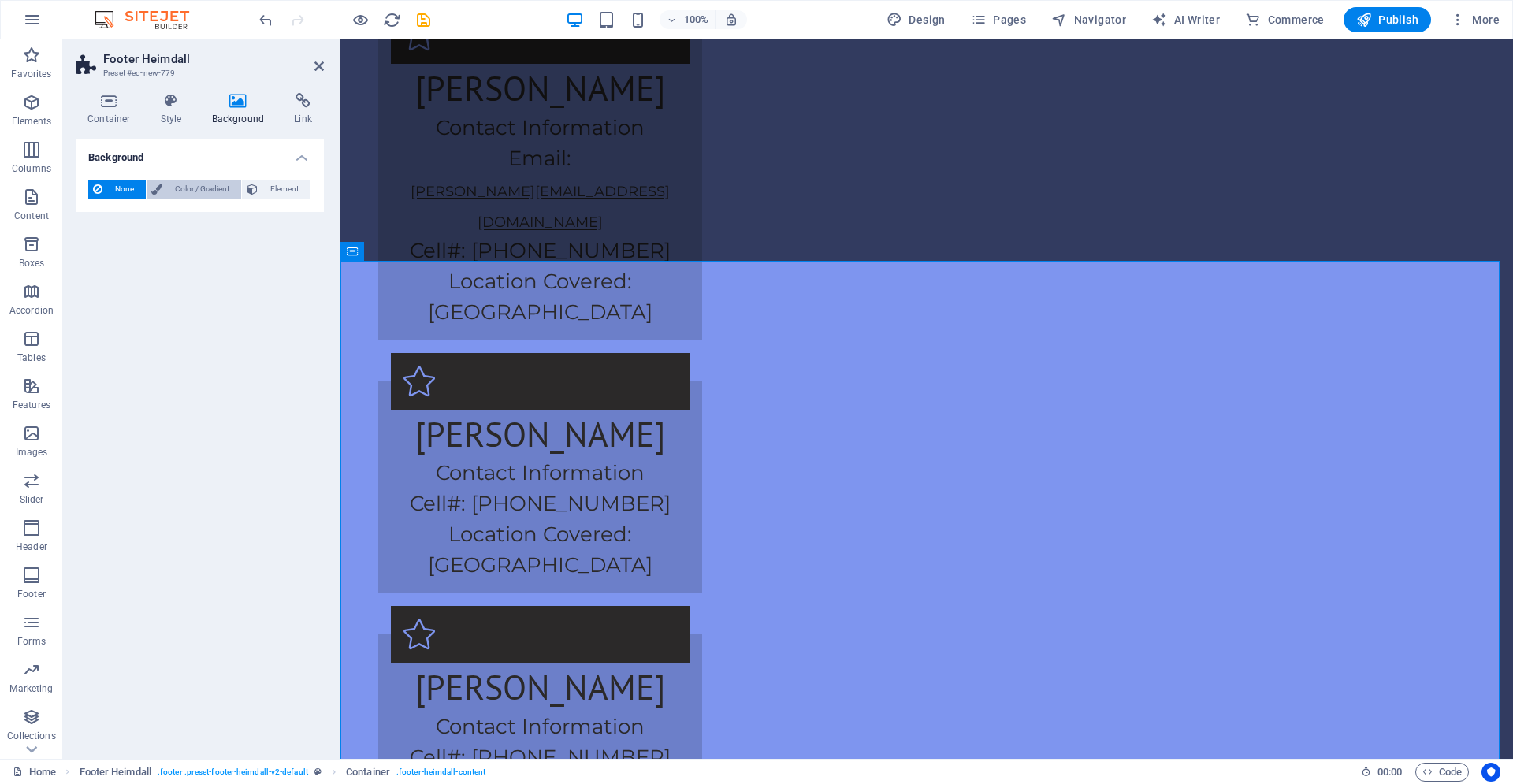
click at [186, 187] on span "Color / Gradient" at bounding box center [202, 189] width 69 height 19
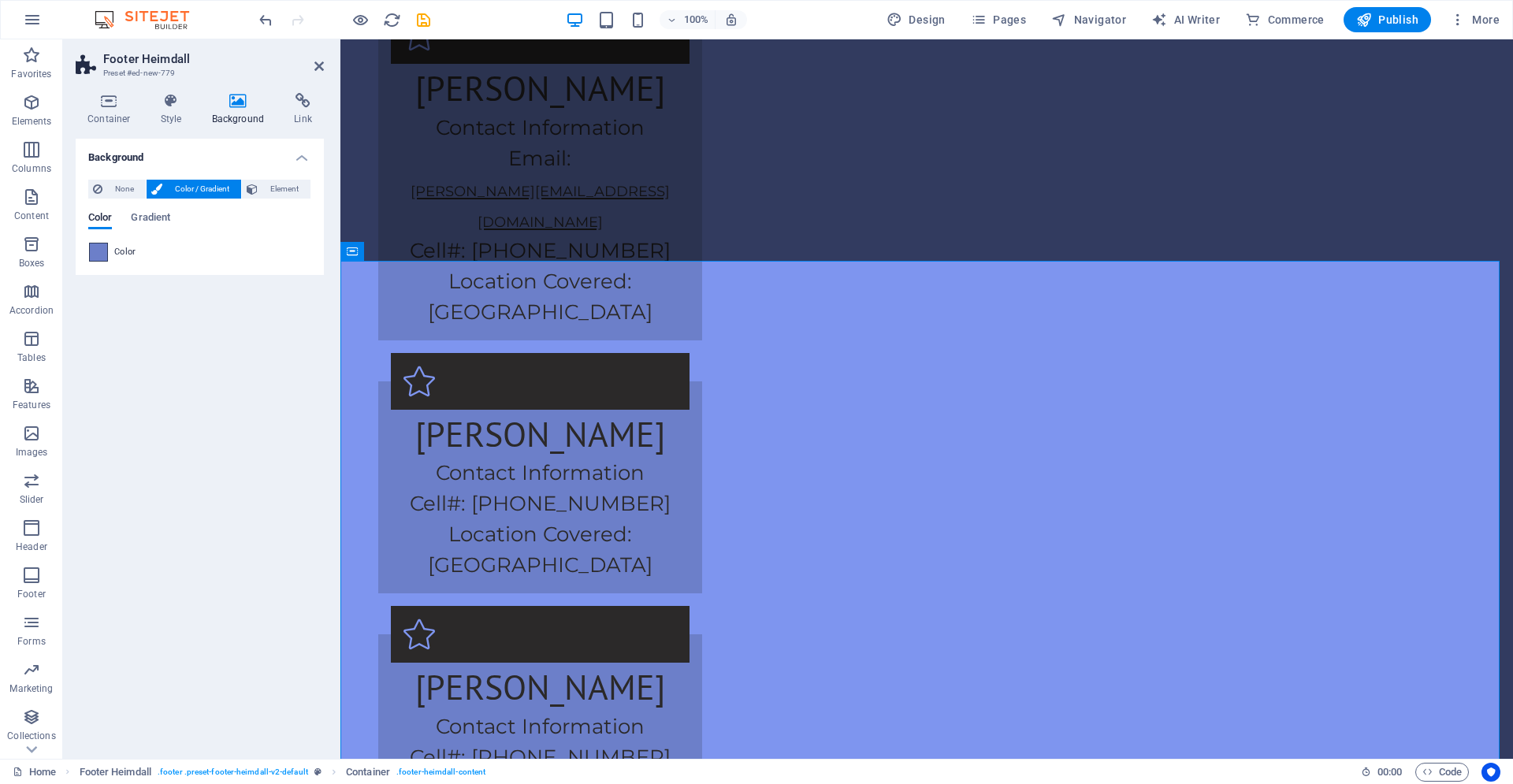
click at [97, 252] on span at bounding box center [98, 252] width 17 height 17
drag, startPoint x: 173, startPoint y: 225, endPoint x: 153, endPoint y: 219, distance: 20.9
click at [173, 225] on div "Color Gradient" at bounding box center [200, 226] width 223 height 30
click at [153, 219] on span "Gradient" at bounding box center [150, 219] width 39 height 22
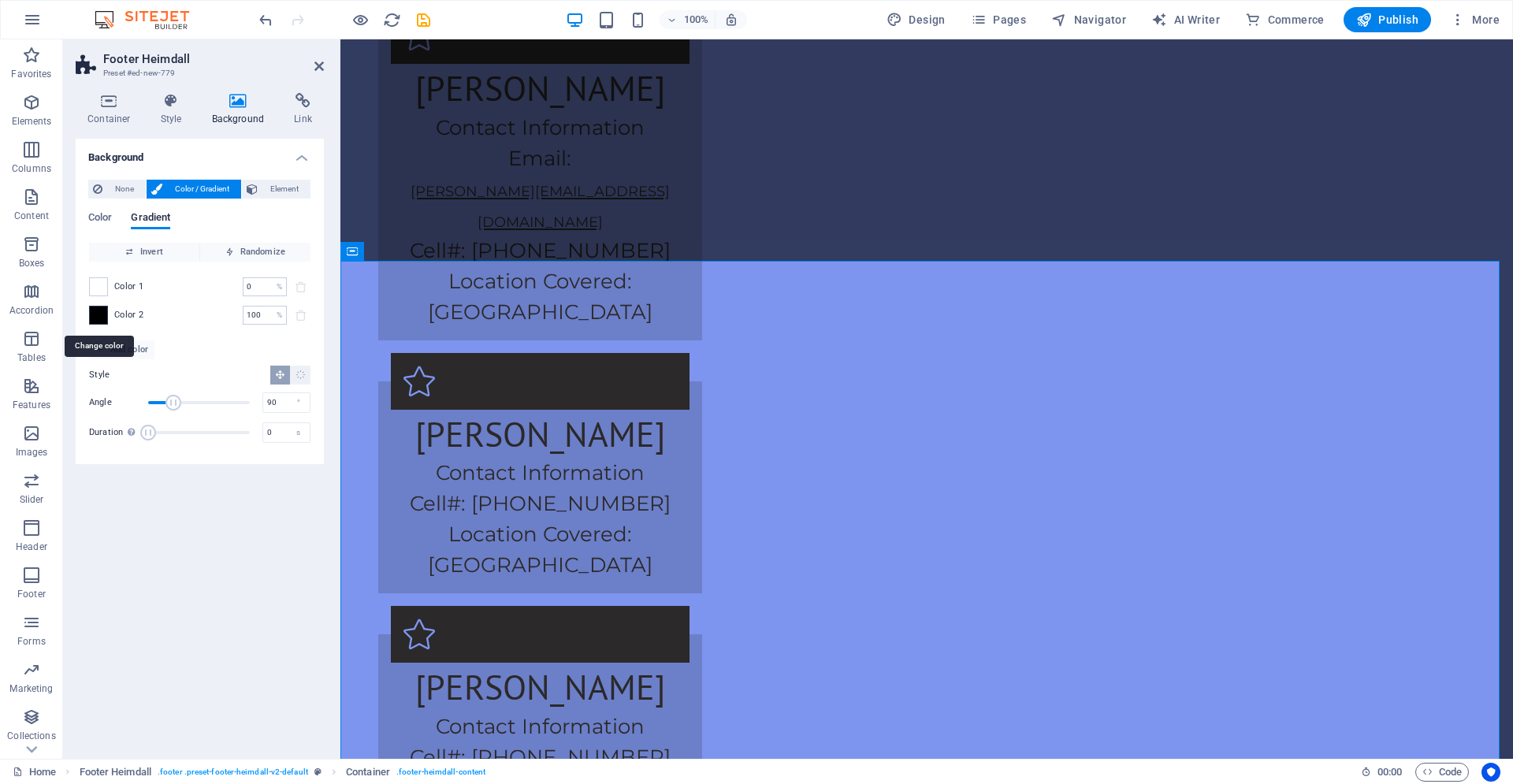
click at [100, 319] on span at bounding box center [98, 315] width 17 height 17
click at [100, 287] on span at bounding box center [98, 287] width 17 height 17
click at [278, 316] on p "%" at bounding box center [279, 315] width 5 height 16
click at [140, 253] on span "Invert" at bounding box center [143, 252] width 98 height 19
click at [243, 245] on span "Randomize" at bounding box center [255, 252] width 98 height 19
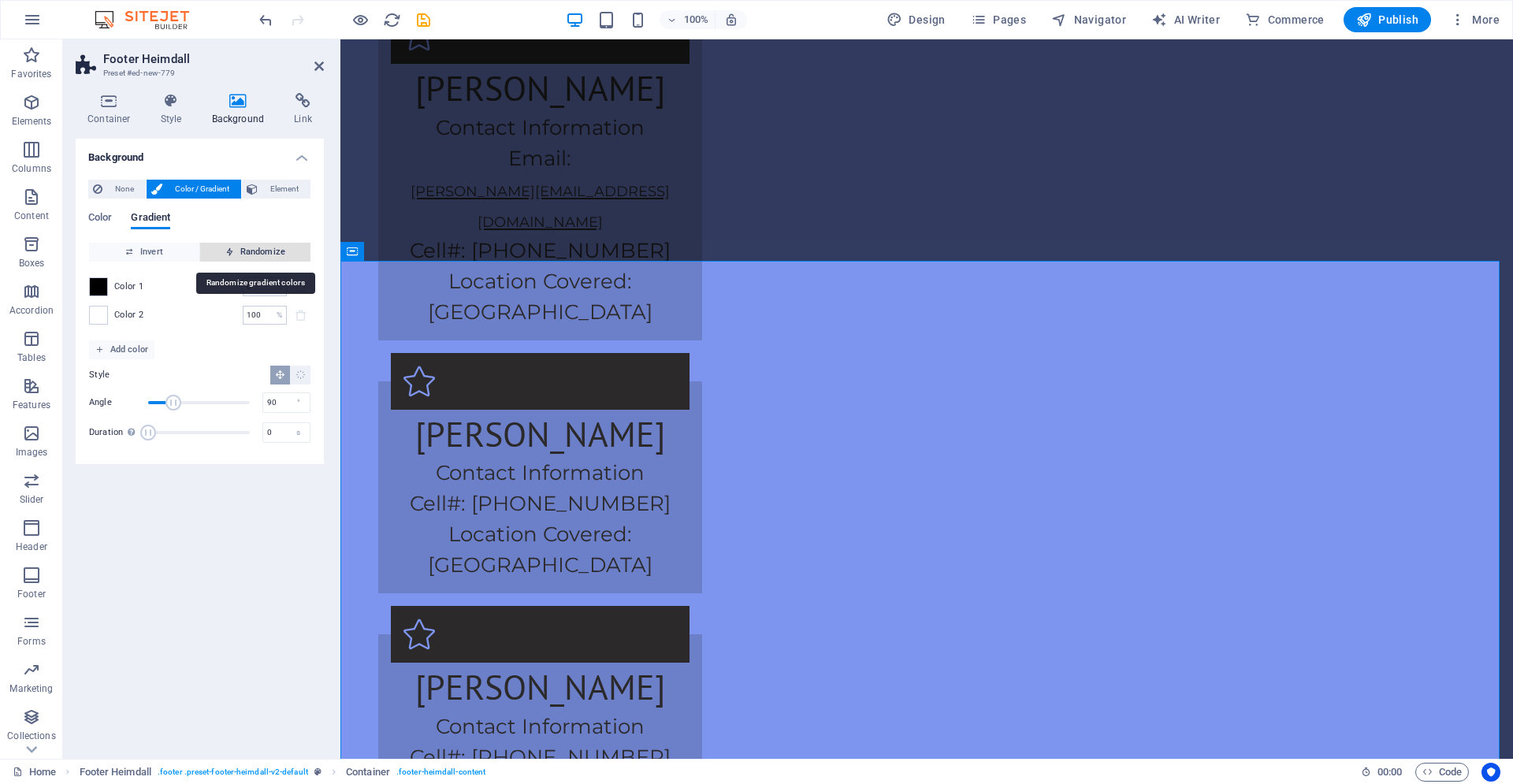
type input "32"
type input "162"
click at [227, 256] on span "Randomize" at bounding box center [255, 252] width 98 height 19
type input "100"
type input "336"
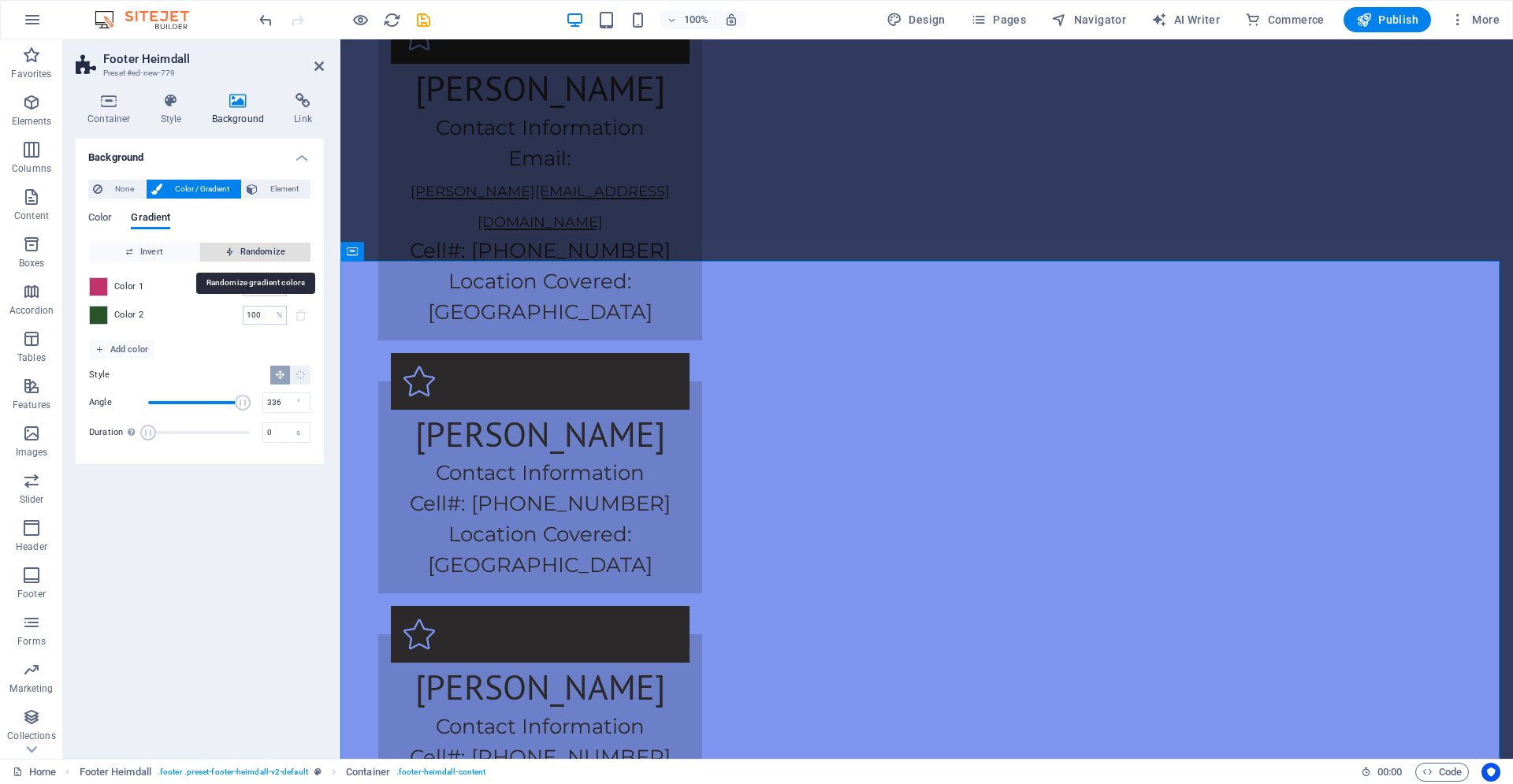
click at [227, 256] on span "Randomize" at bounding box center [255, 252] width 98 height 19
type input "3"
type input "165"
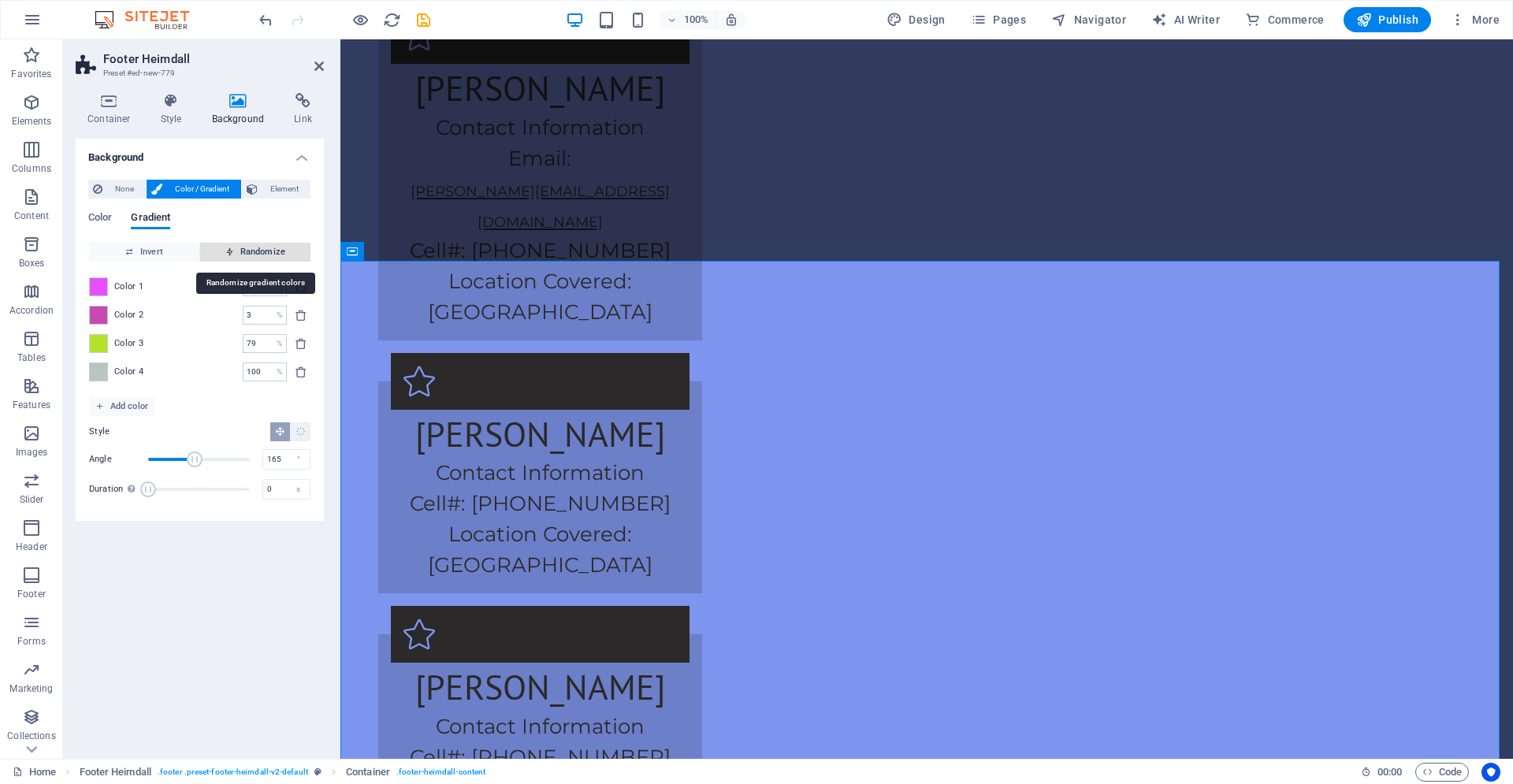
click at [227, 256] on span "Randomize" at bounding box center [255, 252] width 98 height 19
type input "16"
type input "327"
type input "55"
click at [227, 256] on span "Randomize" at bounding box center [255, 252] width 98 height 19
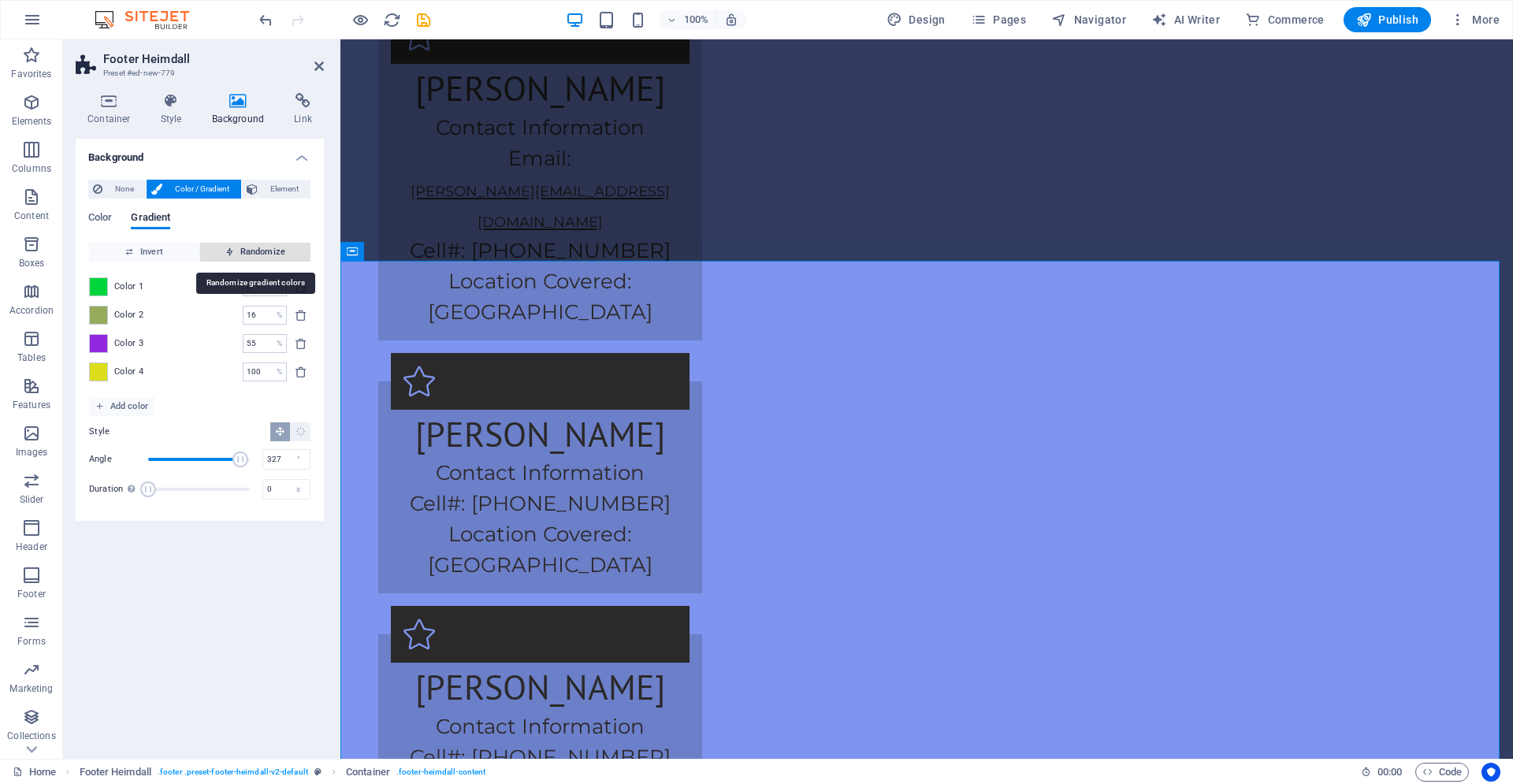
type input "93"
type input "94"
type input "100"
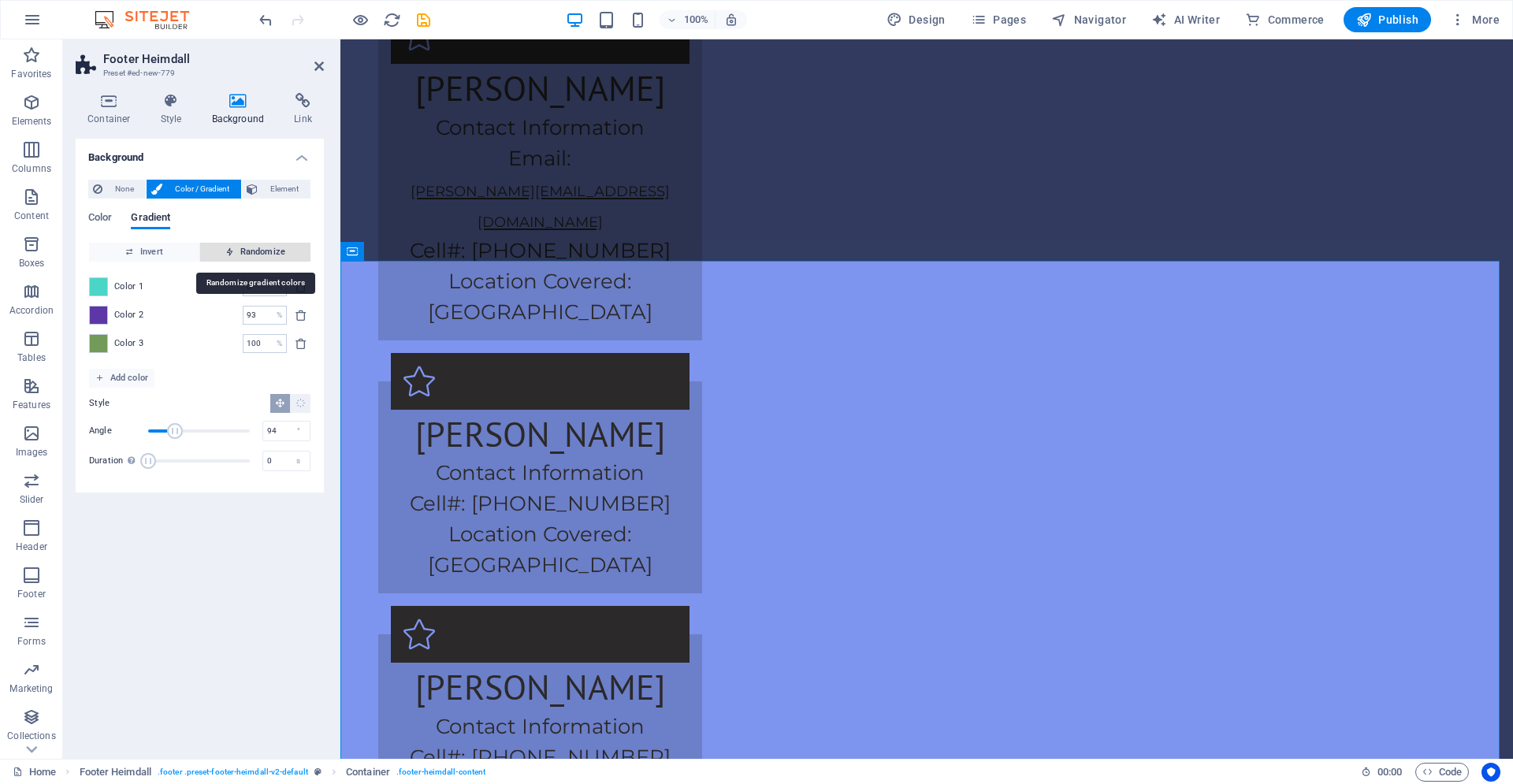
click at [227, 256] on span "Randomize" at bounding box center [255, 252] width 98 height 19
type input "22"
type input "230"
type input "88"
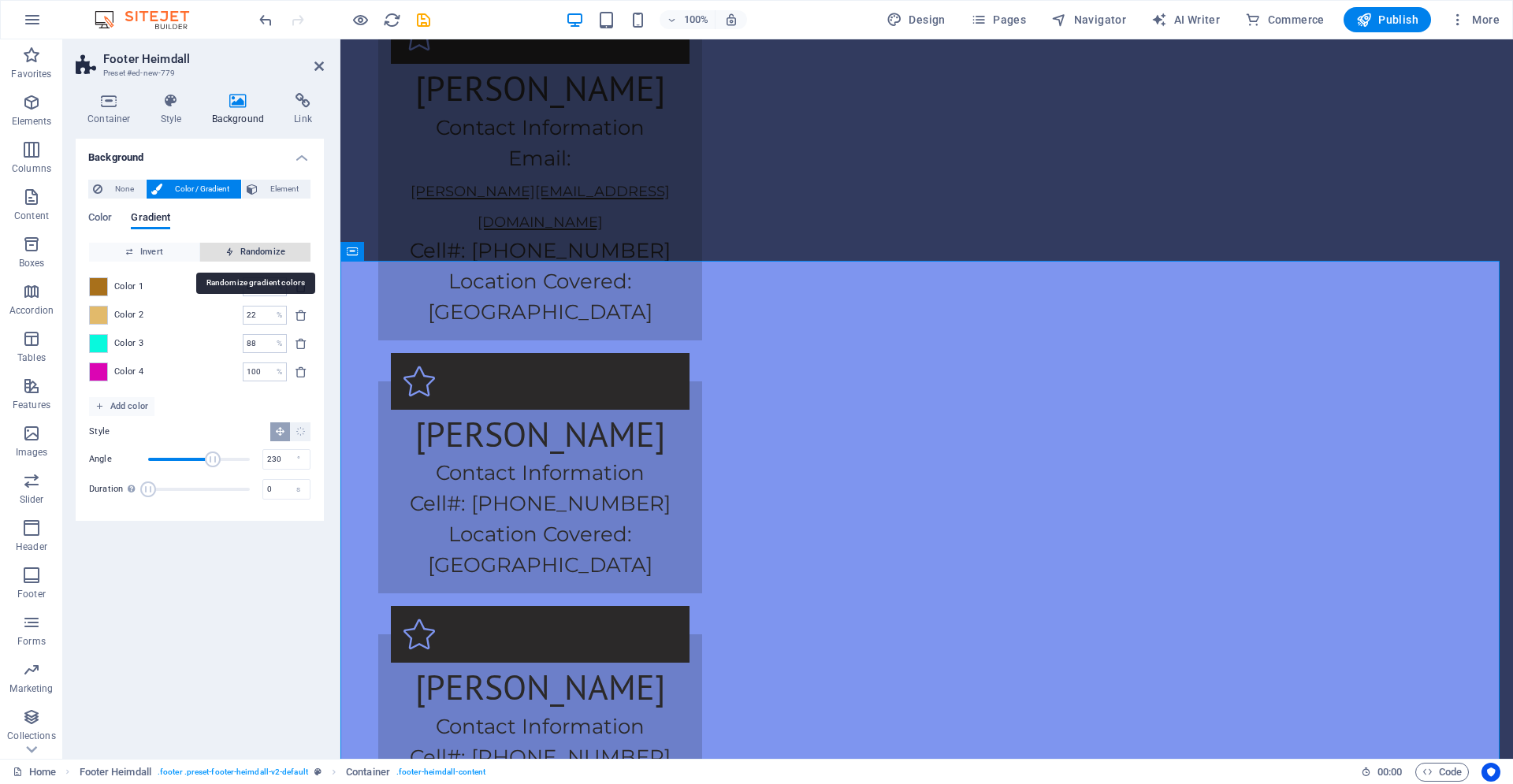
click at [227, 256] on span "Randomize" at bounding box center [255, 252] width 98 height 19
type input "0"
type input "176"
type input "8"
click at [227, 256] on span "Randomize" at bounding box center [255, 252] width 98 height 19
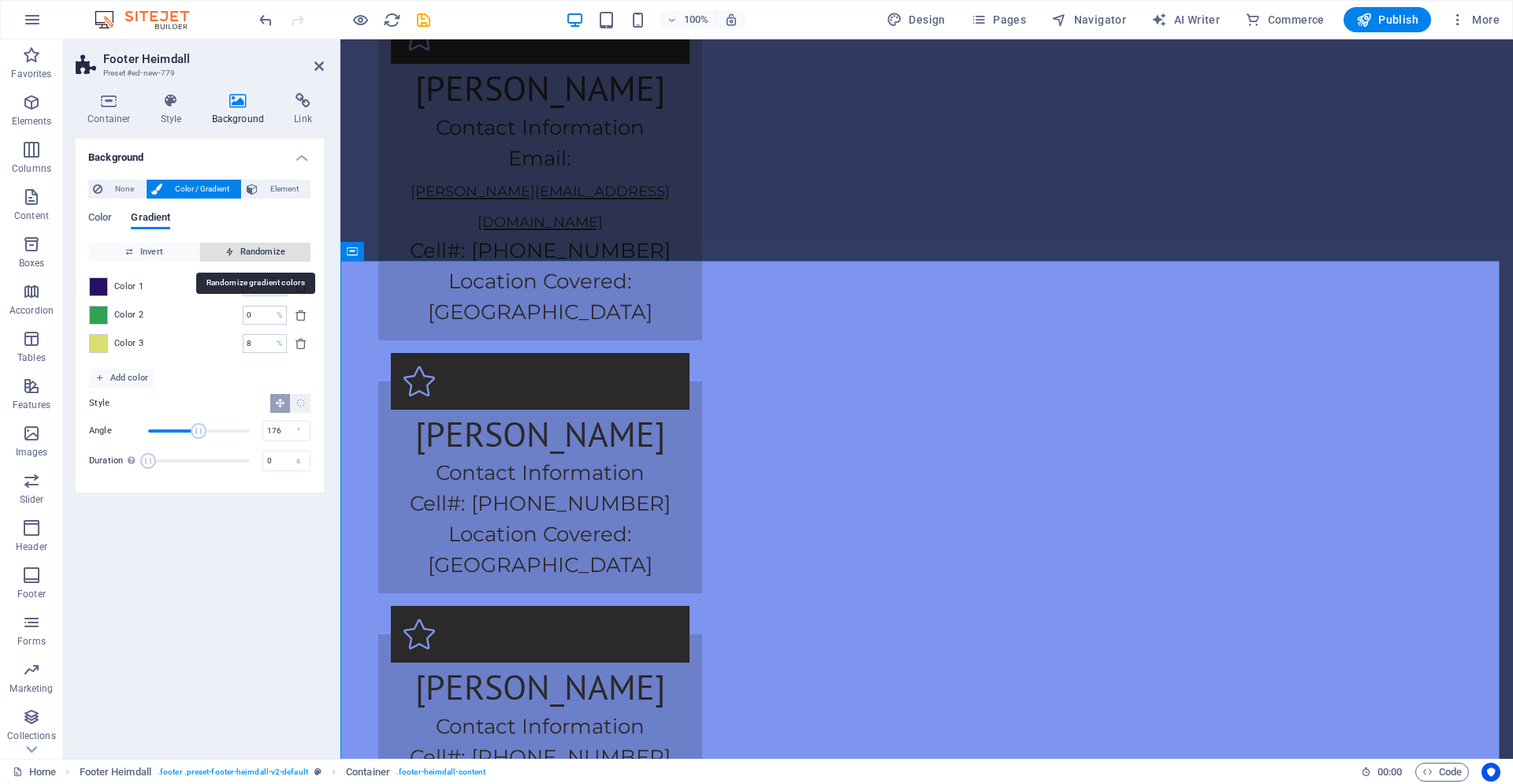
type input "23"
type input "180"
type input "100"
click at [227, 256] on span "Randomize" at bounding box center [255, 252] width 98 height 19
type input "5"
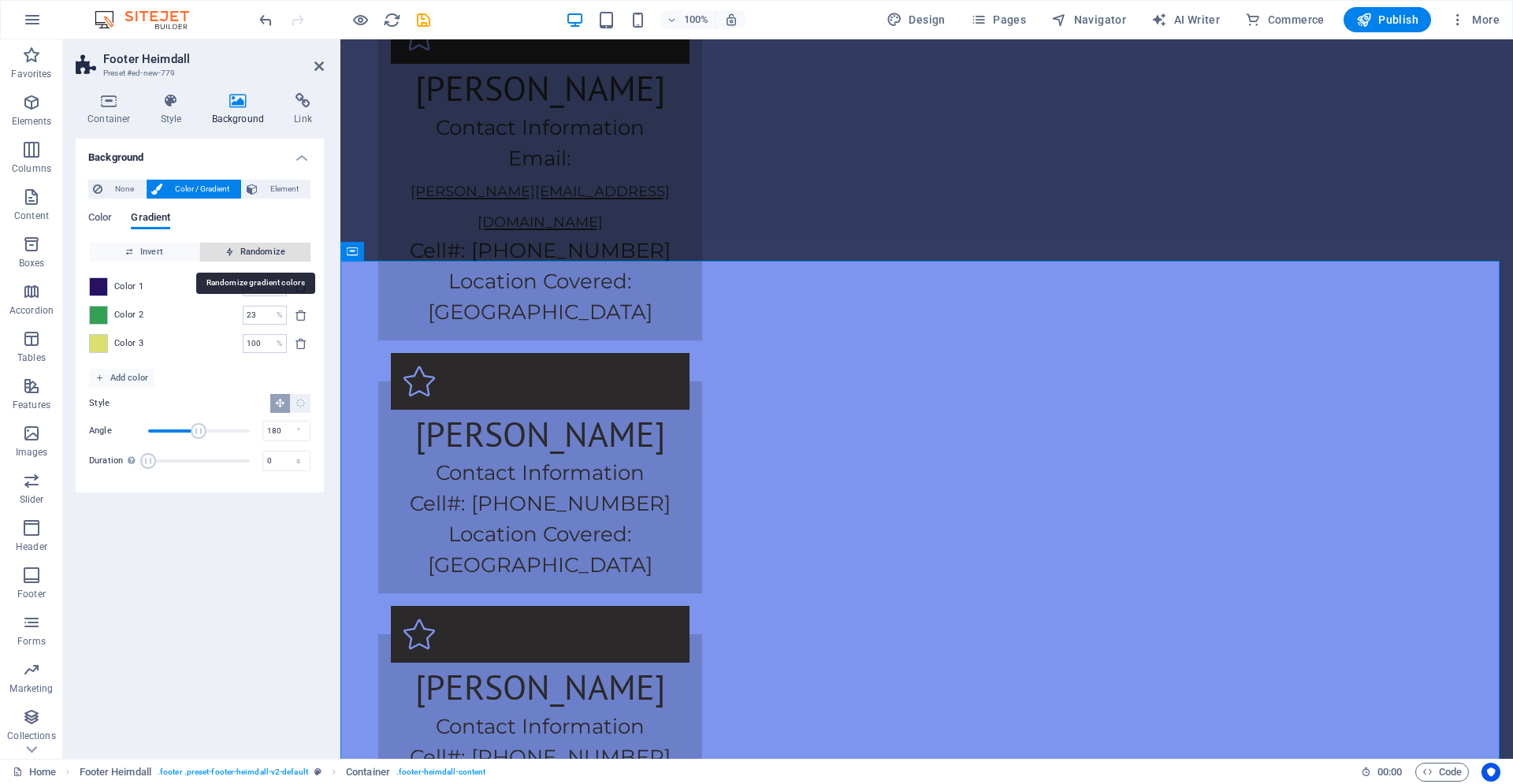
type input "72"
click at [227, 256] on span "Randomize" at bounding box center [255, 252] width 98 height 19
type input "81"
type input "28"
click at [227, 256] on span "Randomize" at bounding box center [255, 252] width 98 height 19
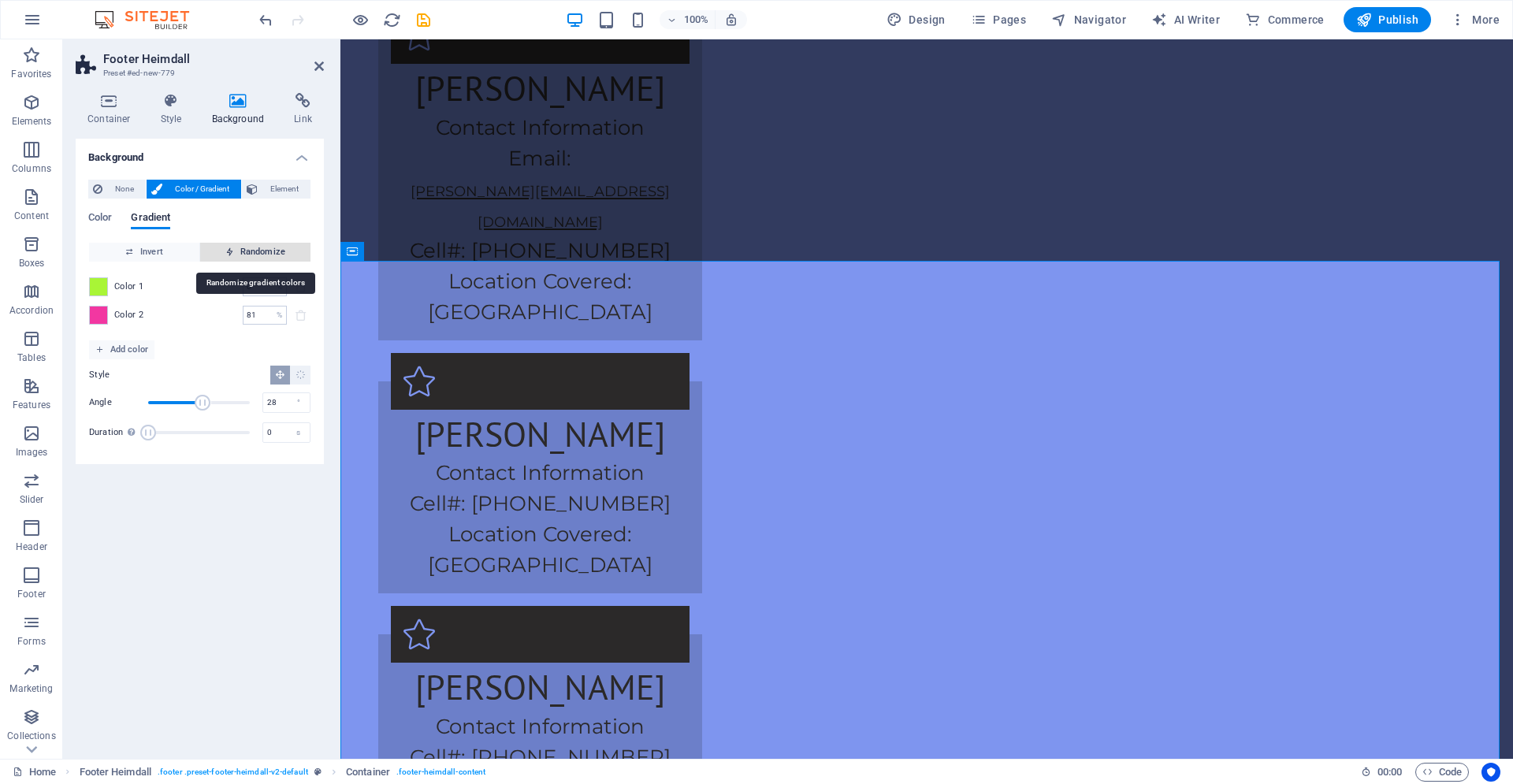
type input "100"
type input "194"
click at [227, 256] on span "Randomize" at bounding box center [255, 252] width 98 height 19
type input "55"
type input "50"
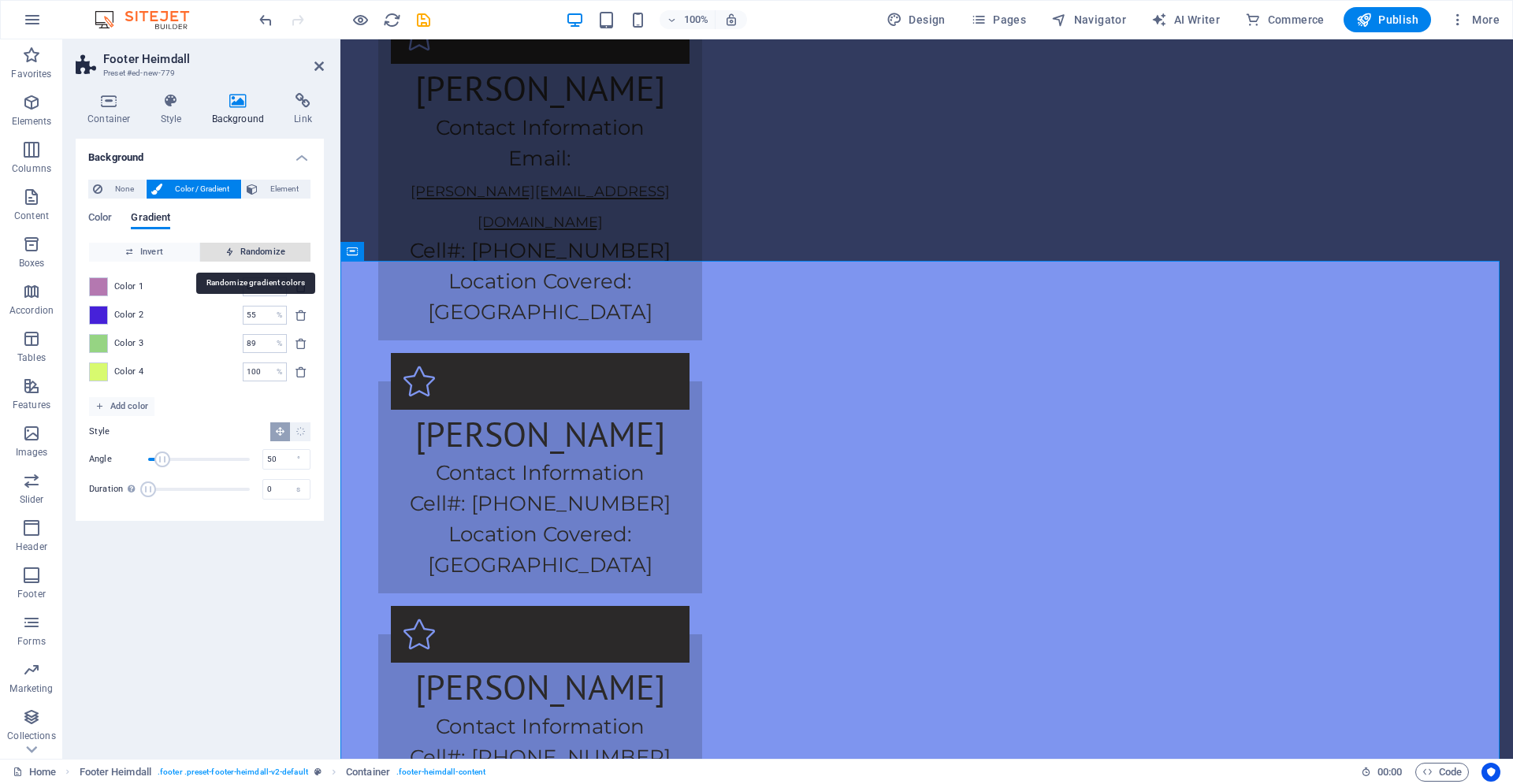
click at [227, 256] on span "Randomize" at bounding box center [255, 252] width 98 height 19
type input "20"
type input "277"
type input "100"
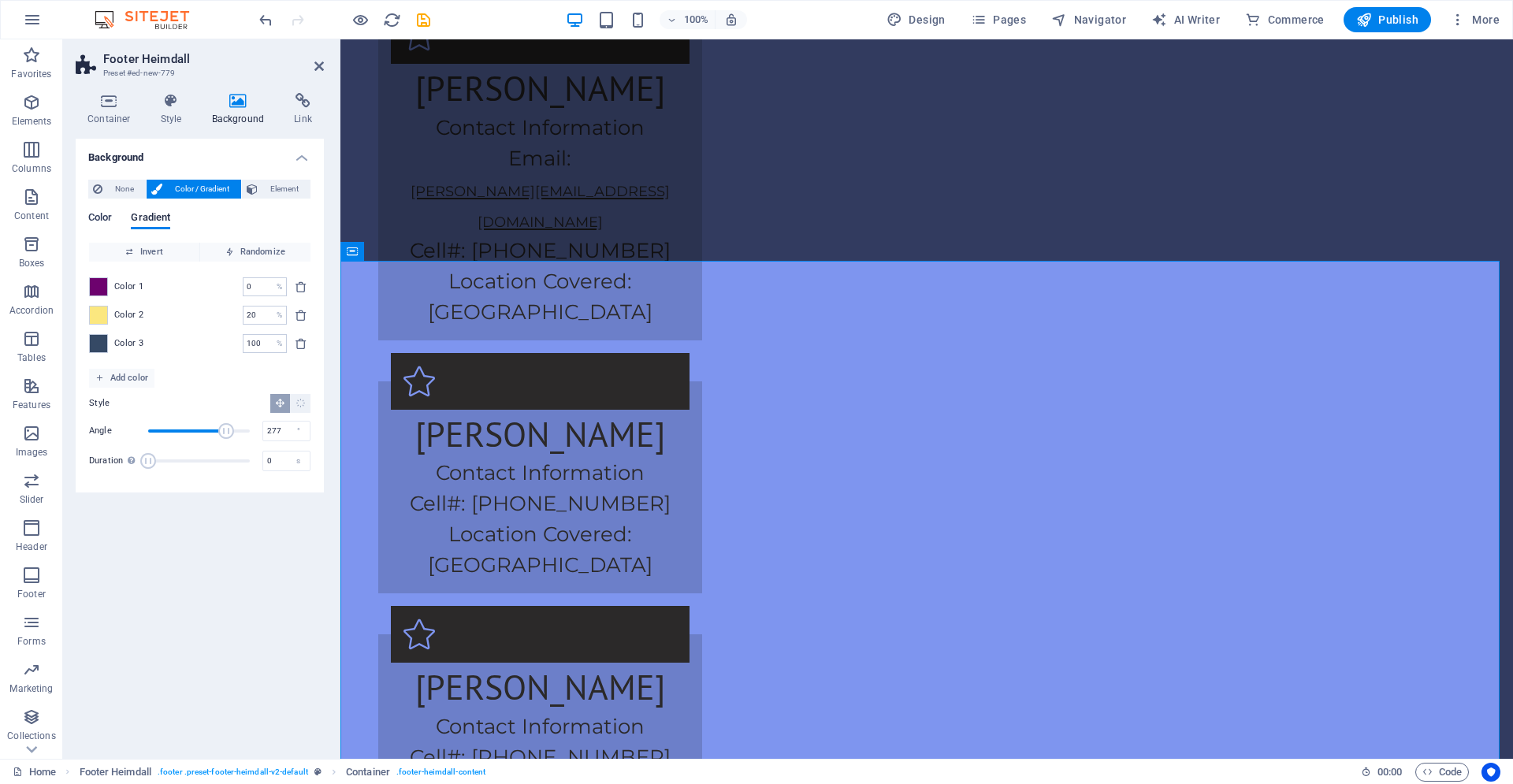
click at [104, 224] on span "Color" at bounding box center [100, 219] width 24 height 22
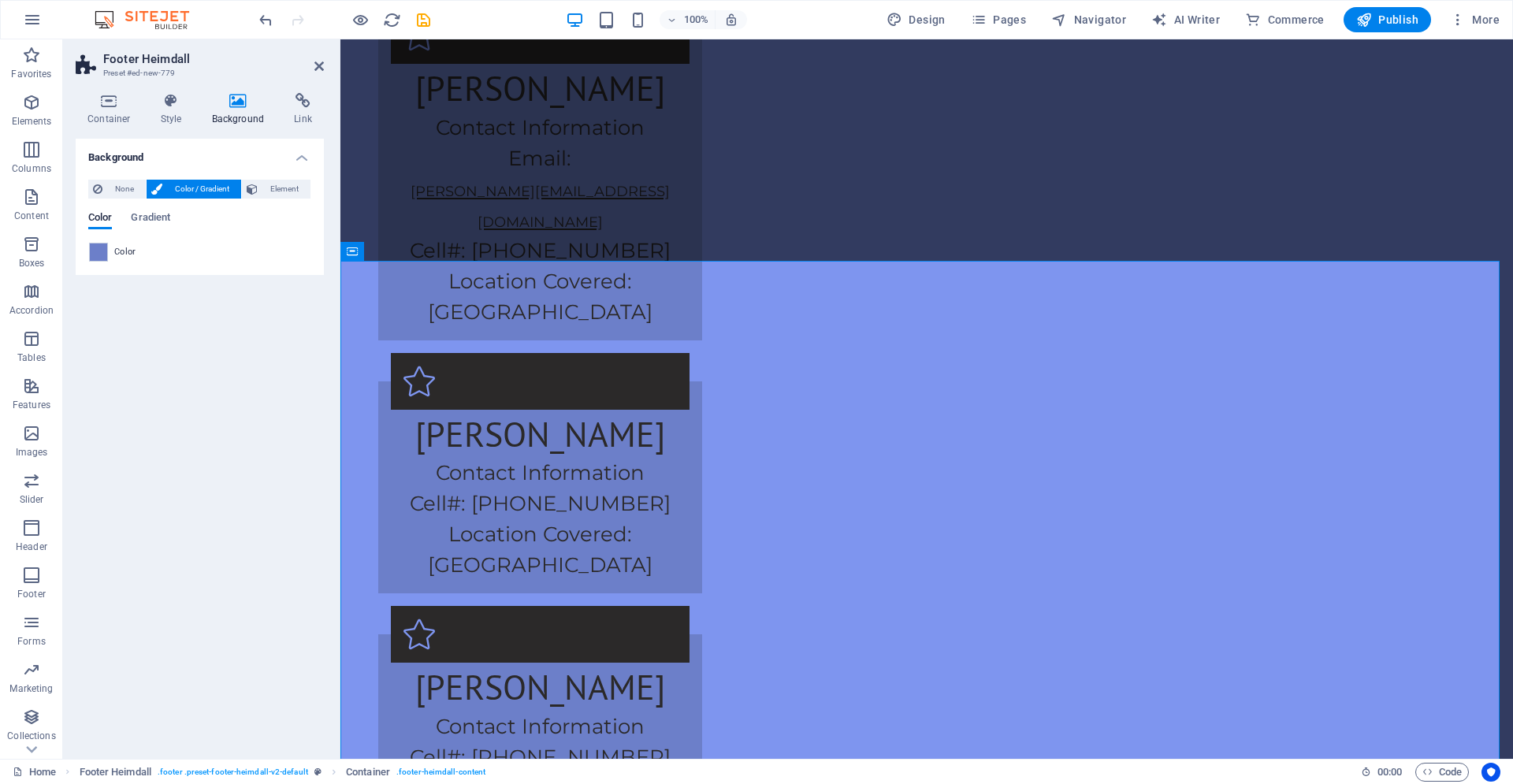
click at [169, 263] on div "None Color / Gradient Element Stretch background to full-width Color overlay Pl…" at bounding box center [200, 221] width 248 height 108
click at [307, 161] on h4 "Background" at bounding box center [200, 152] width 248 height 28
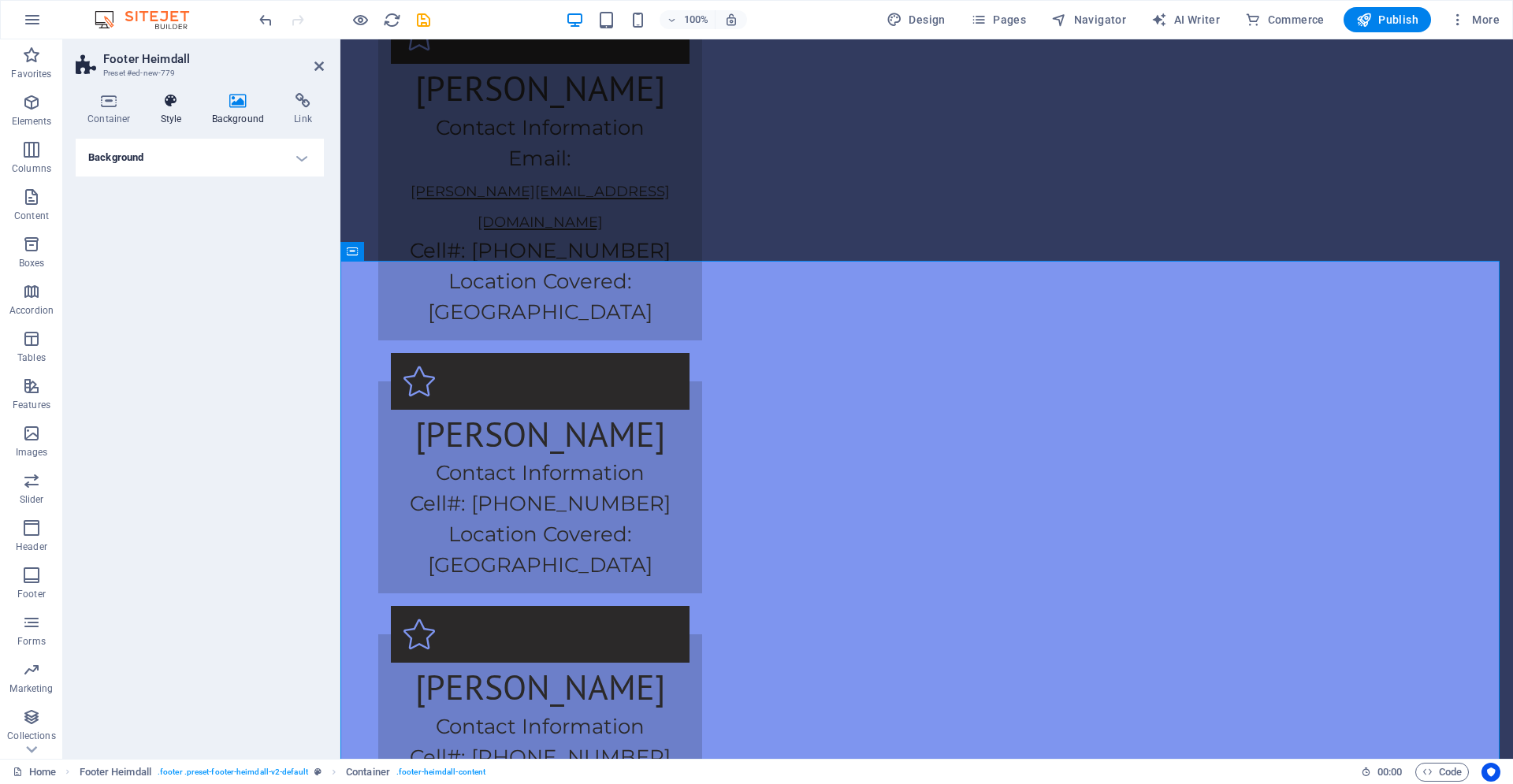
click at [166, 115] on h4 "Style" at bounding box center [174, 110] width 51 height 33
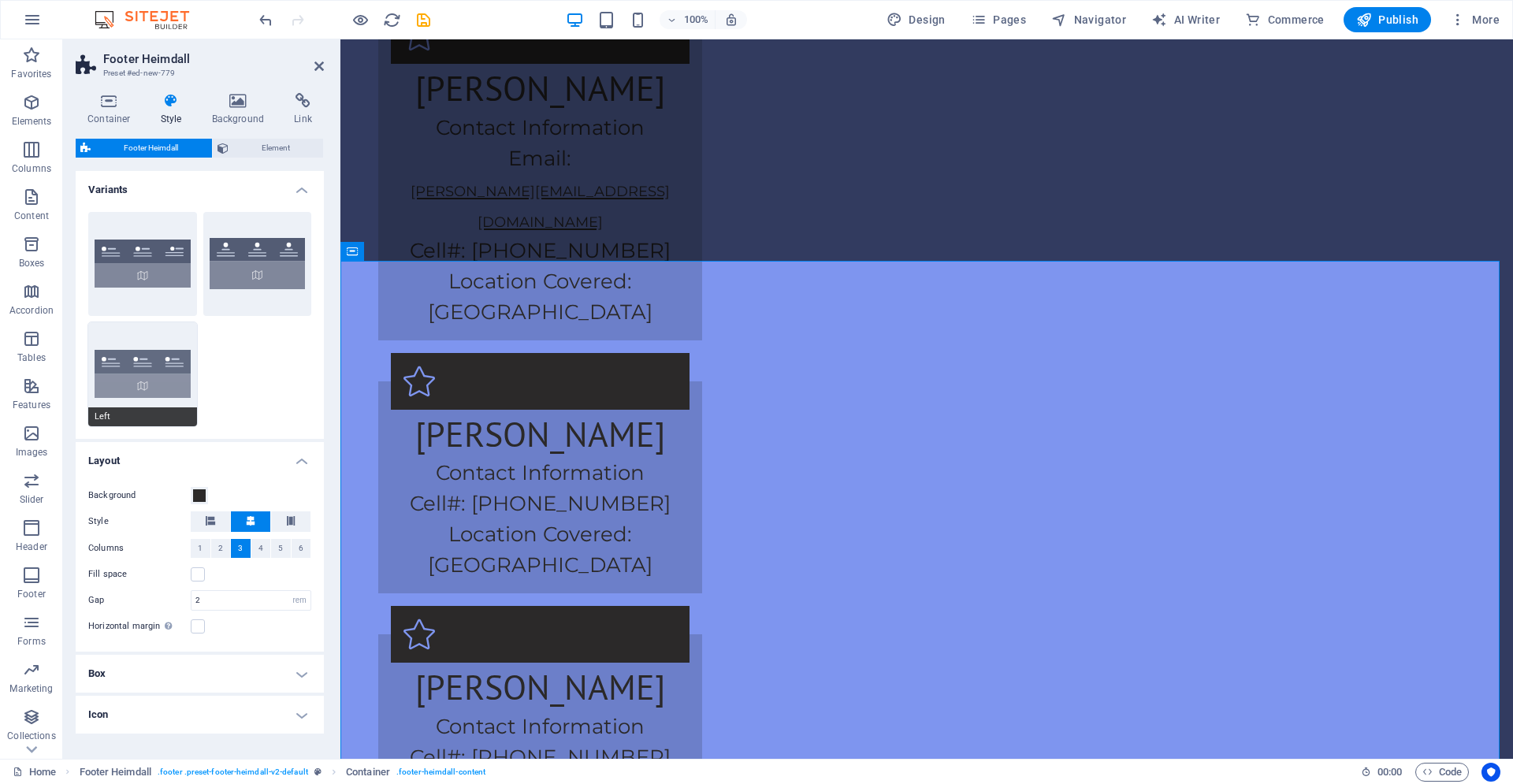
click at [138, 362] on button "Left" at bounding box center [142, 374] width 109 height 104
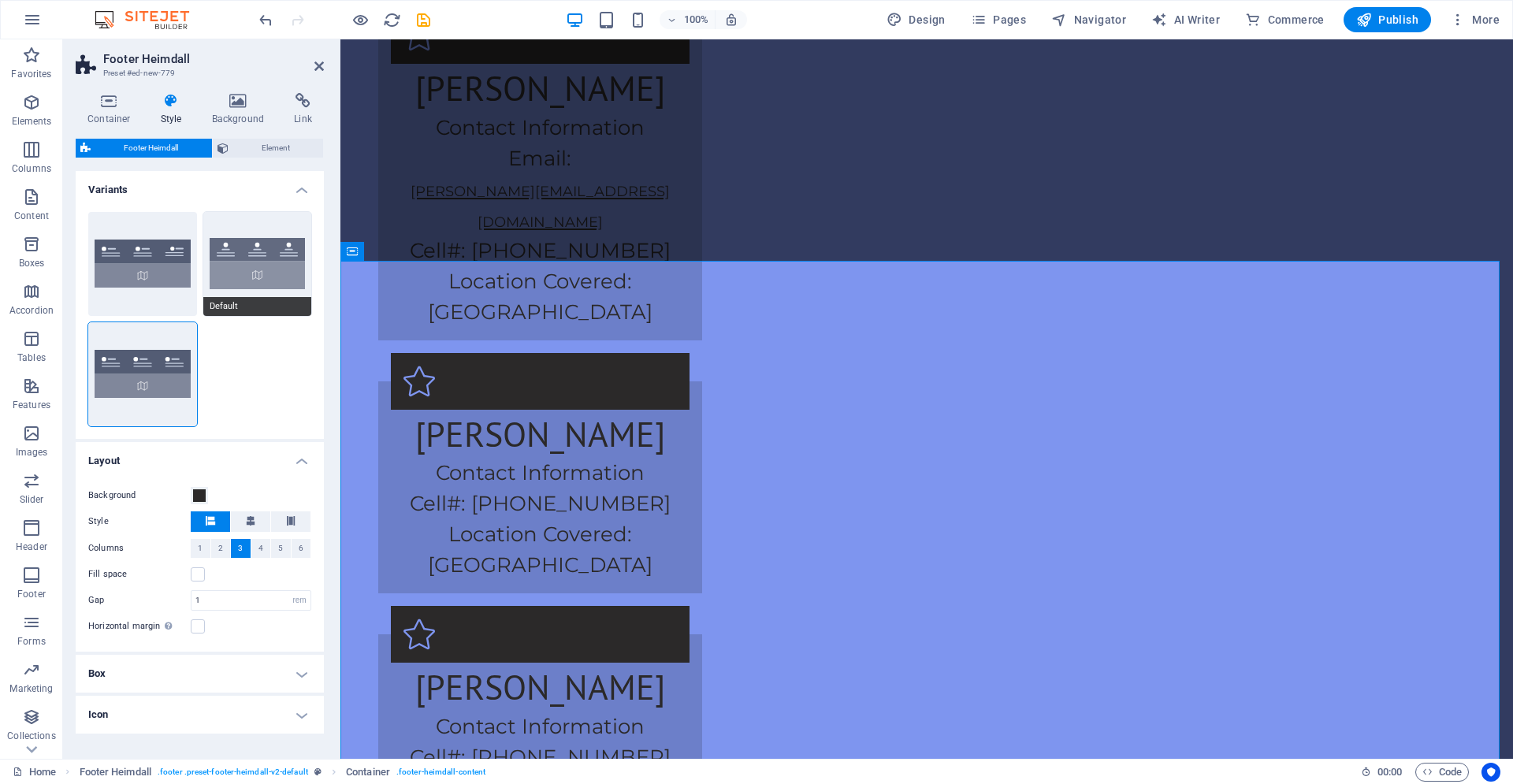
click at [204, 292] on button "Default" at bounding box center [257, 264] width 109 height 104
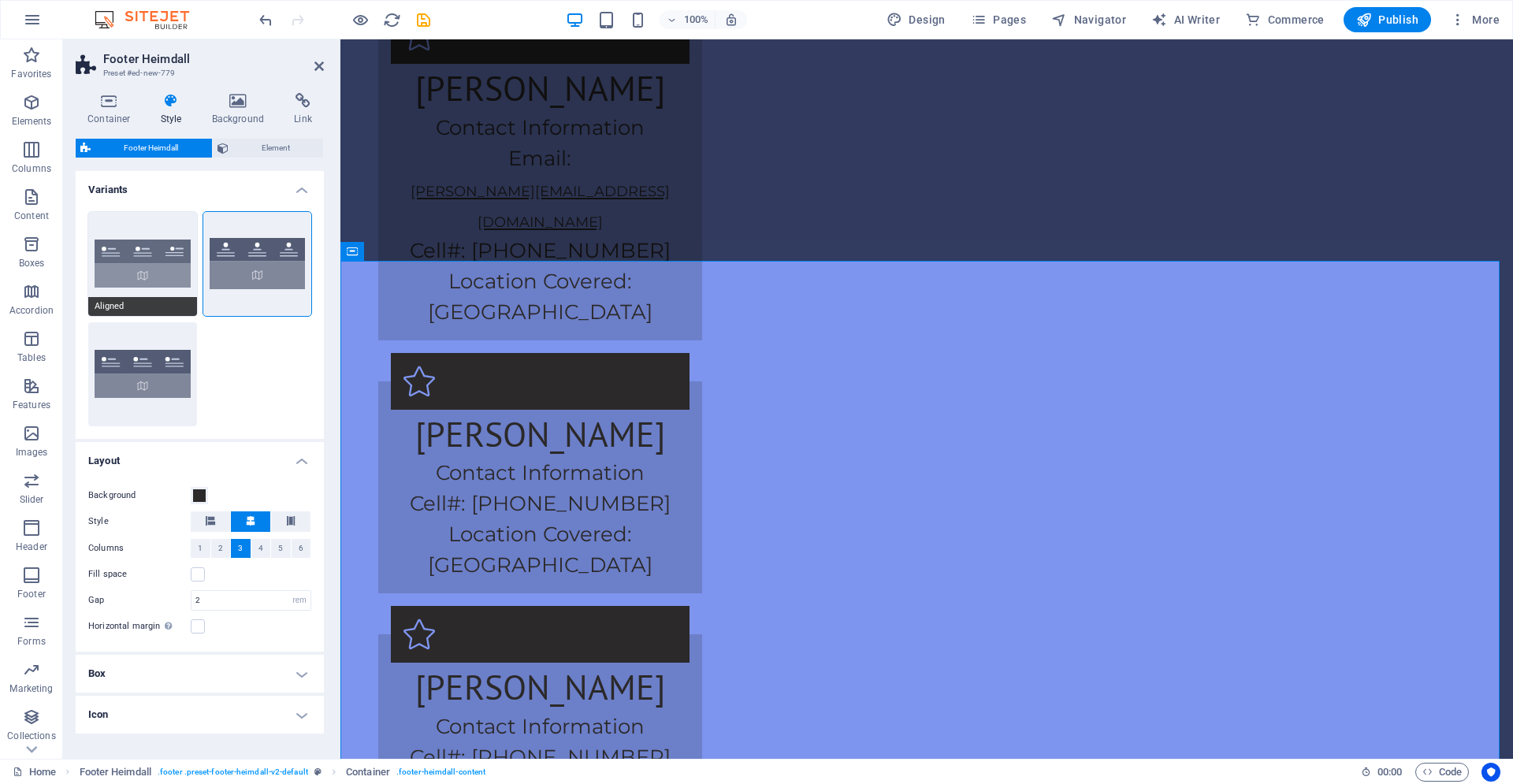
click at [156, 290] on button "Aligned" at bounding box center [142, 264] width 109 height 104
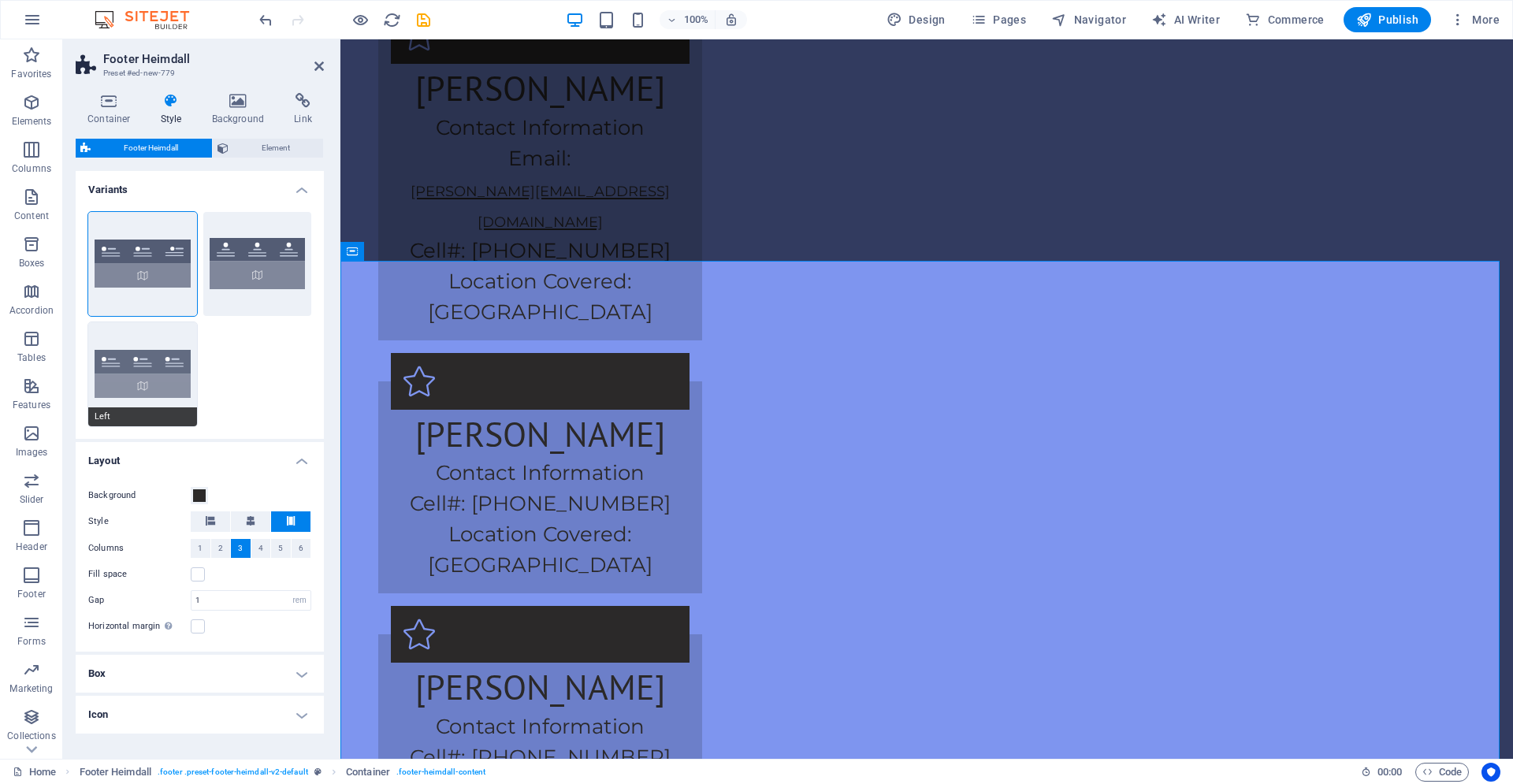
click at [163, 378] on button "Left" at bounding box center [142, 374] width 109 height 104
type input "1"
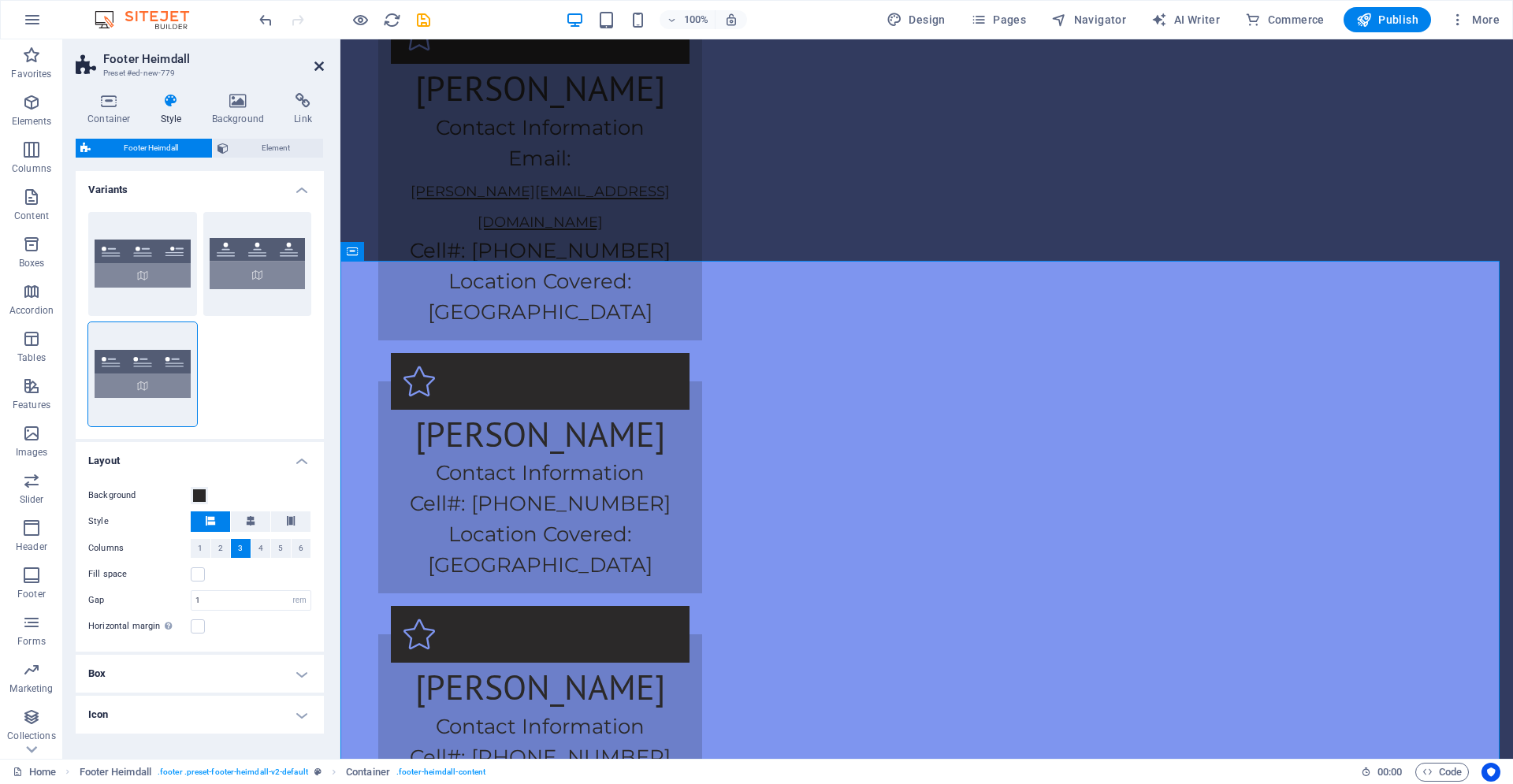
click at [321, 66] on icon at bounding box center [319, 67] width 9 height 13
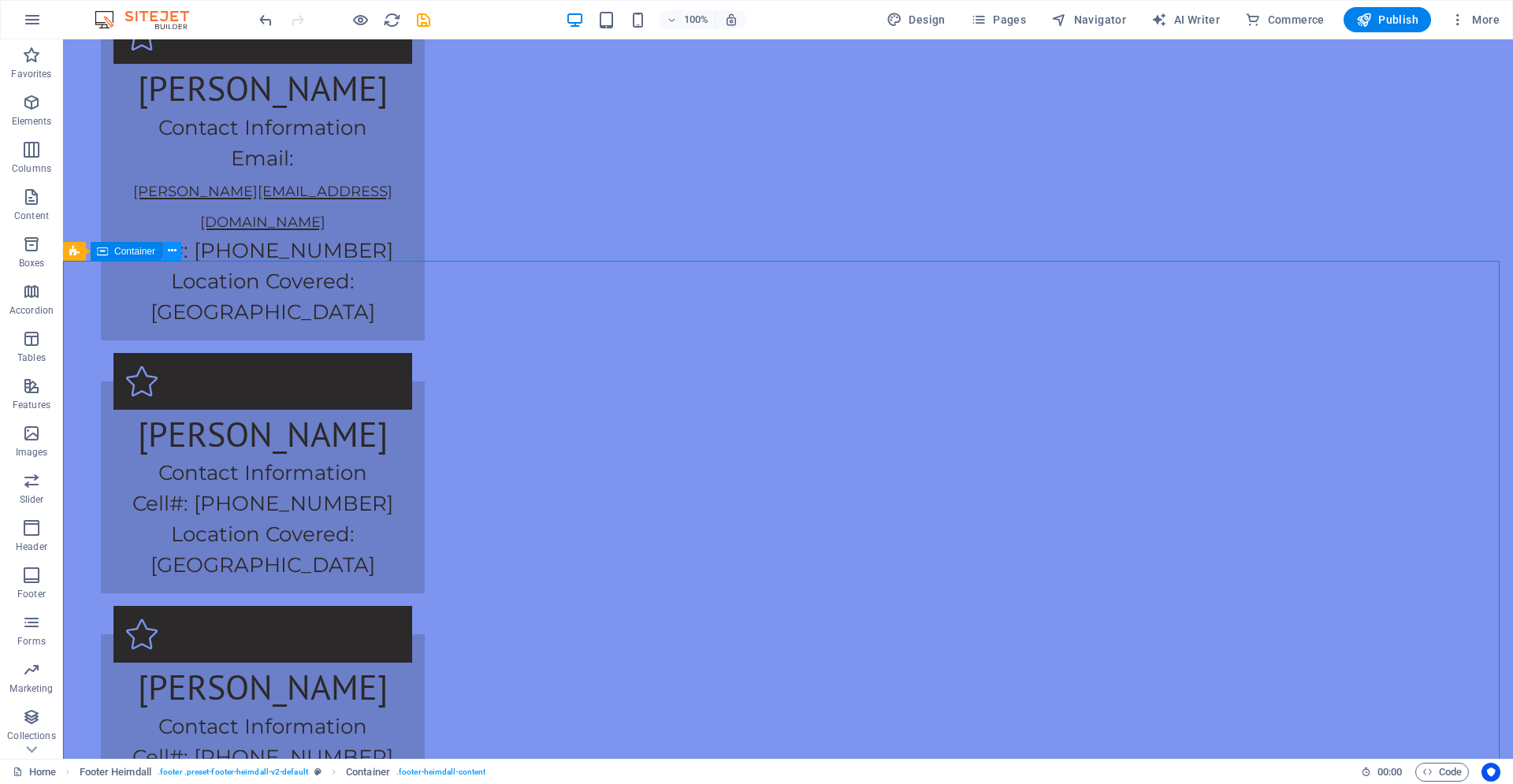
click at [176, 256] on button at bounding box center [172, 251] width 19 height 19
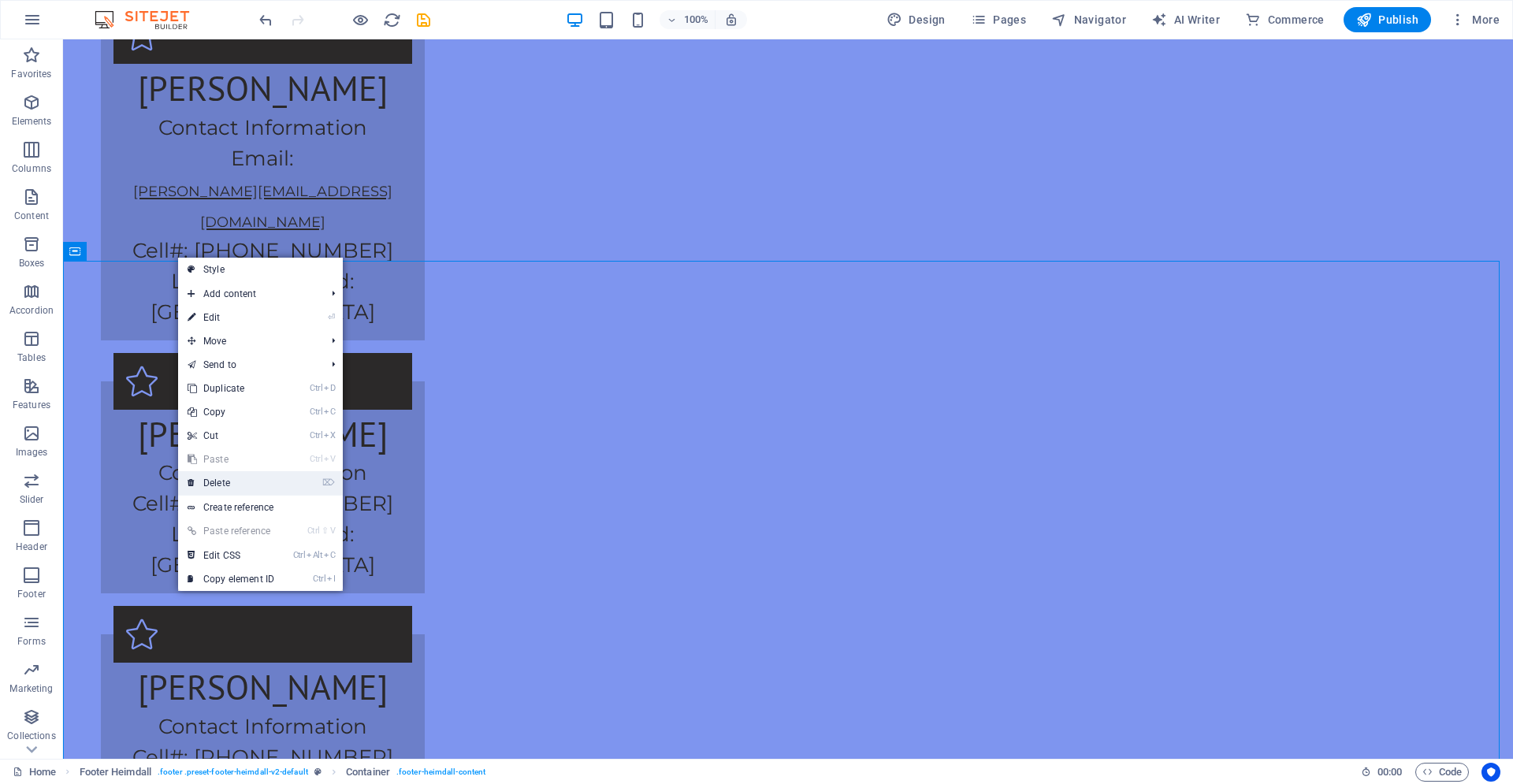
click at [226, 486] on link "⌦ Delete" at bounding box center [231, 483] width 106 height 24
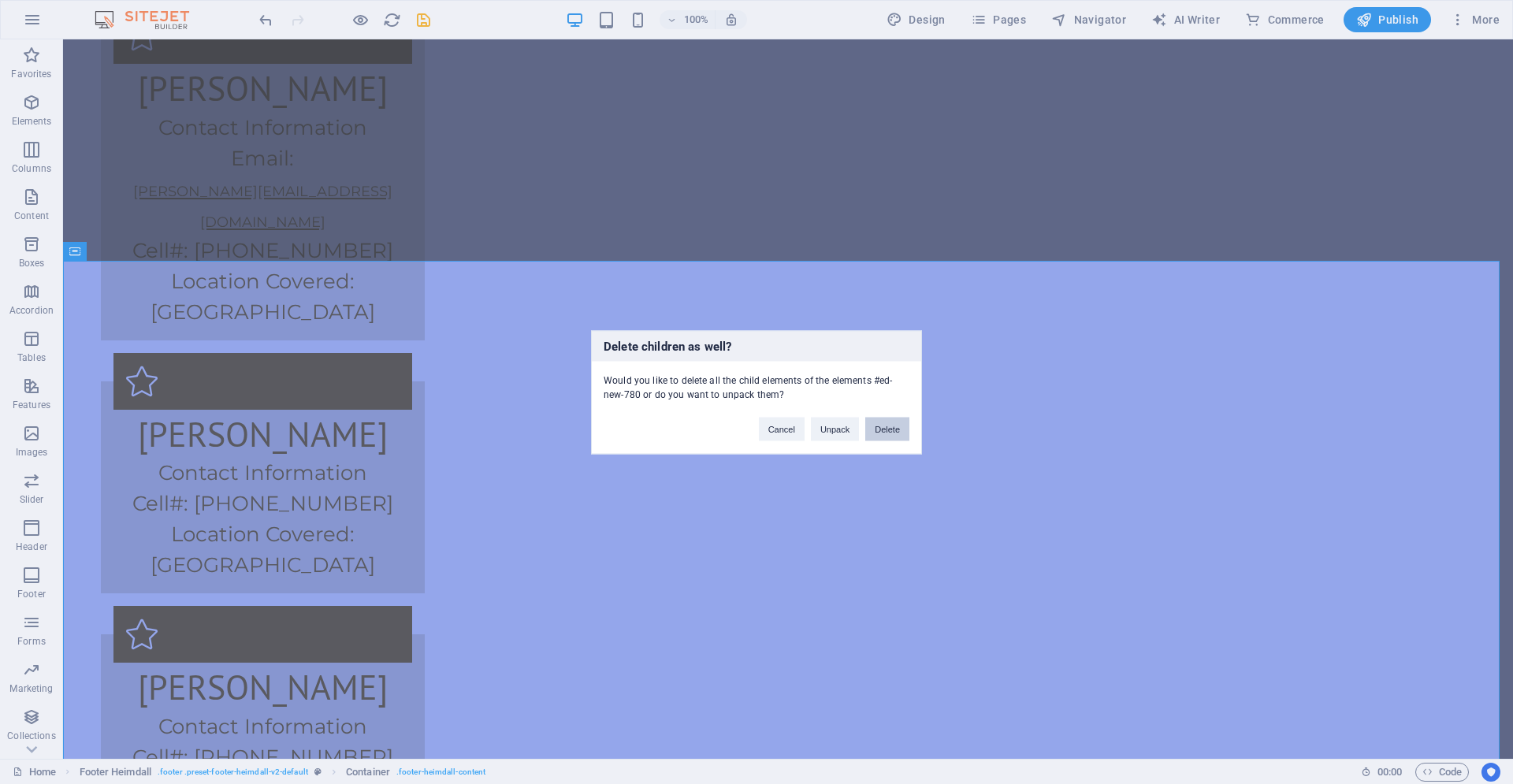
click at [877, 428] on button "Delete" at bounding box center [888, 429] width 44 height 24
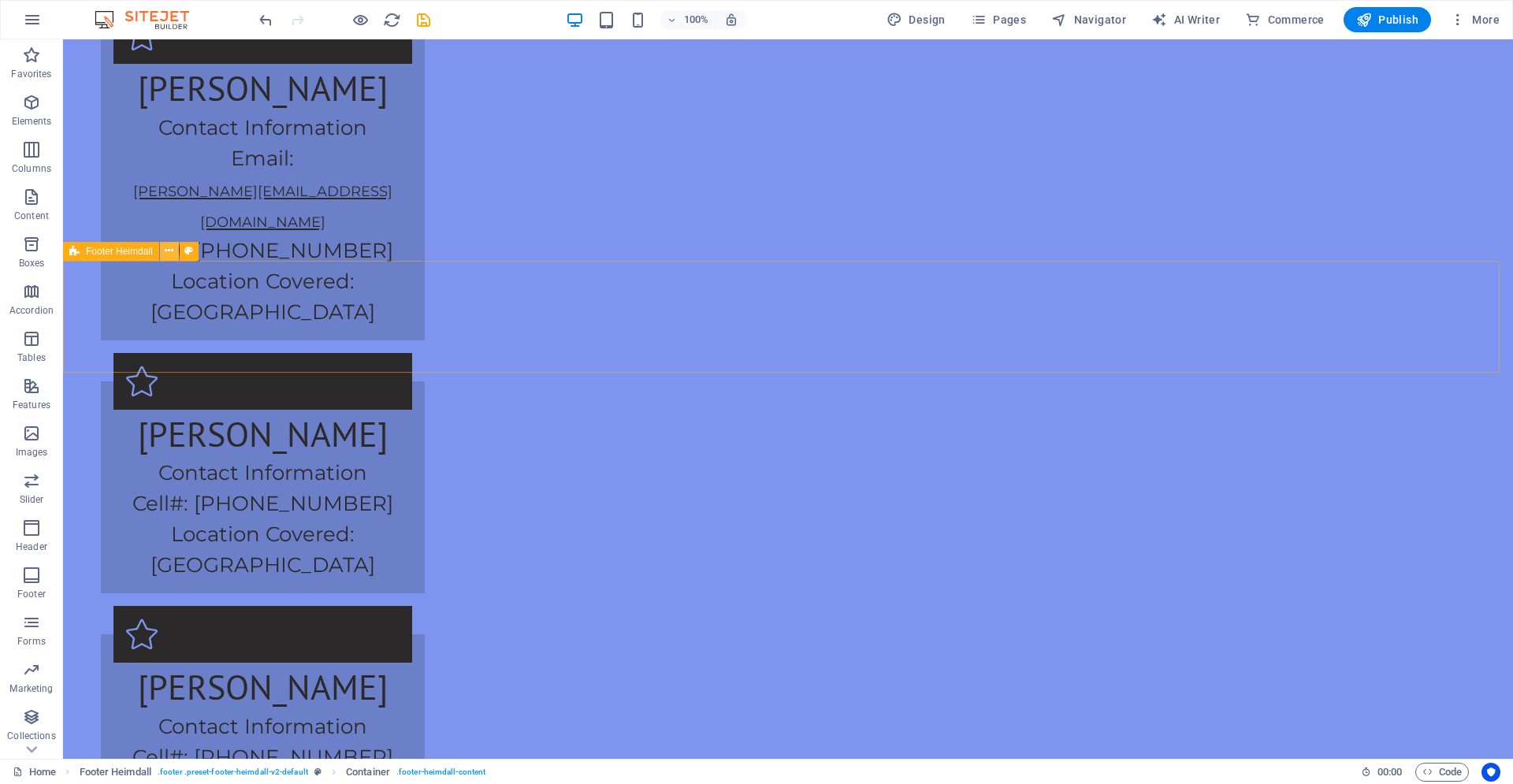
click at [174, 250] on button at bounding box center [169, 251] width 19 height 19
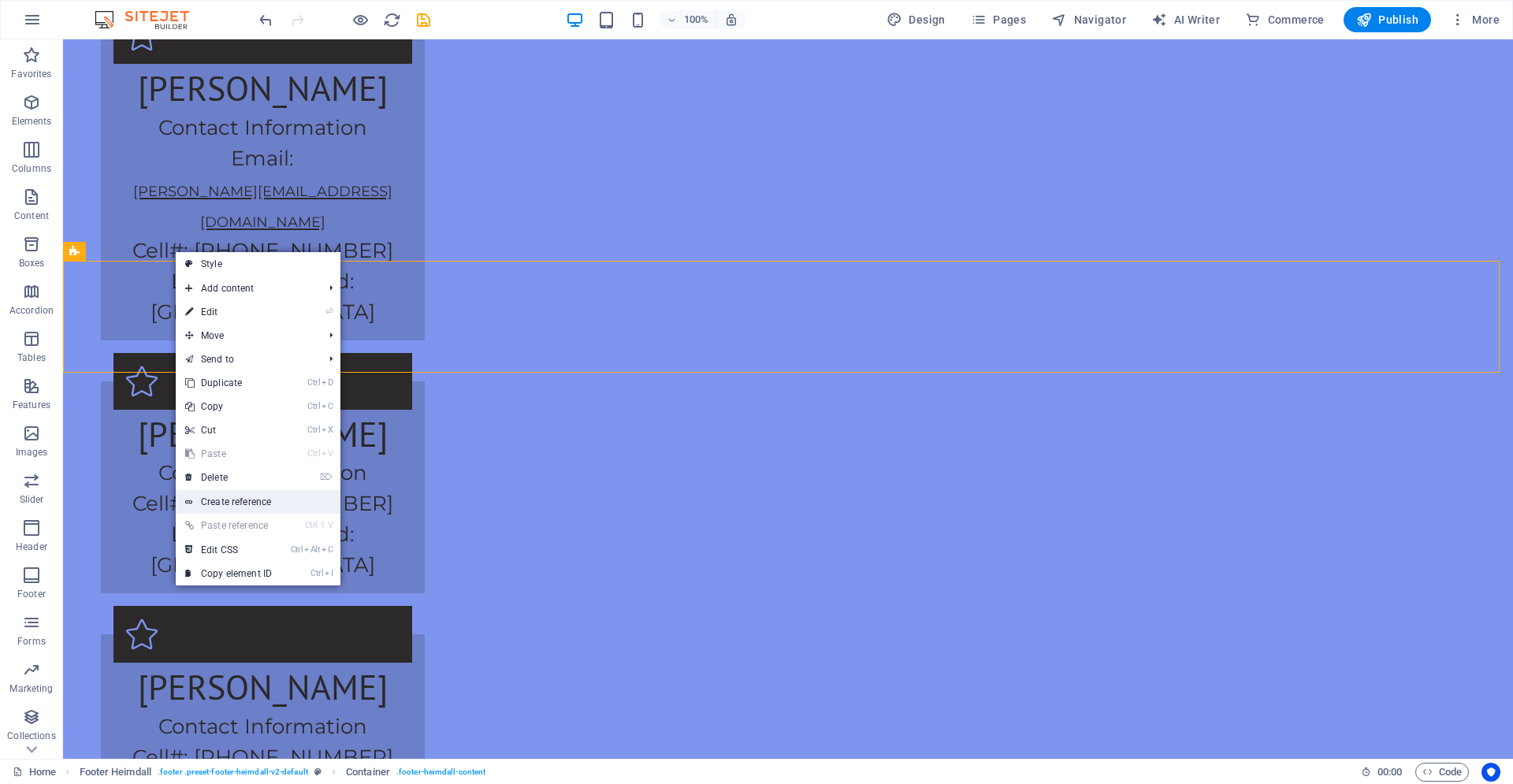
click at [236, 490] on link "Create reference" at bounding box center [257, 502] width 164 height 24
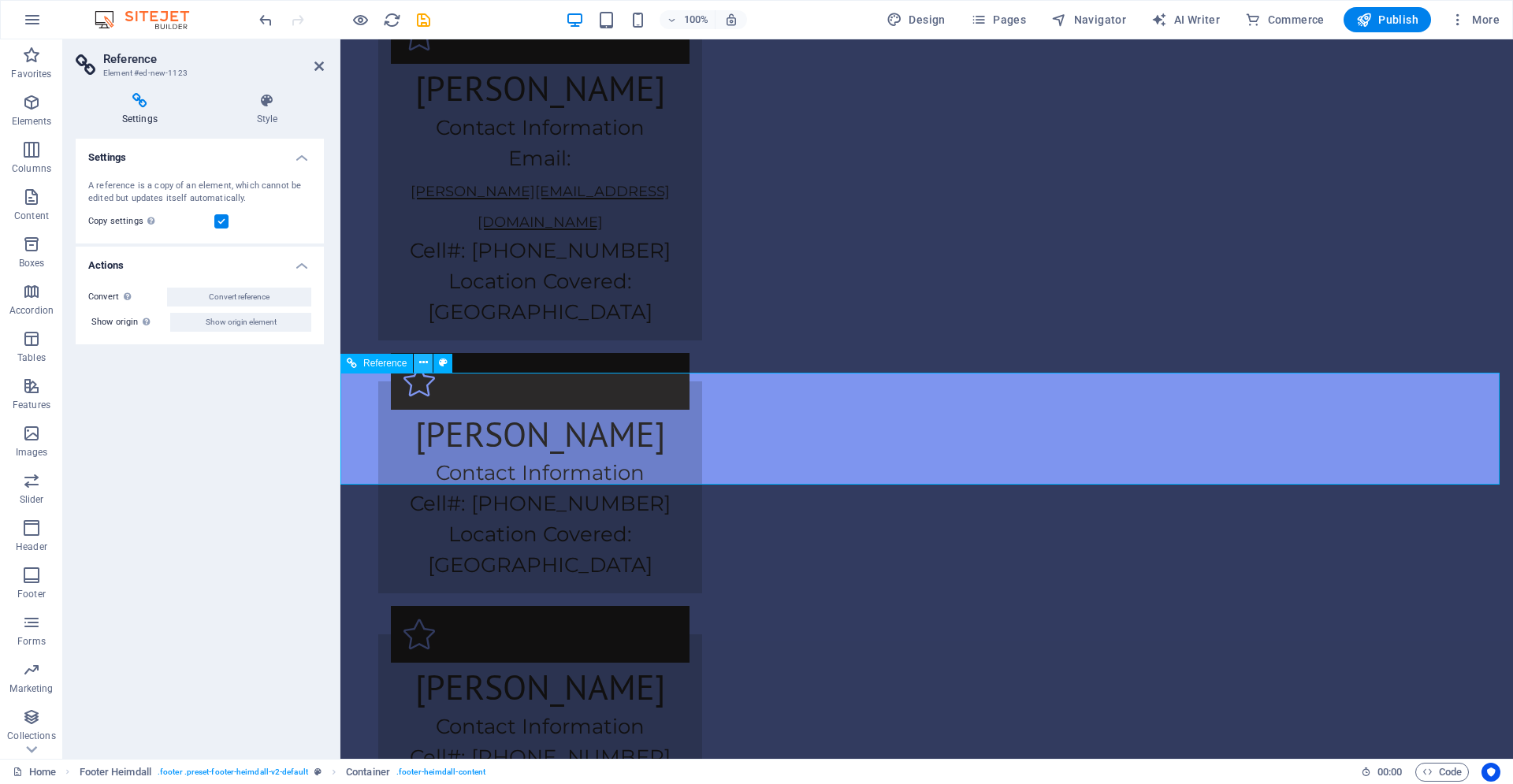
click at [421, 359] on icon at bounding box center [423, 362] width 8 height 16
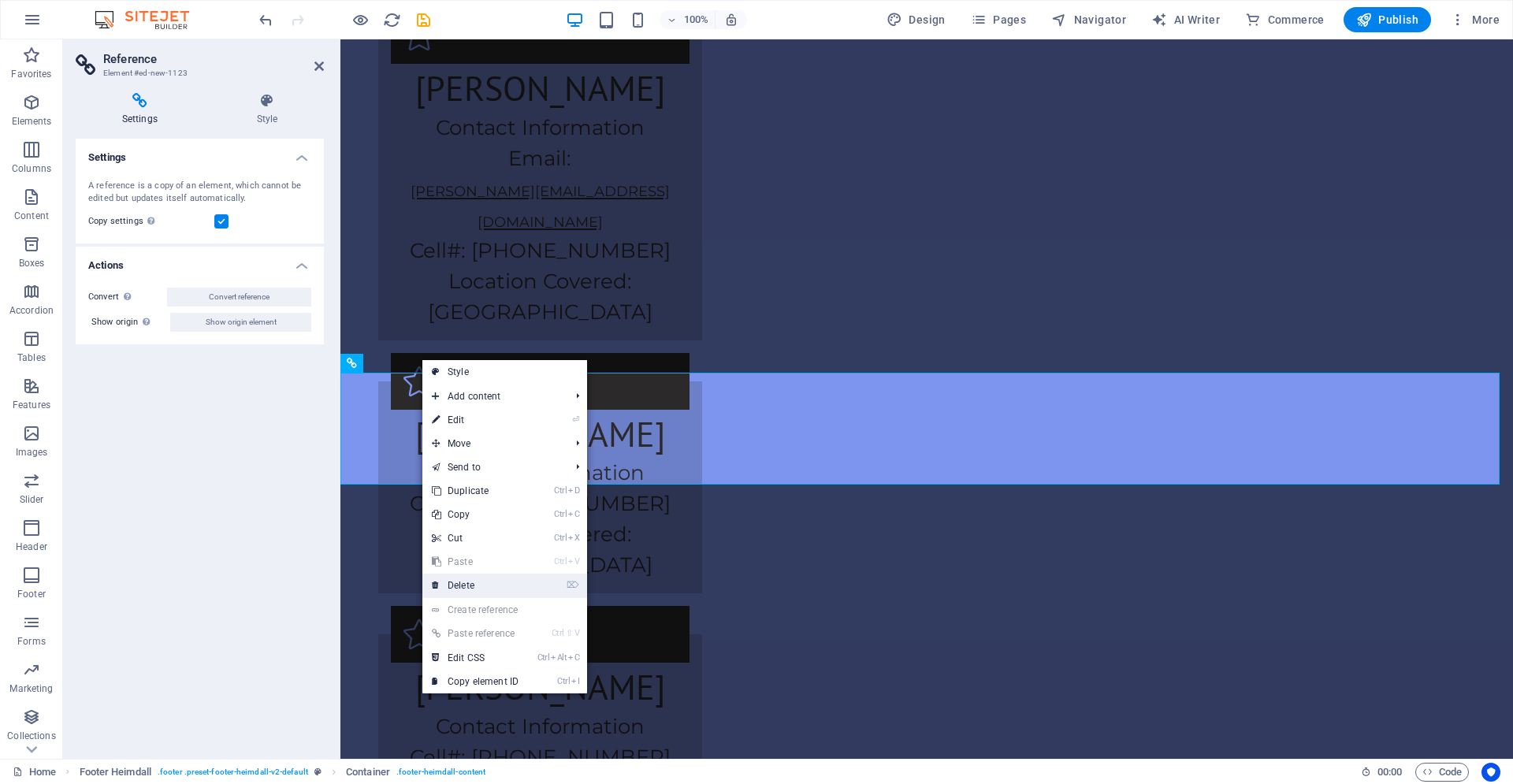
drag, startPoint x: 468, startPoint y: 587, endPoint x: 405, endPoint y: 521, distance: 91.2
click at [468, 587] on link "⌦ Delete" at bounding box center [476, 585] width 106 height 24
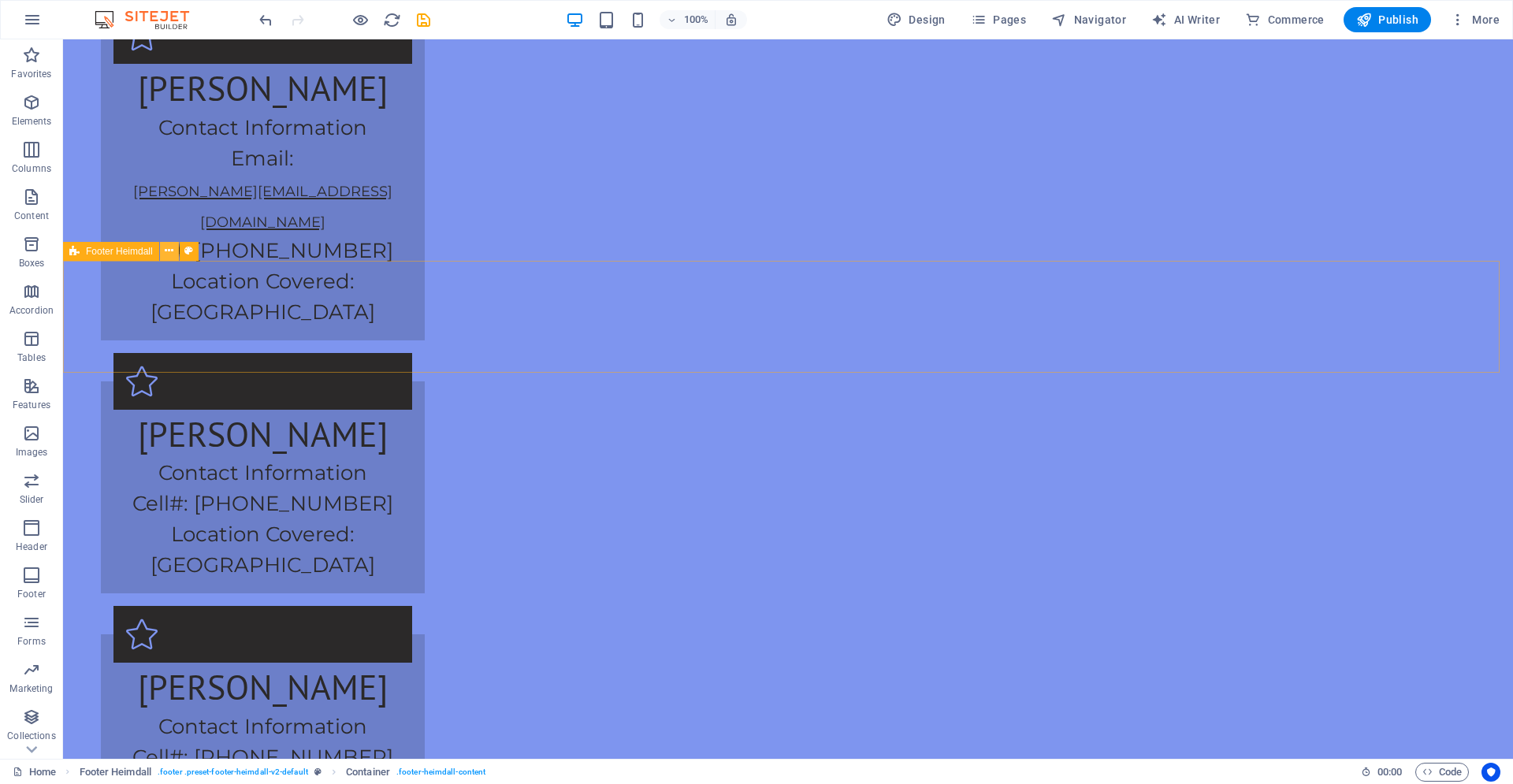
click at [173, 253] on icon at bounding box center [168, 251] width 8 height 16
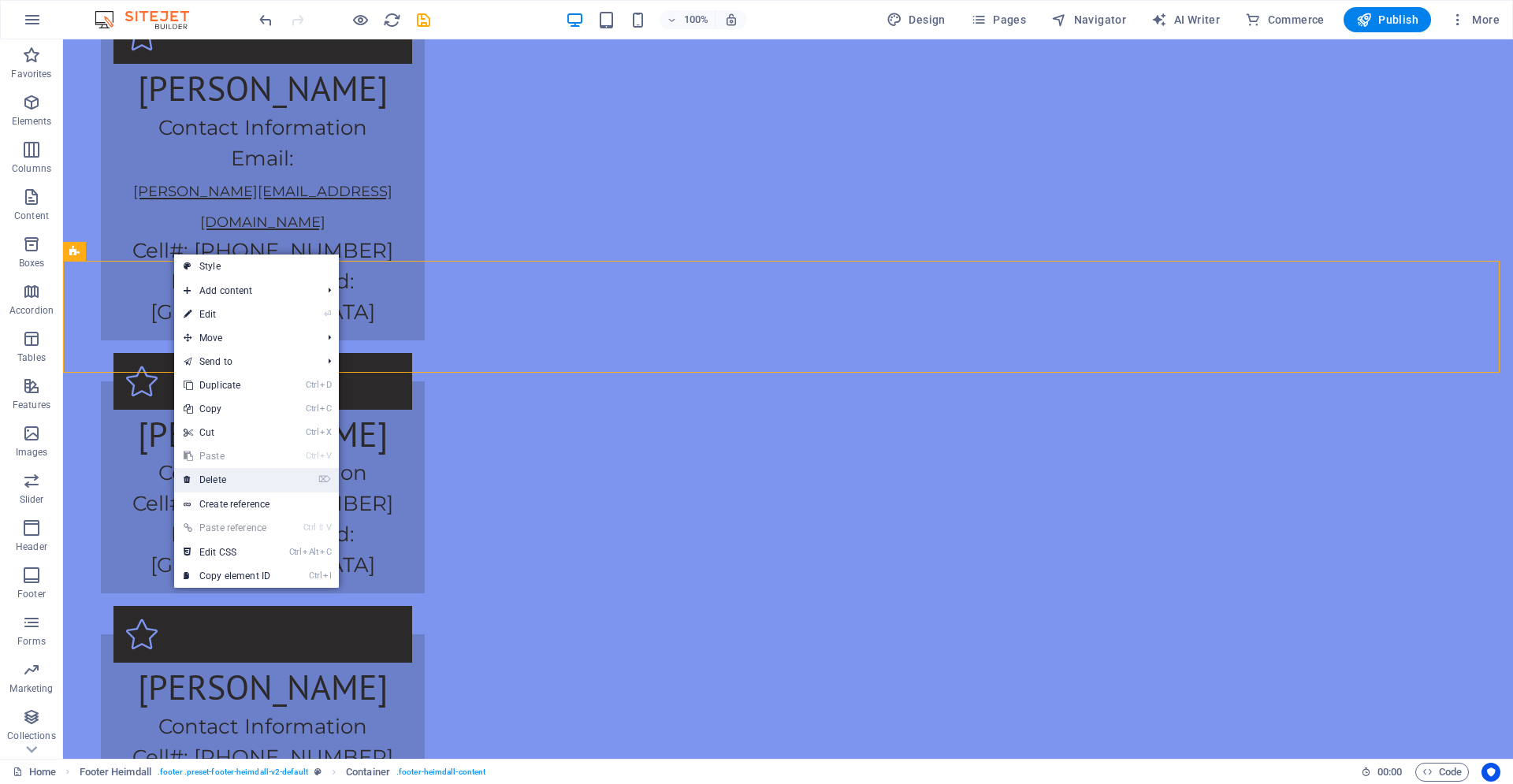
click at [206, 477] on link "⌦ Delete" at bounding box center [227, 480] width 106 height 24
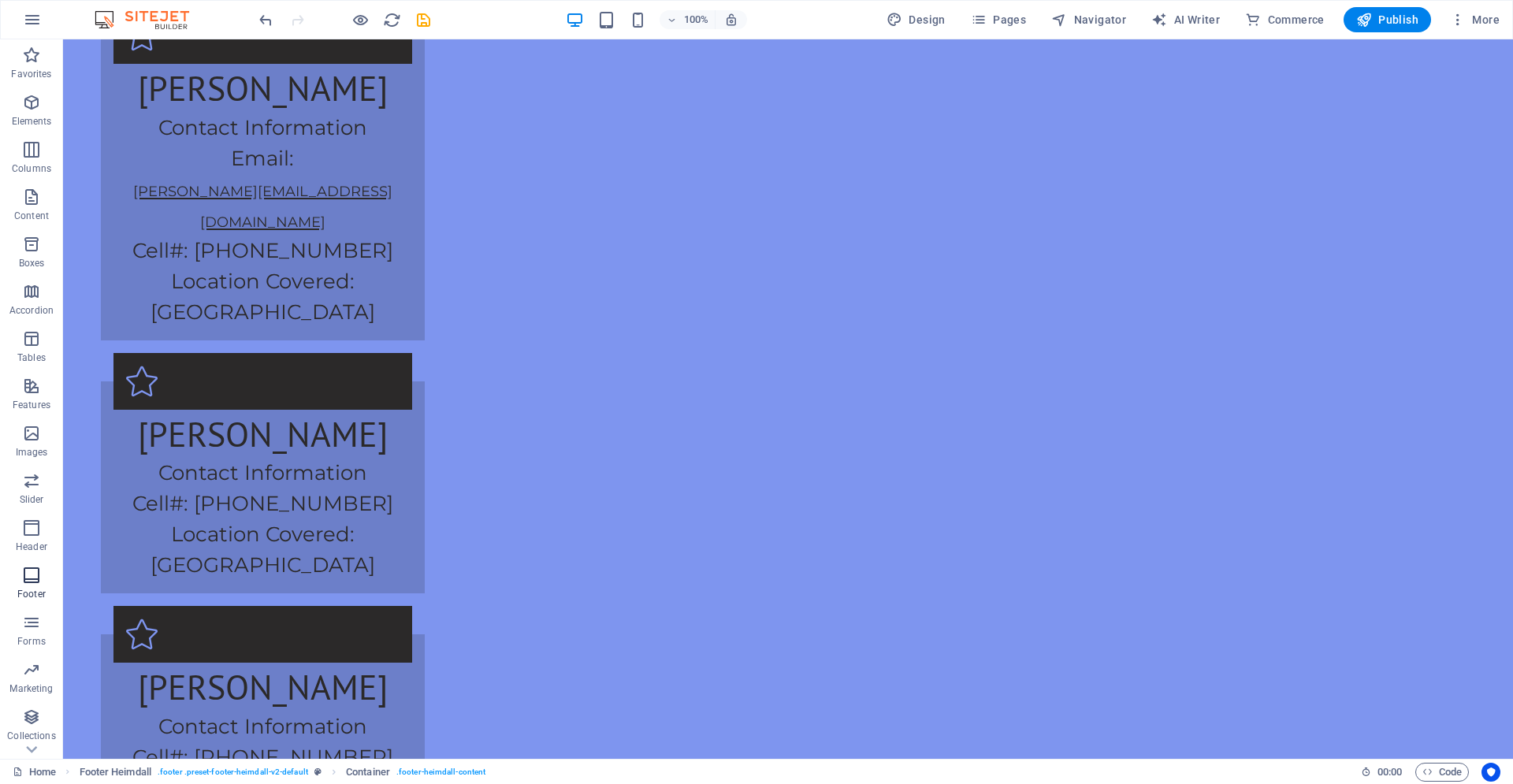
click at [43, 583] on span "Footer" at bounding box center [31, 584] width 63 height 37
click at [50, 584] on span "Footer" at bounding box center [31, 584] width 63 height 37
click at [32, 576] on icon "button" at bounding box center [31, 575] width 19 height 19
click at [53, 565] on button "Footer" at bounding box center [31, 583] width 63 height 47
click at [12, 576] on span "Footer" at bounding box center [31, 584] width 63 height 37
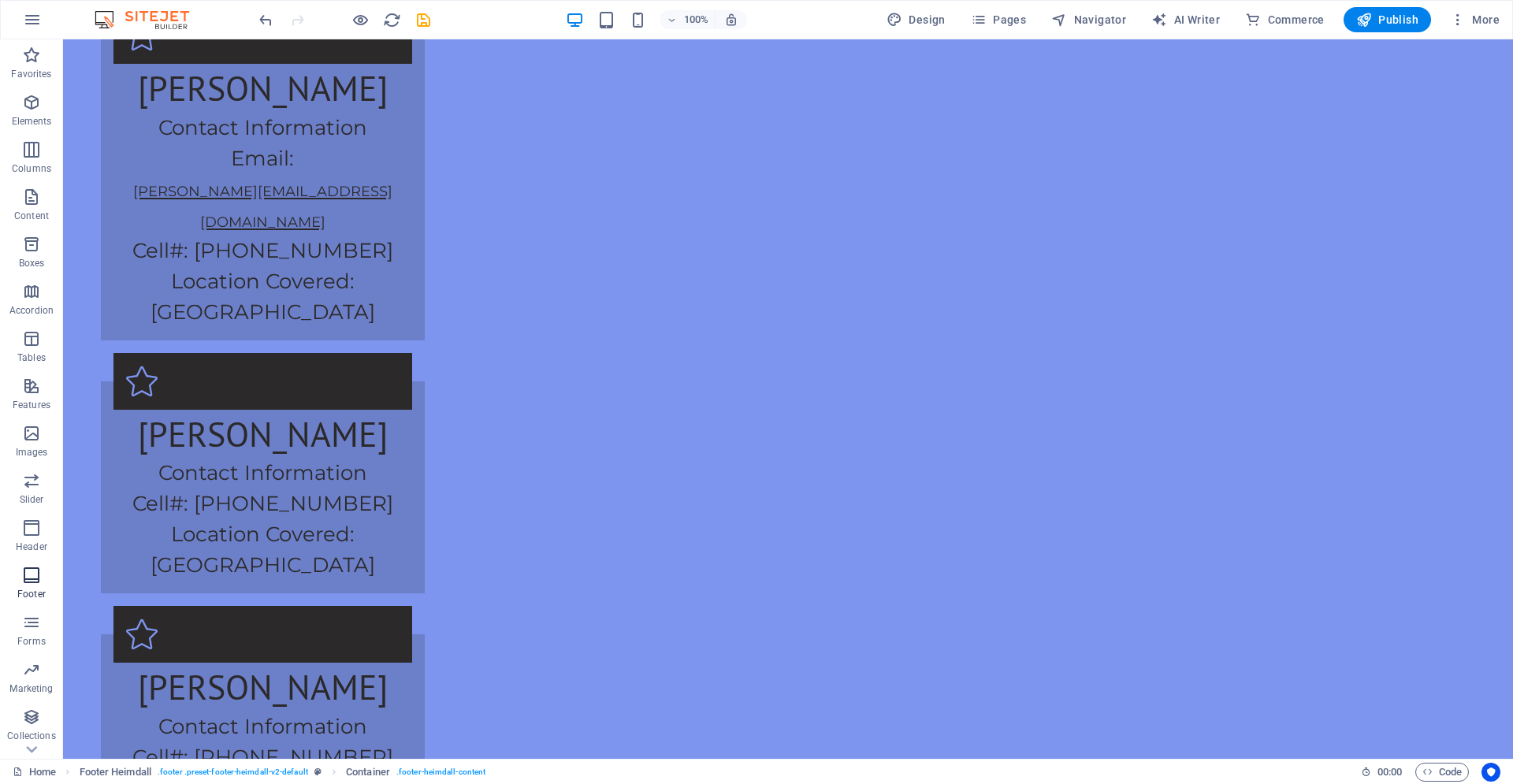
click at [12, 576] on span "Footer" at bounding box center [31, 584] width 63 height 37
click at [48, 630] on span "Forms" at bounding box center [31, 631] width 63 height 37
drag, startPoint x: 11, startPoint y: 566, endPoint x: 429, endPoint y: 138, distance: 598.3
click at [11, 566] on span "Footer" at bounding box center [31, 584] width 63 height 37
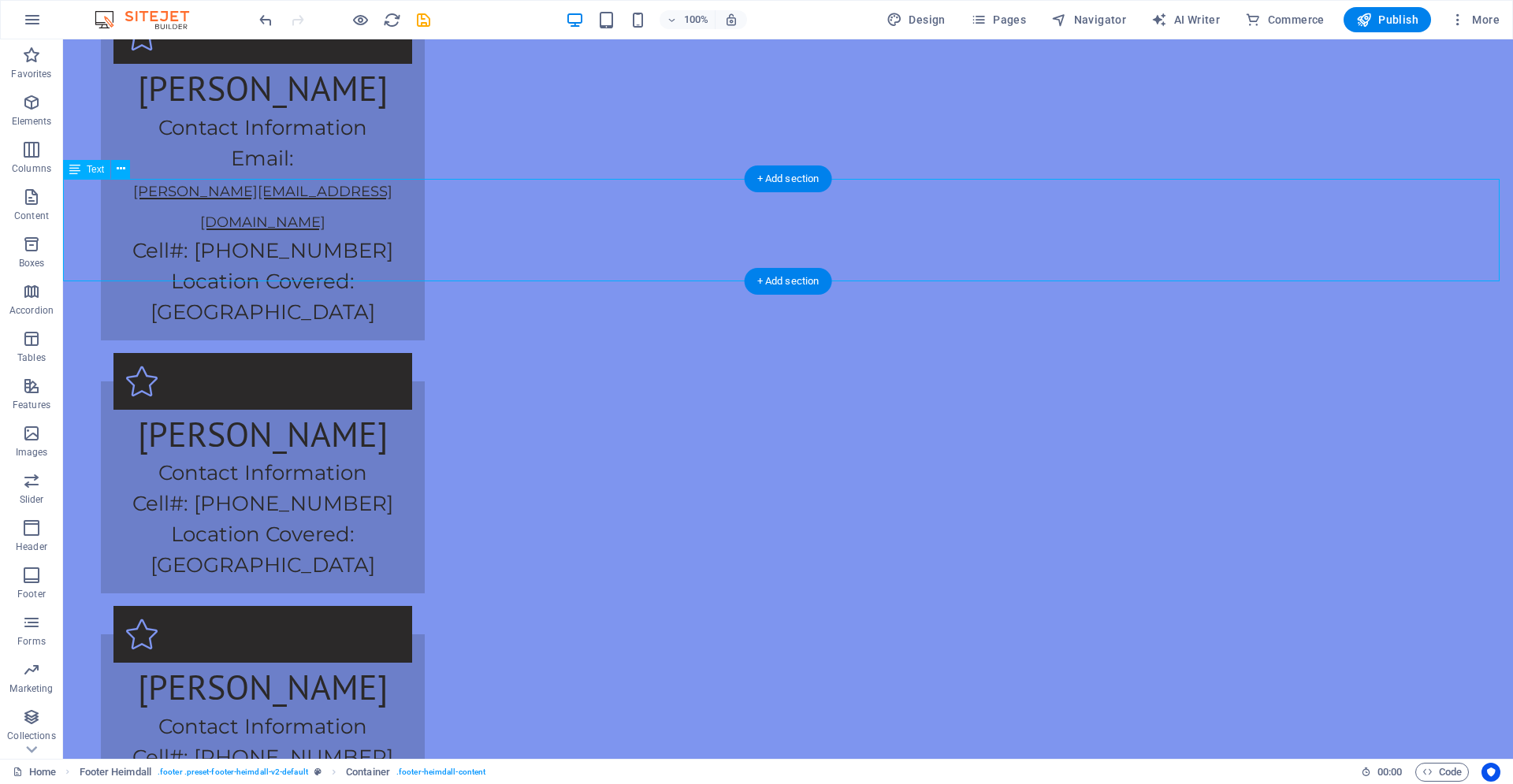
scroll to position [2572, 0]
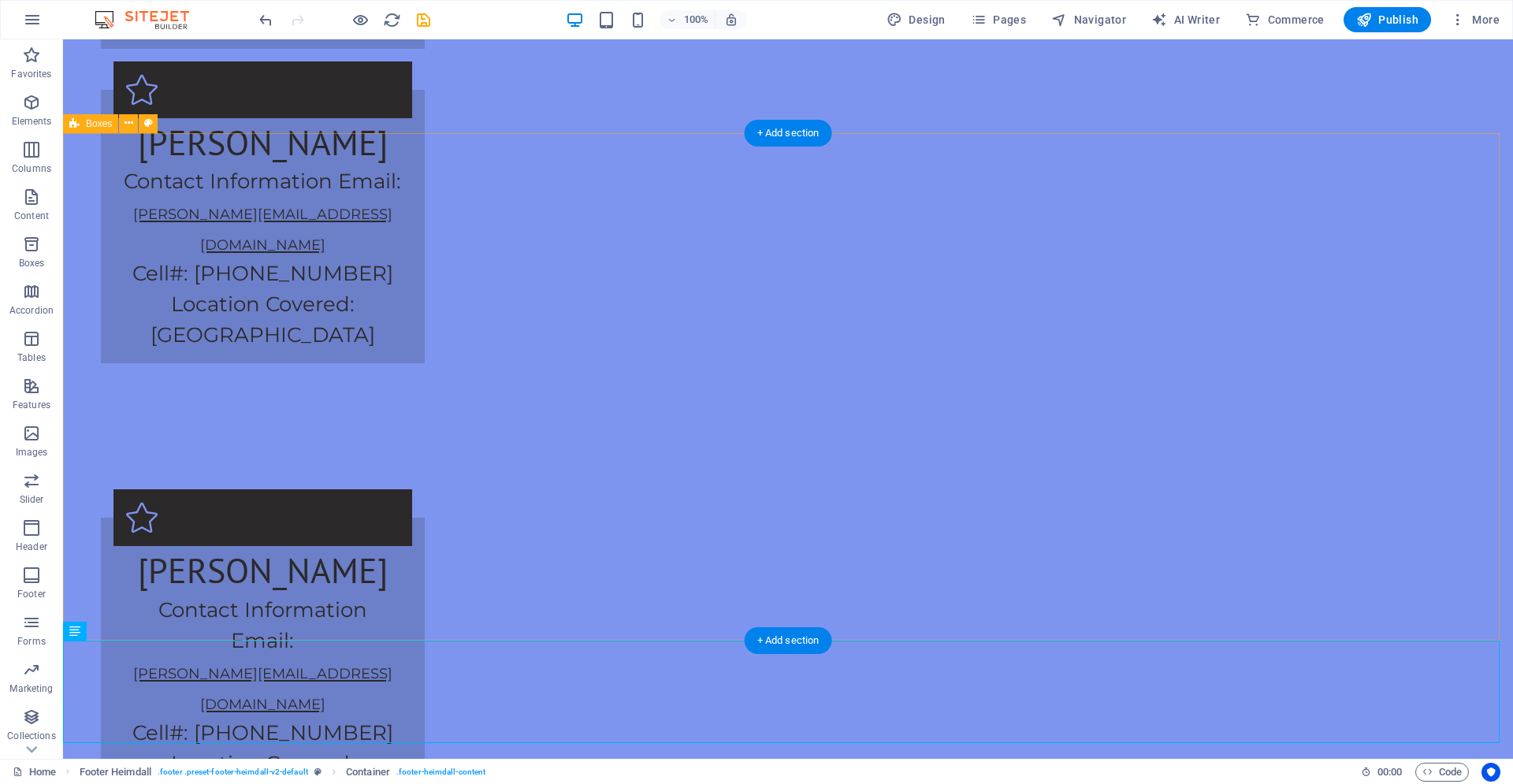
click at [134, 124] on button at bounding box center [128, 123] width 19 height 19
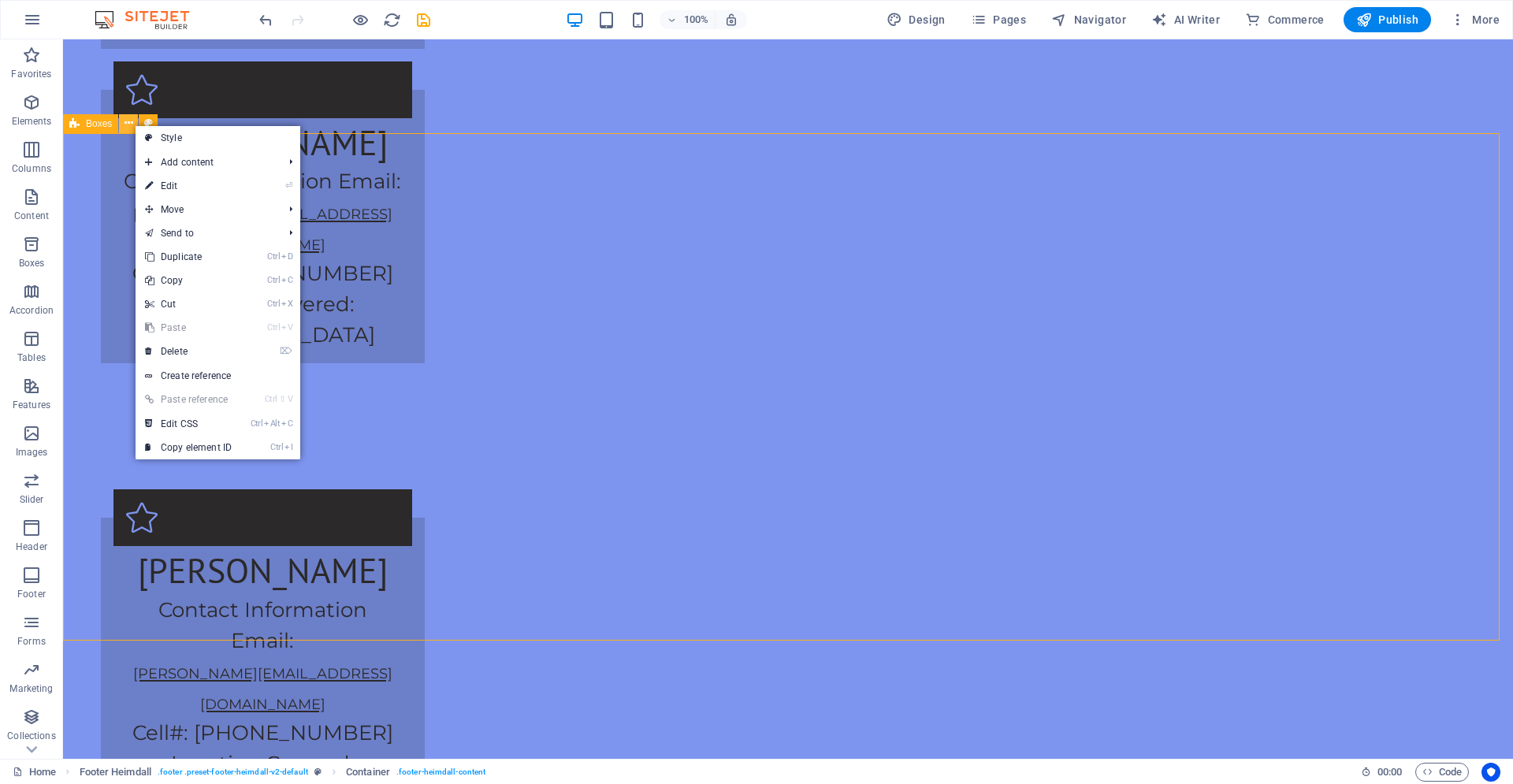
click at [134, 124] on button at bounding box center [128, 123] width 19 height 19
click at [35, 479] on icon "button" at bounding box center [31, 480] width 19 height 19
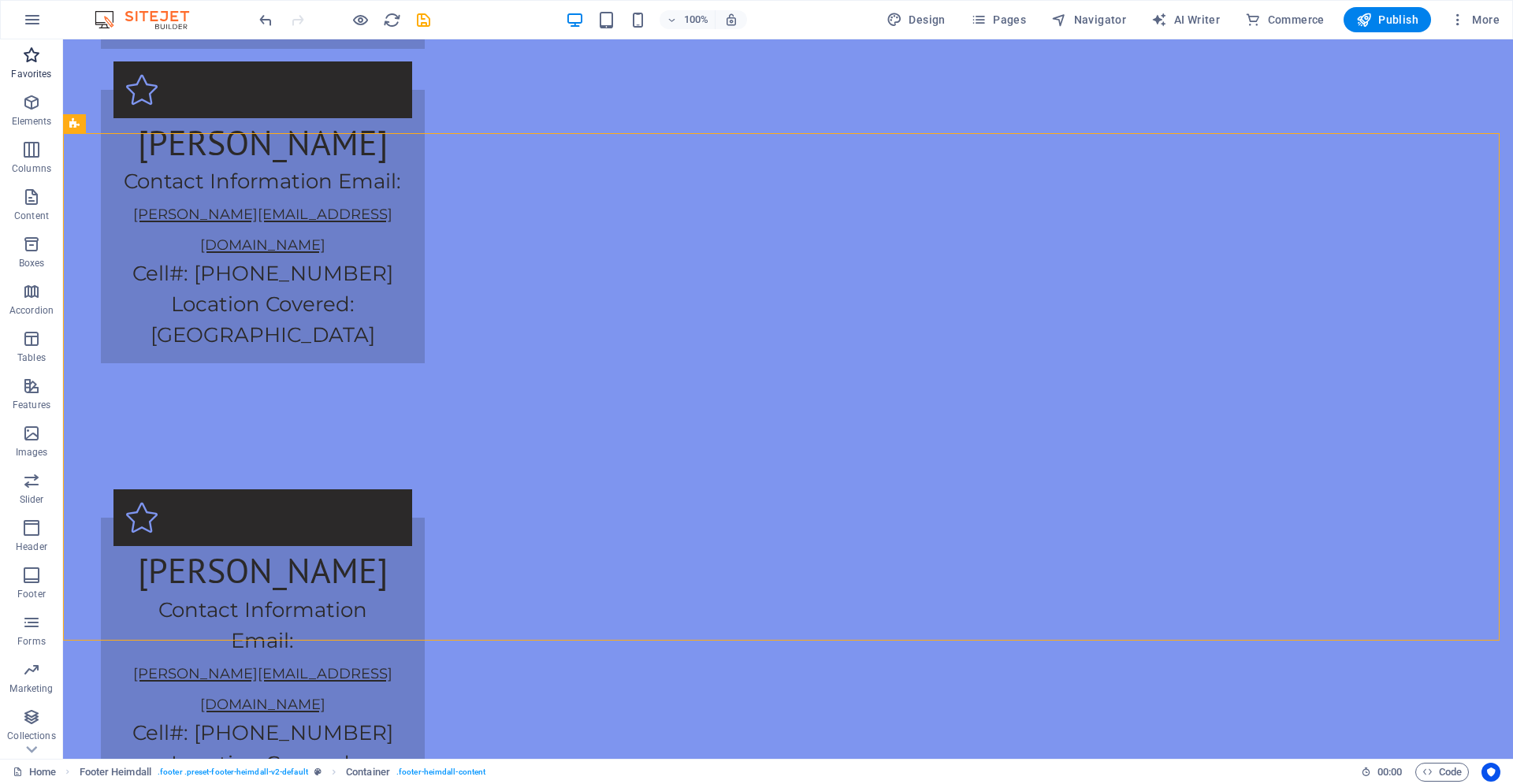
click at [37, 55] on icon "button" at bounding box center [31, 55] width 19 height 19
click at [30, 26] on icon "button" at bounding box center [32, 19] width 19 height 19
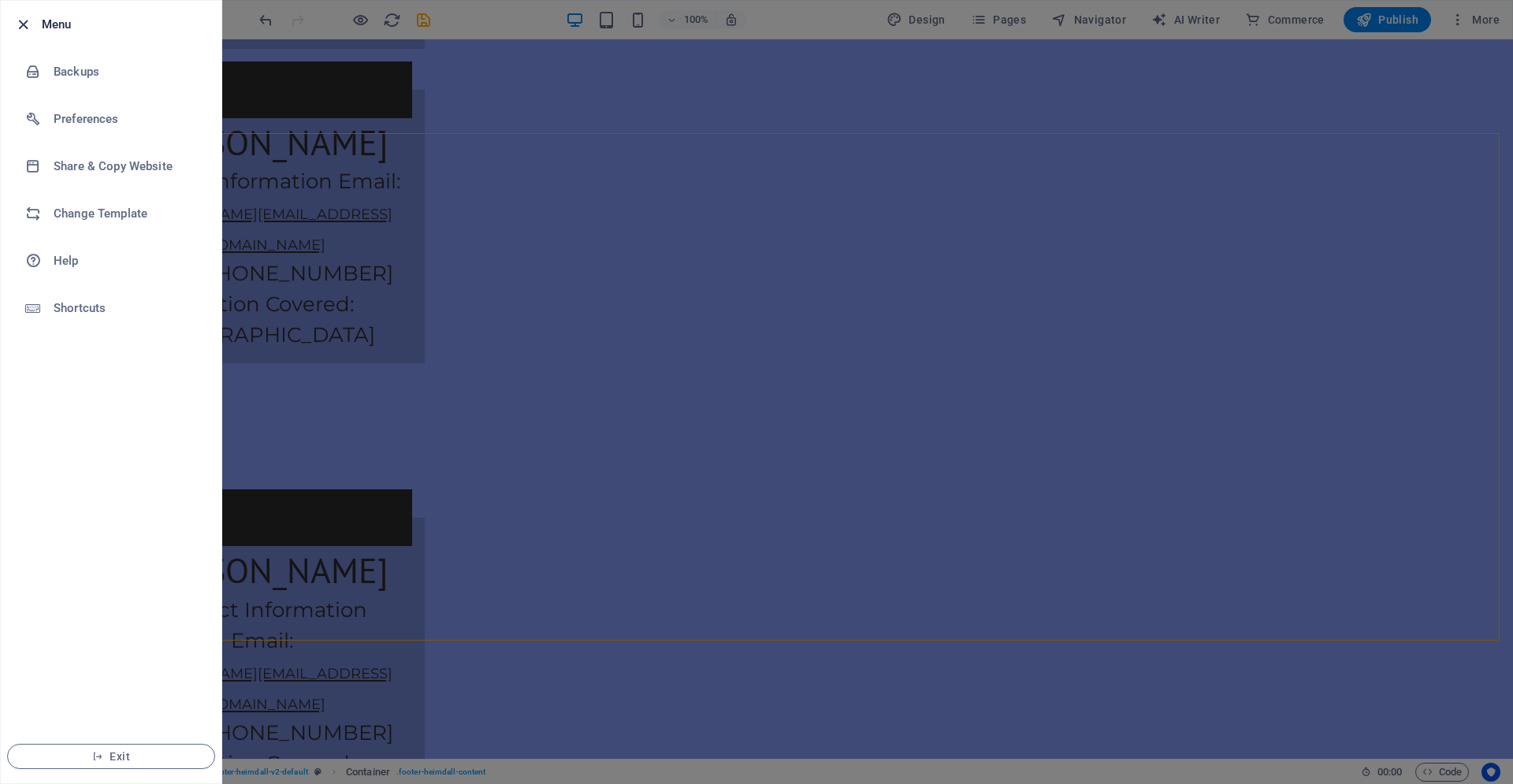
click at [19, 27] on icon "button" at bounding box center [24, 25] width 18 height 18
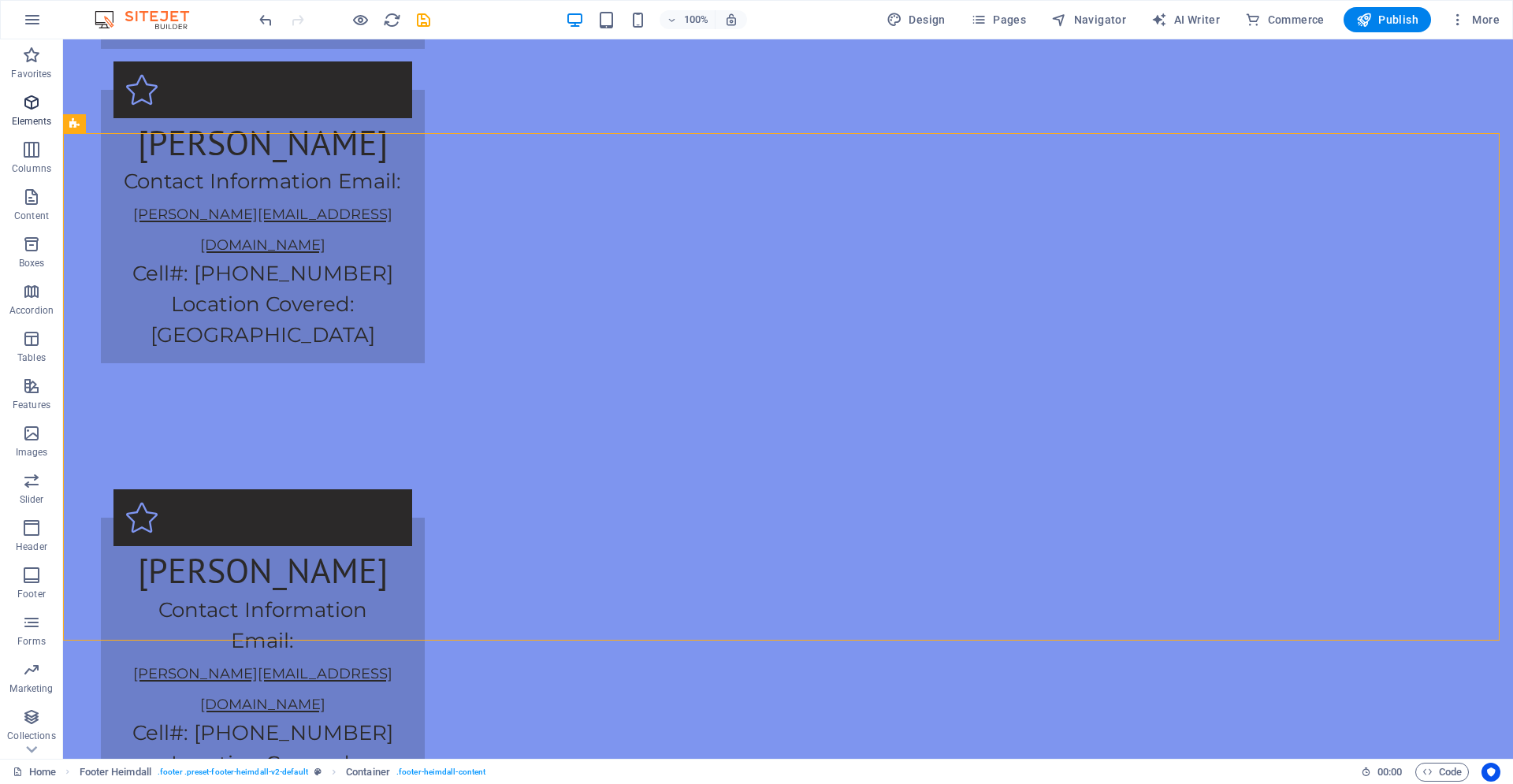
click at [23, 110] on icon "button" at bounding box center [31, 102] width 19 height 19
click at [16, 263] on span "Boxes" at bounding box center [31, 253] width 63 height 37
click at [44, 317] on span "Accordion" at bounding box center [31, 300] width 63 height 37
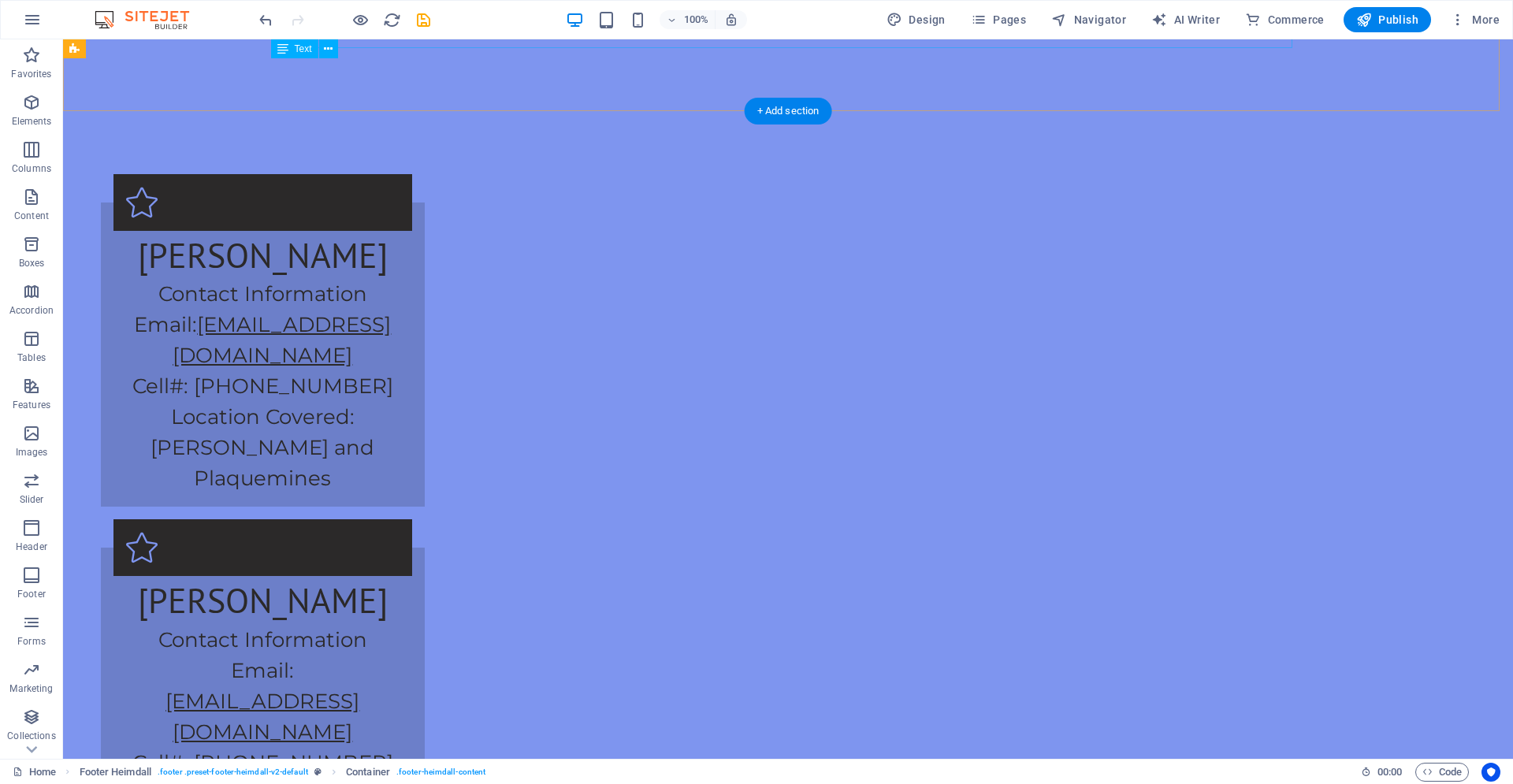
scroll to position [1367, 0]
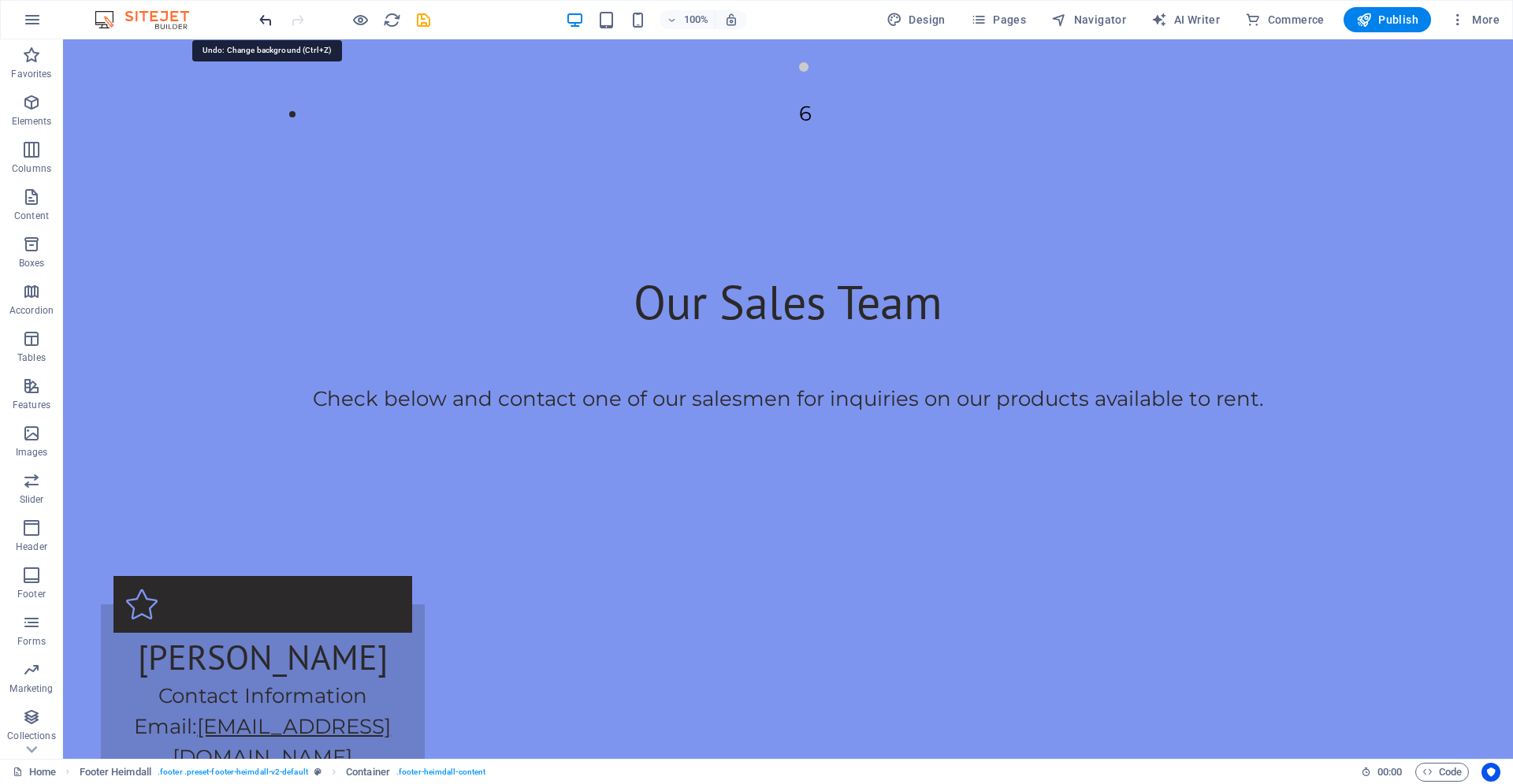
click at [271, 27] on icon "undo" at bounding box center [266, 20] width 18 height 18
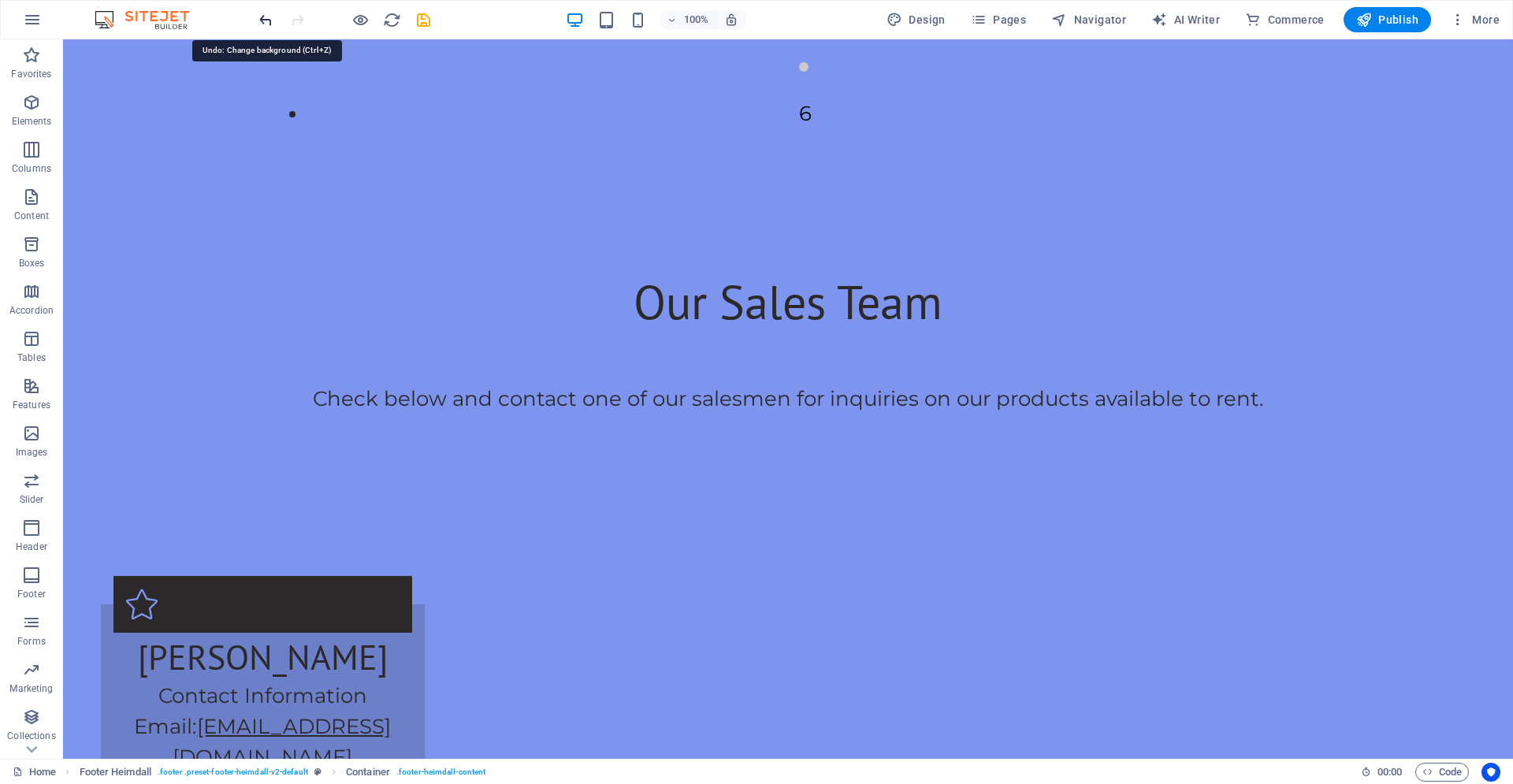
click at [271, 27] on icon "undo" at bounding box center [266, 20] width 18 height 18
click at [426, 22] on icon "save" at bounding box center [424, 20] width 18 height 18
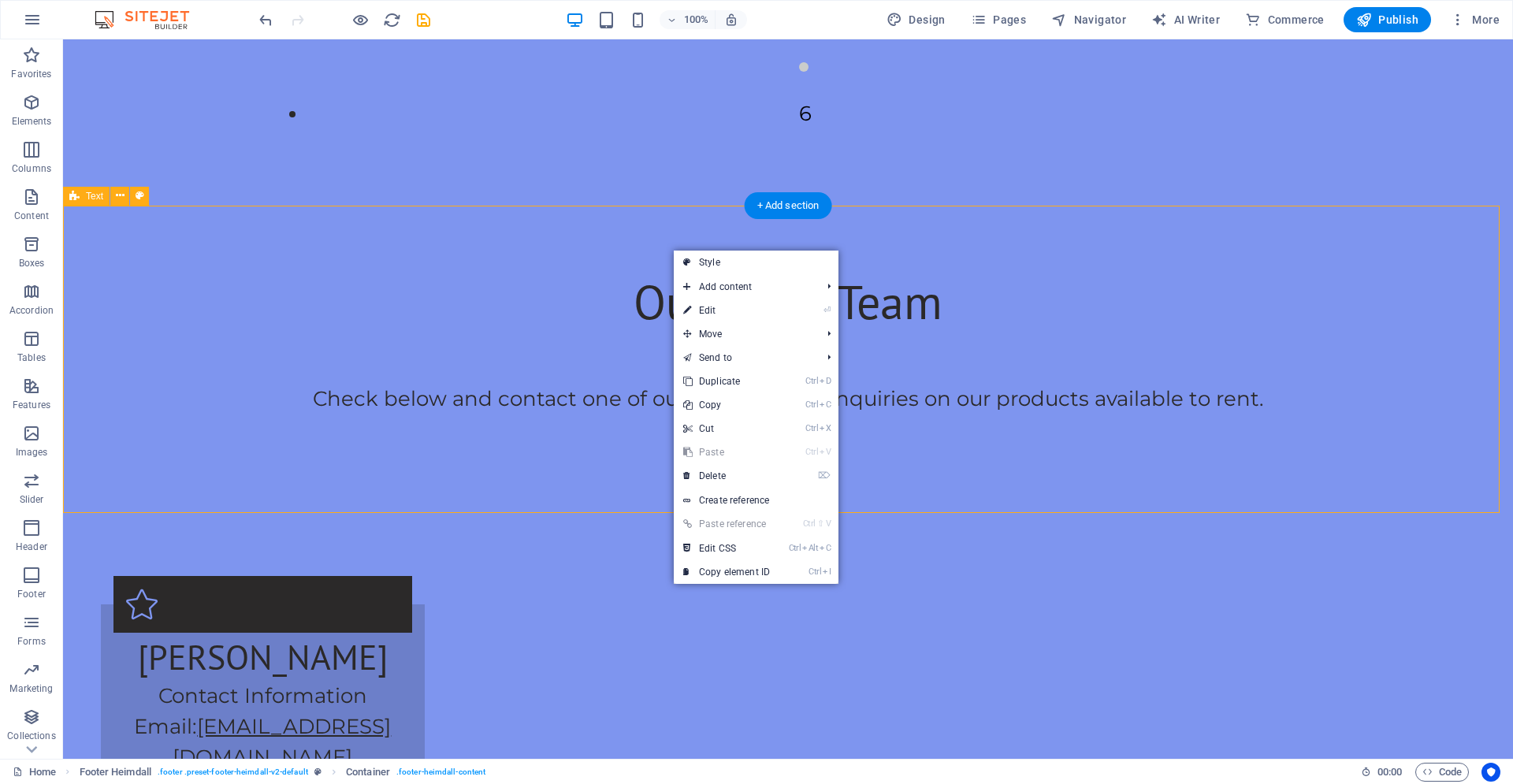
click at [1458, 365] on div "Our Sales Team Check below and contact one of our salesmen for inquiries on our…" at bounding box center [788, 359] width 1450 height 308
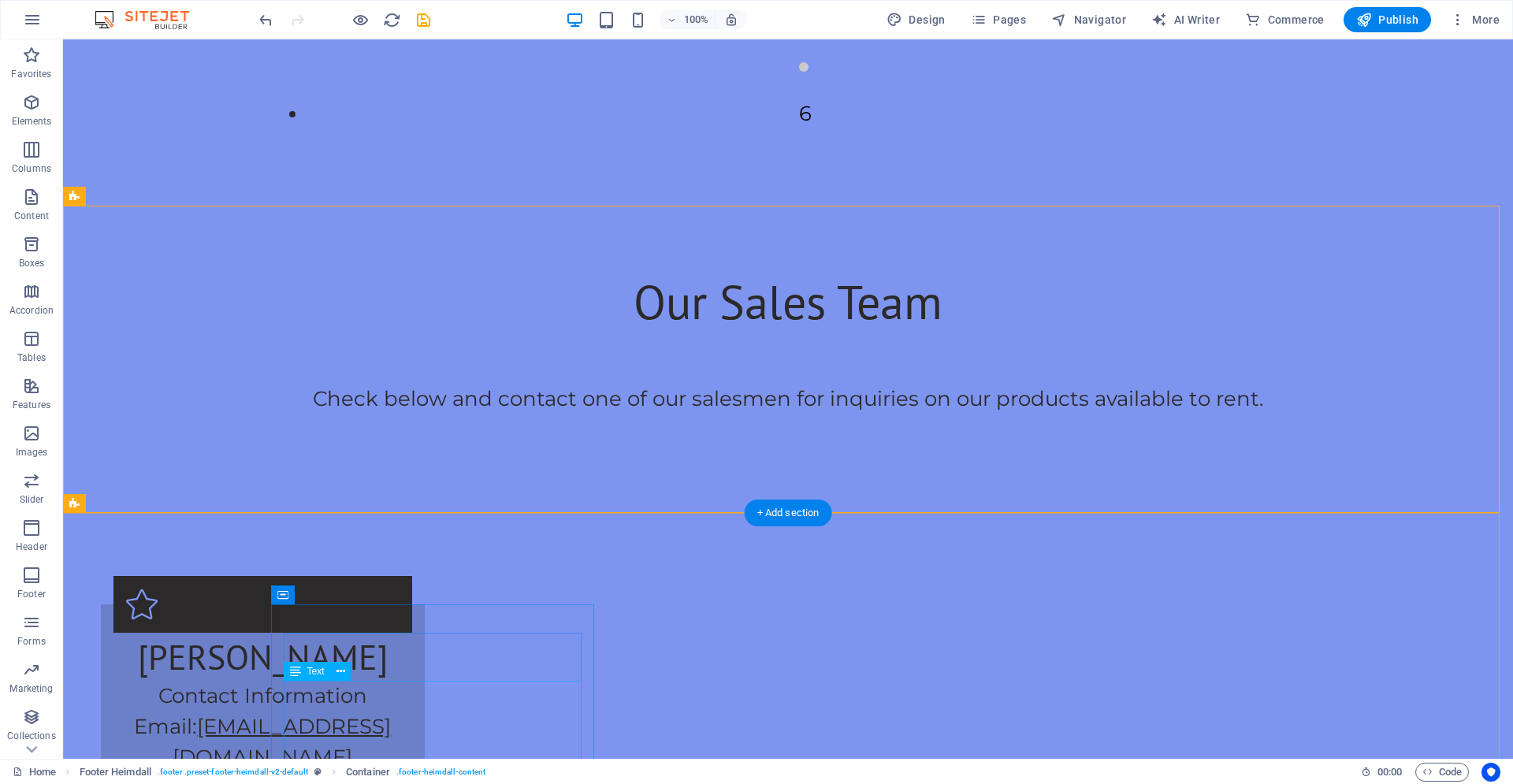
scroll to position [1769, 0]
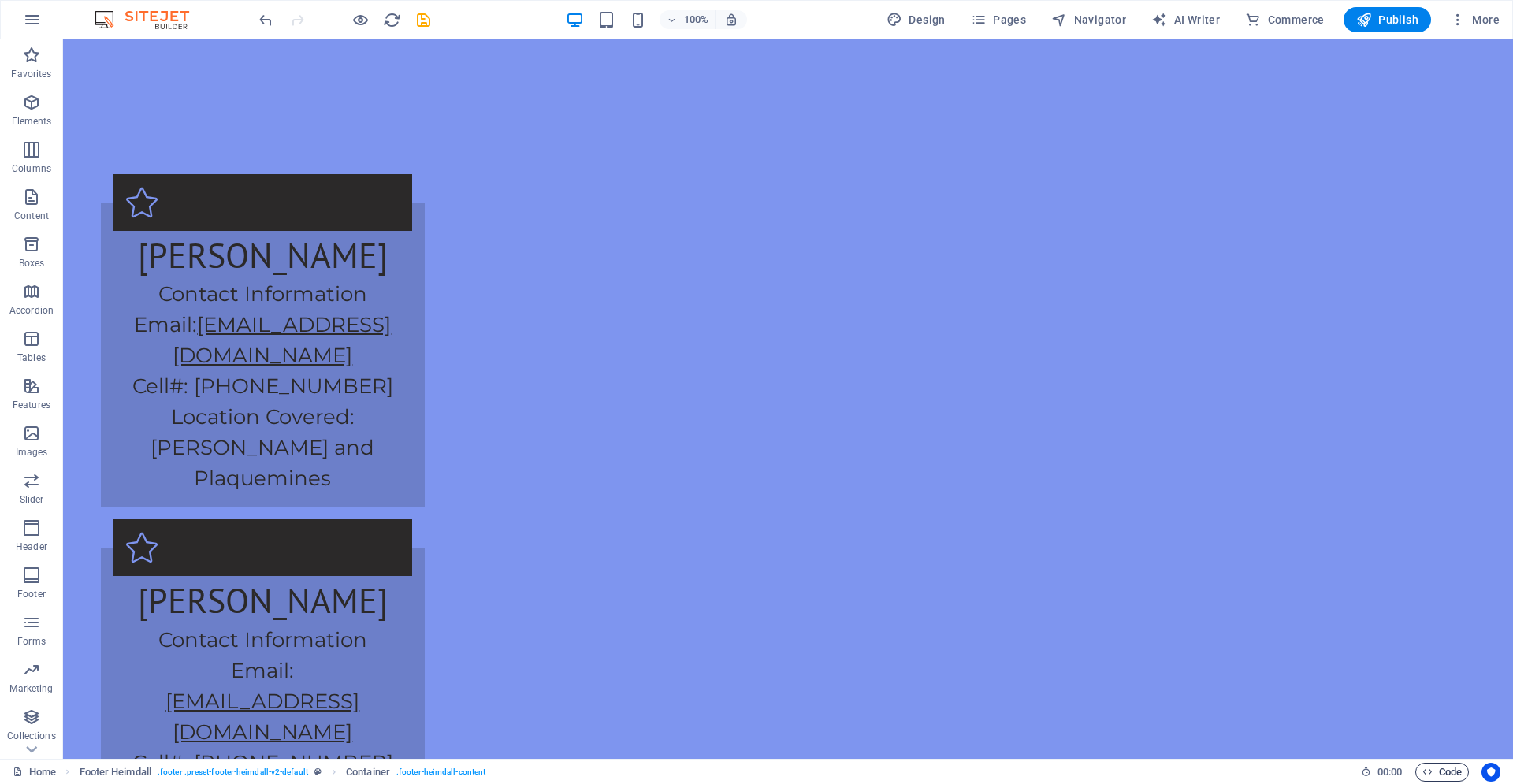
click at [1431, 769] on icon "button" at bounding box center [1427, 771] width 10 height 10
click at [1469, 8] on button "More" at bounding box center [1475, 20] width 62 height 26
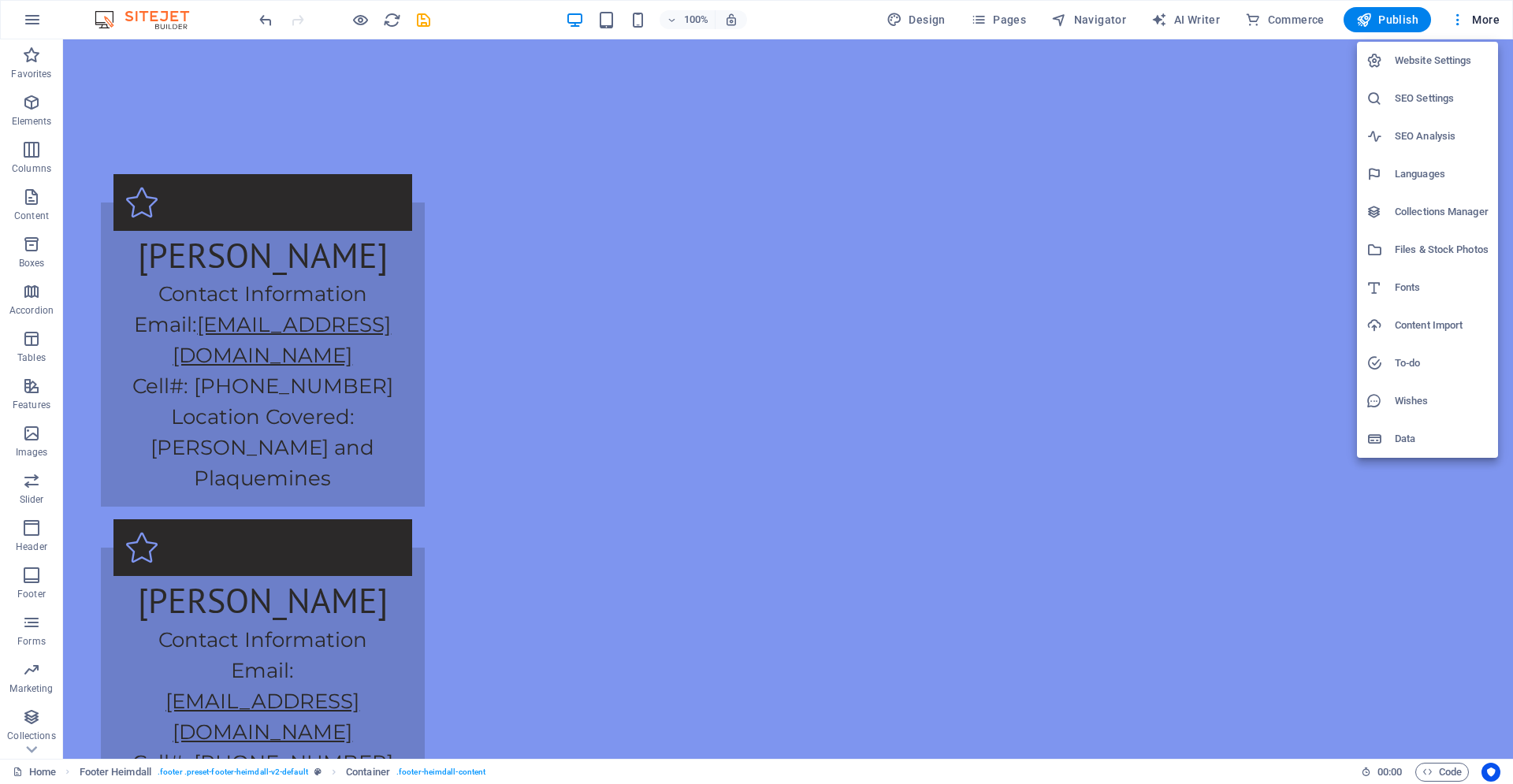
click at [1216, 74] on div at bounding box center [756, 392] width 1513 height 784
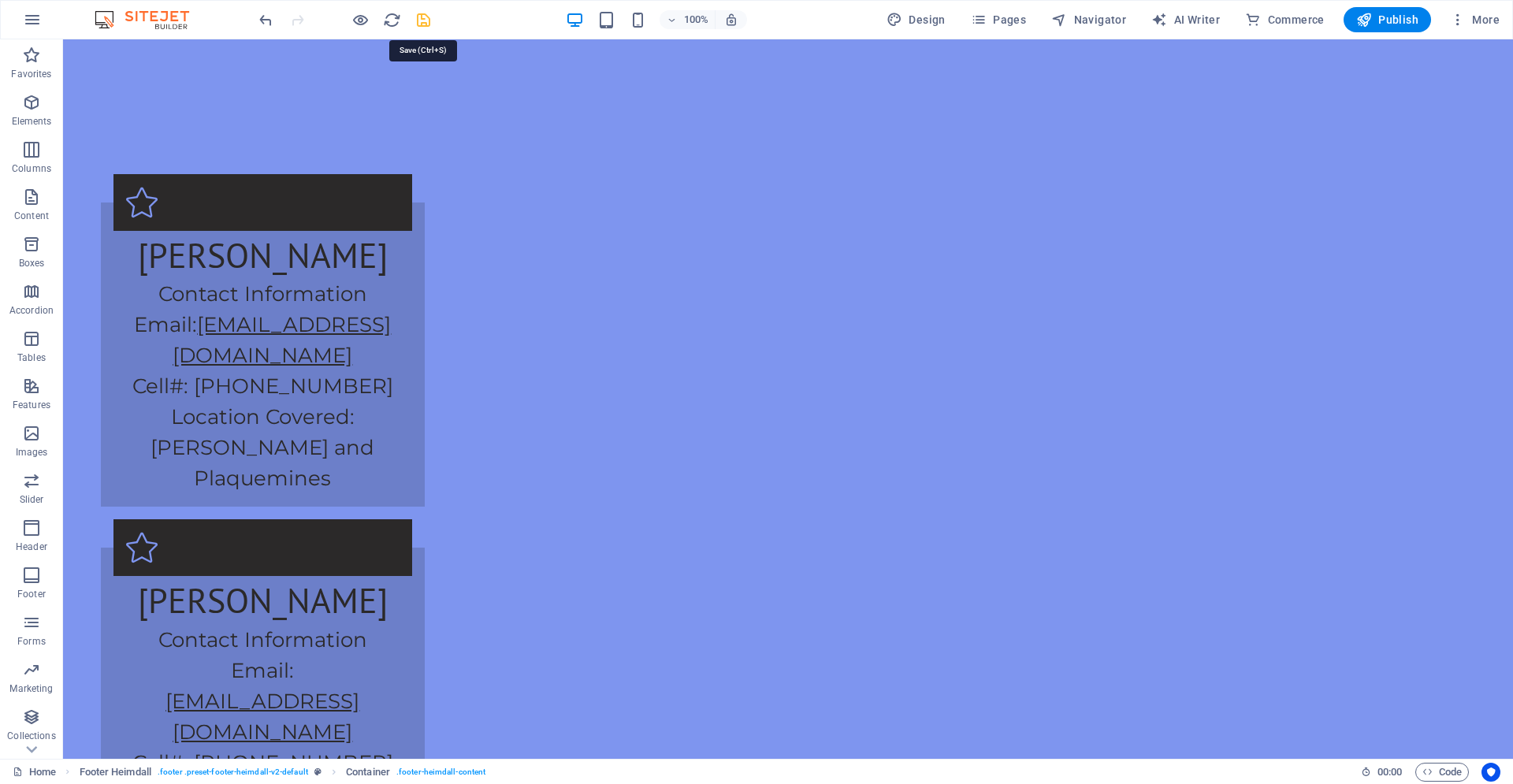
click at [428, 15] on icon "save" at bounding box center [424, 20] width 18 height 18
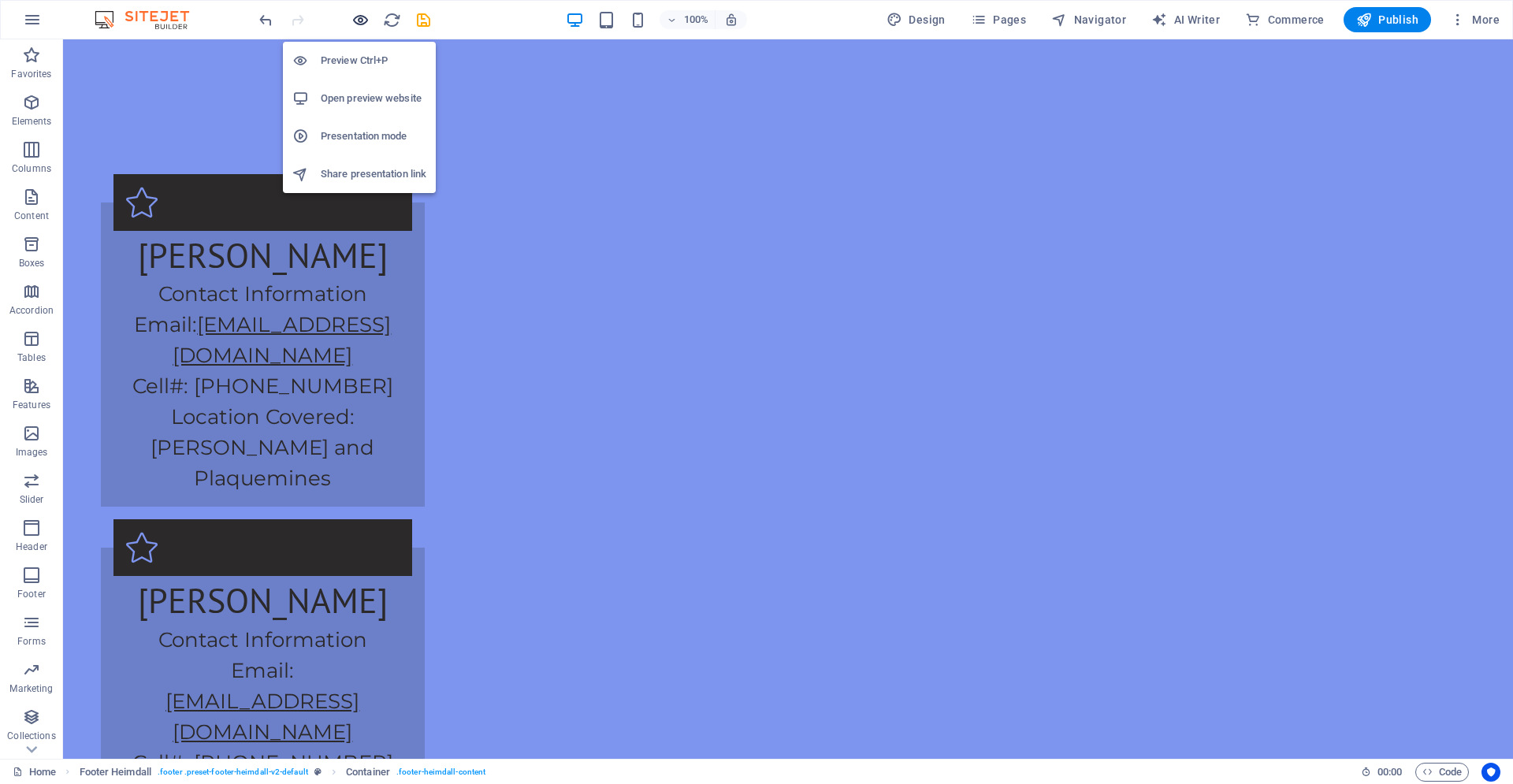
click at [360, 13] on icon "button" at bounding box center [361, 20] width 18 height 18
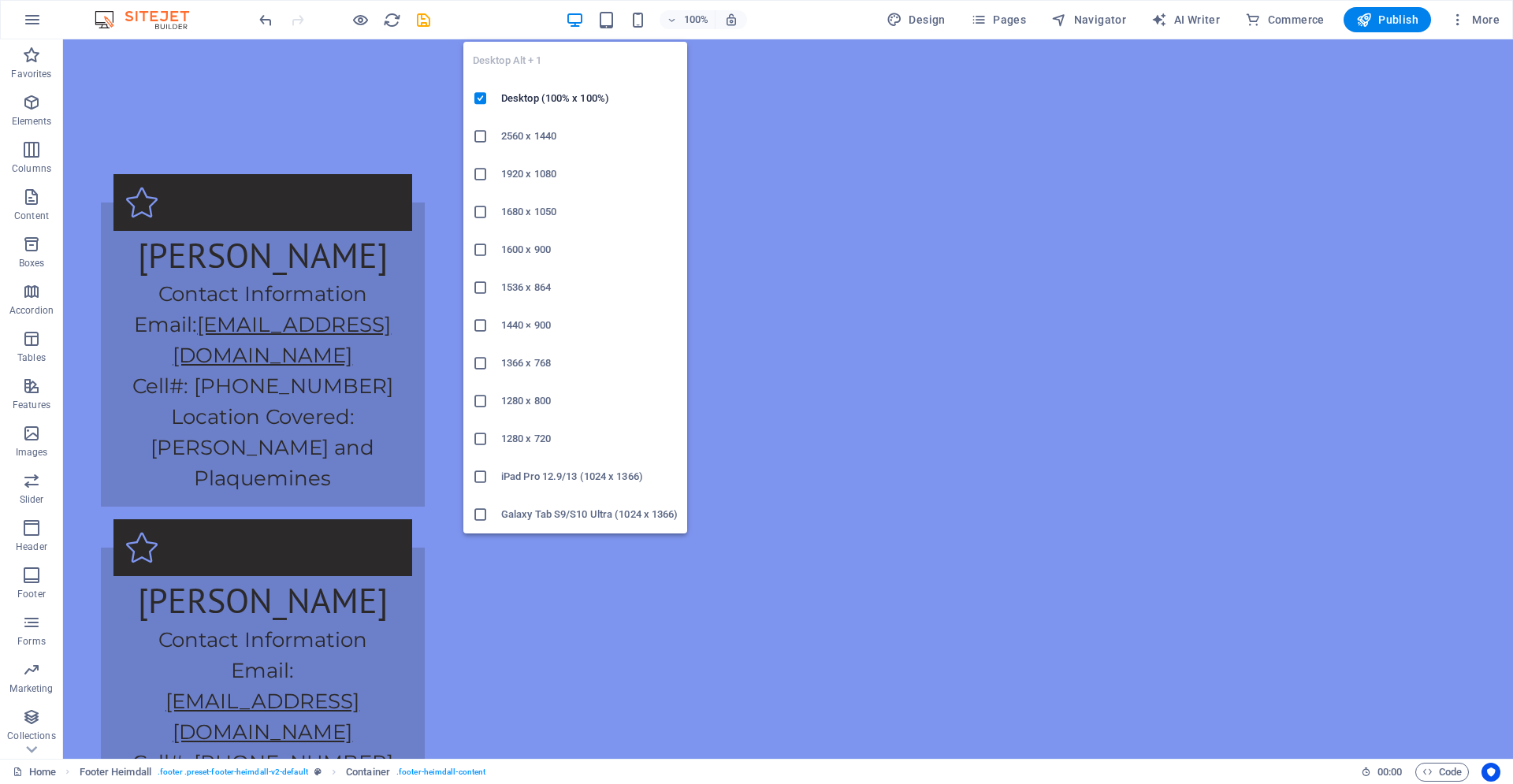
drag, startPoint x: 581, startPoint y: 14, endPoint x: 589, endPoint y: 13, distance: 8.1
click at [583, 14] on icon "button" at bounding box center [575, 20] width 18 height 18
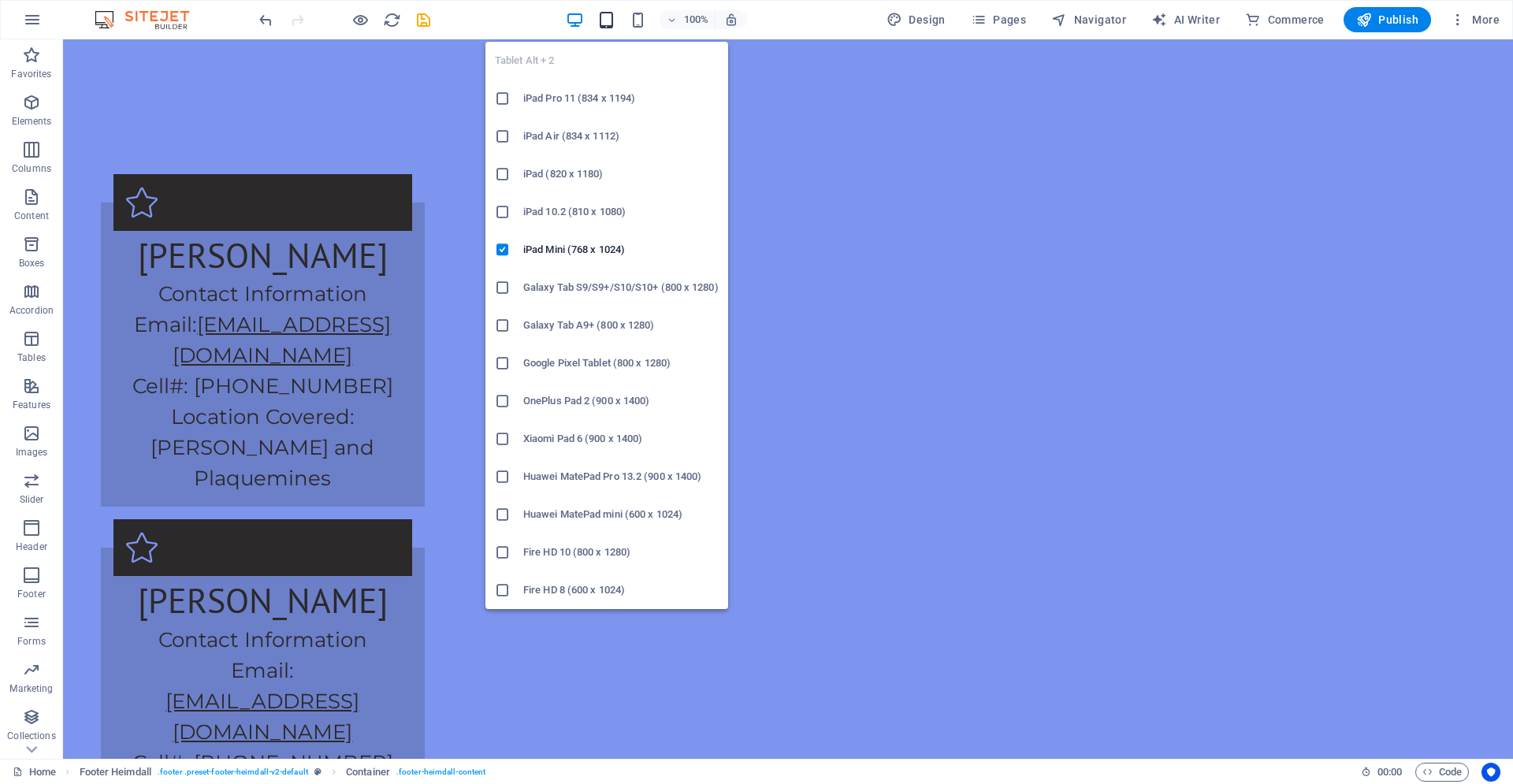
click at [604, 17] on icon "button" at bounding box center [606, 20] width 18 height 18
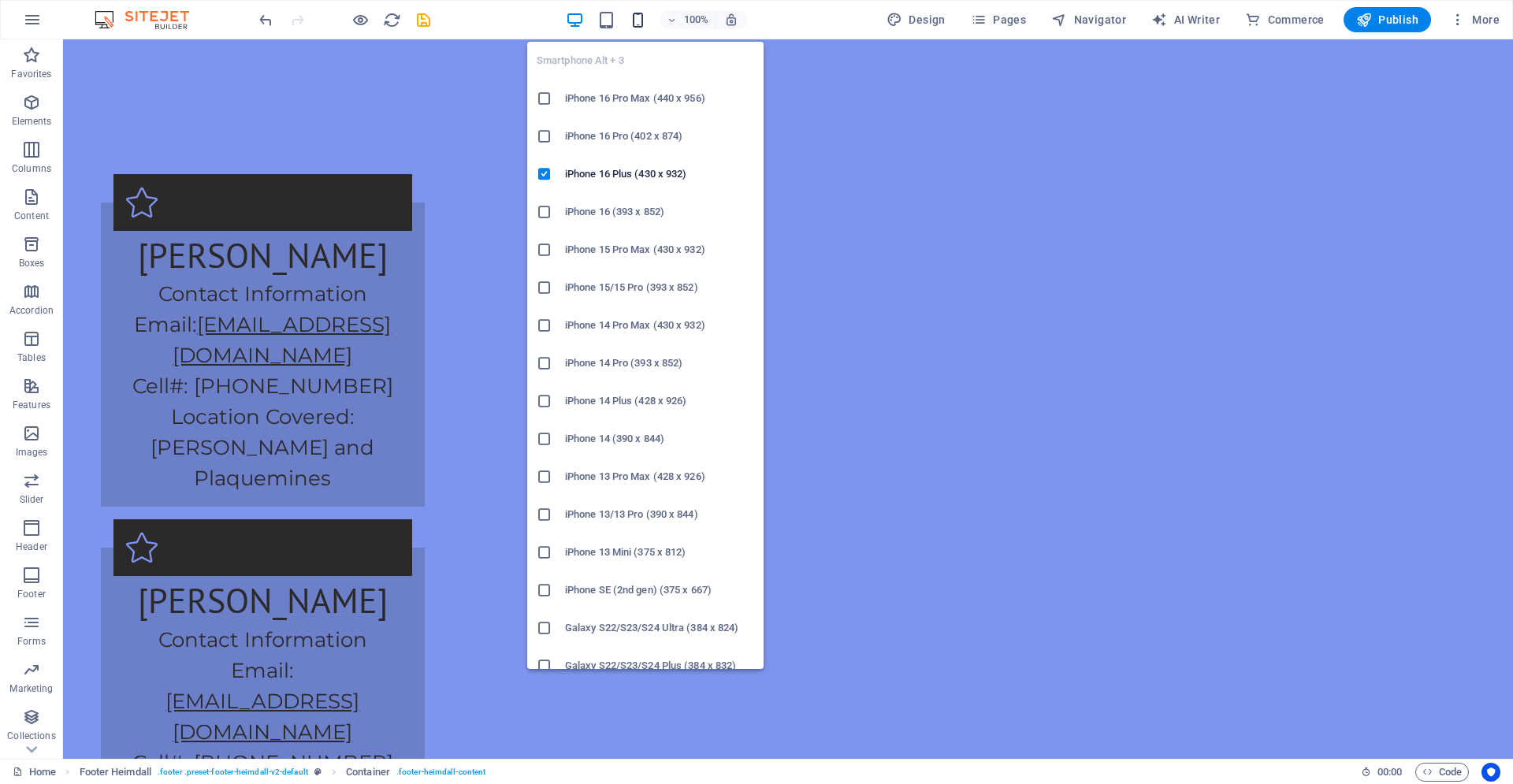
click at [655, 30] on div "Smartphone Alt + 3 iPhone 16 Pro Max (440 x 956) iPhone 16 Pro (402 x 874) iPho…" at bounding box center [645, 349] width 236 height 640
click at [645, 26] on icon "button" at bounding box center [638, 20] width 18 height 18
click at [538, 66] on ul "Smartphone Alt + 3 iPhone 16 Pro Max (440 x 956) iPhone 16 Pro (402 x 874) iPho…" at bounding box center [645, 665] width 236 height 1248
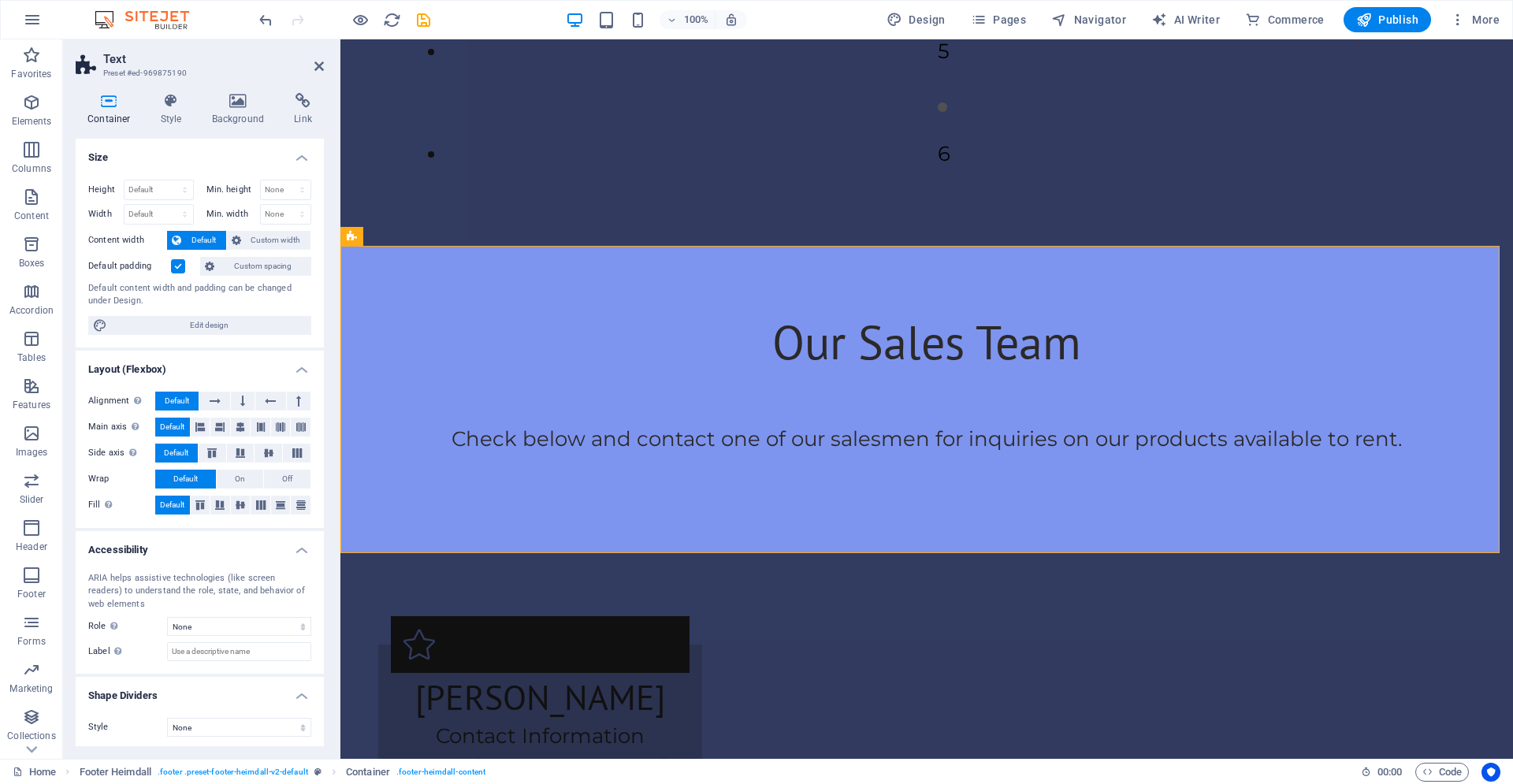
click at [322, 95] on icon at bounding box center [303, 100] width 42 height 16
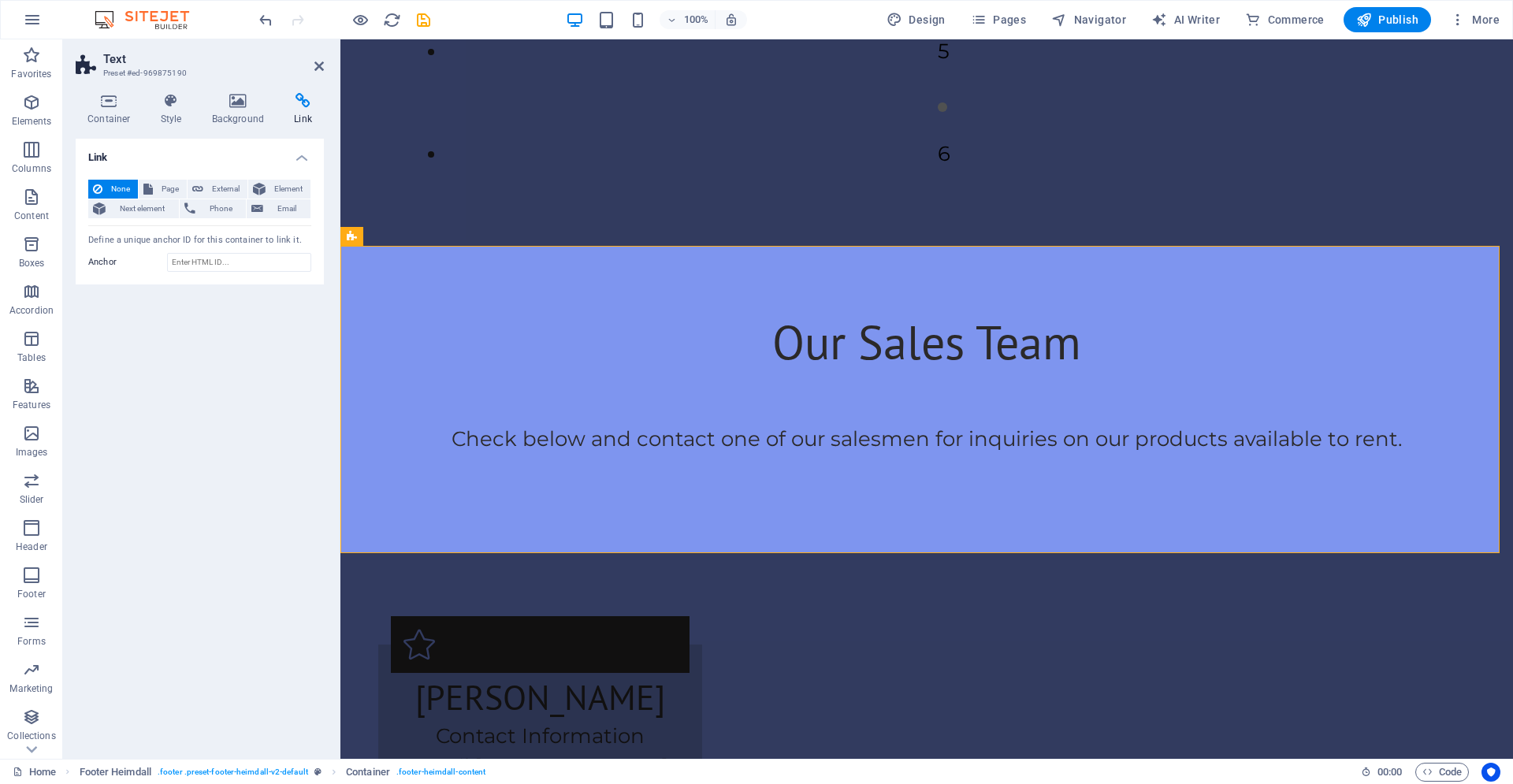
click at [322, 57] on h2 "Text" at bounding box center [214, 59] width 221 height 15
click at [312, 64] on h2 "Text" at bounding box center [214, 59] width 221 height 15
click at [32, 167] on p "Columns" at bounding box center [31, 169] width 39 height 13
click at [26, 233] on button "Boxes" at bounding box center [31, 252] width 63 height 47
click at [32, 238] on icon "button" at bounding box center [31, 244] width 19 height 19
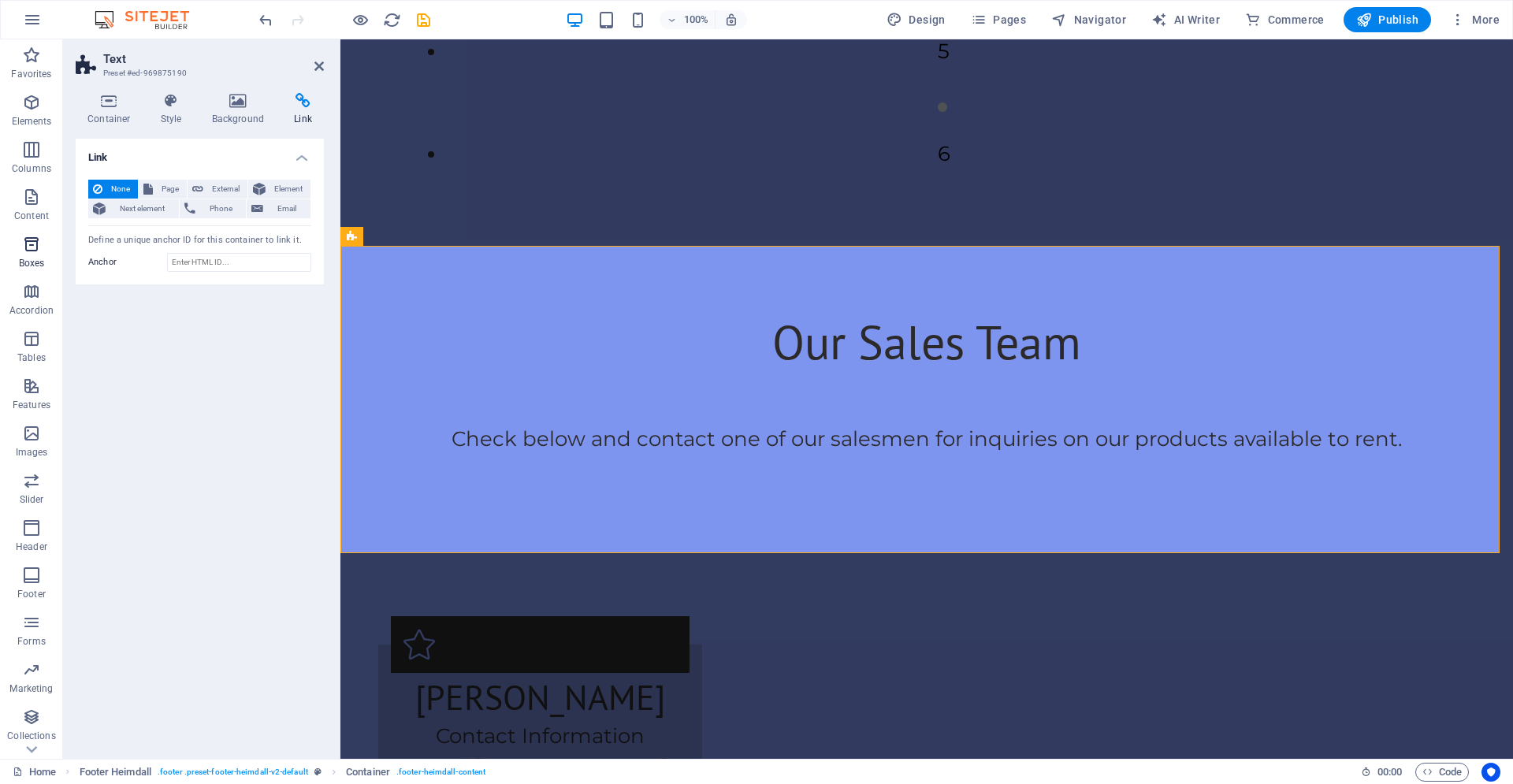
click at [32, 238] on icon "button" at bounding box center [31, 244] width 19 height 19
click at [319, 67] on icon at bounding box center [319, 67] width 9 height 13
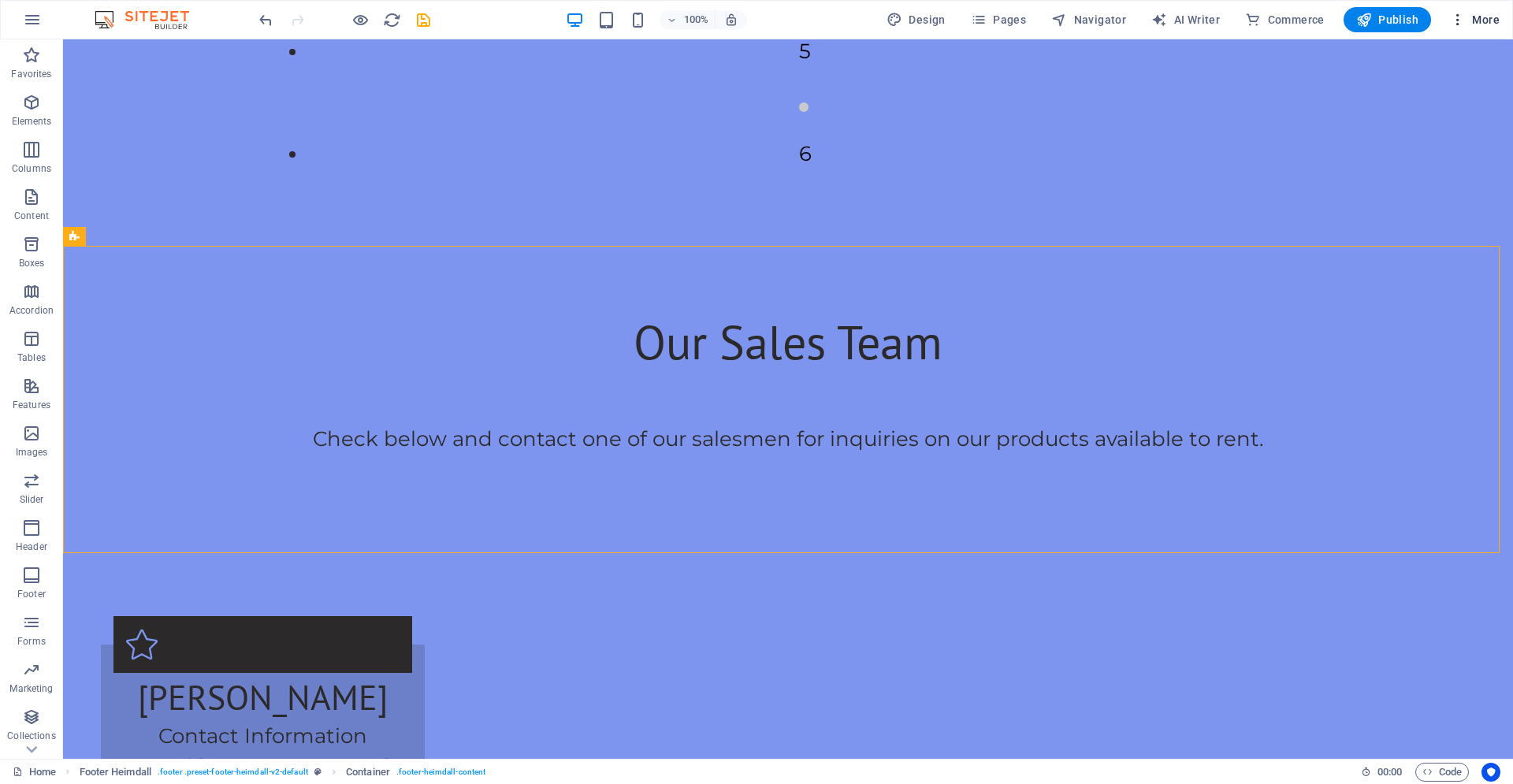
click at [1472, 16] on span "More" at bounding box center [1475, 19] width 49 height 16
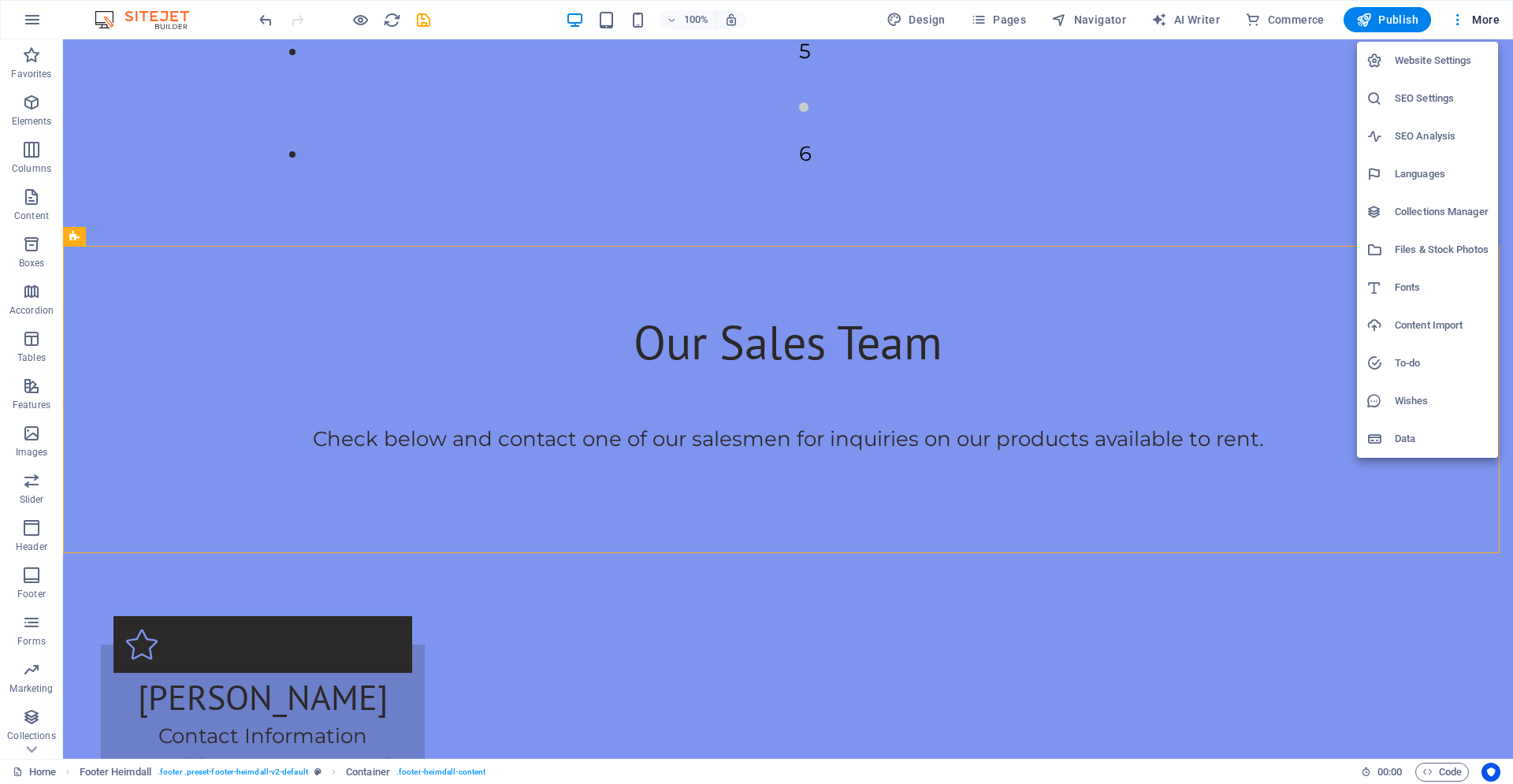
click at [15, 20] on div at bounding box center [756, 392] width 1513 height 784
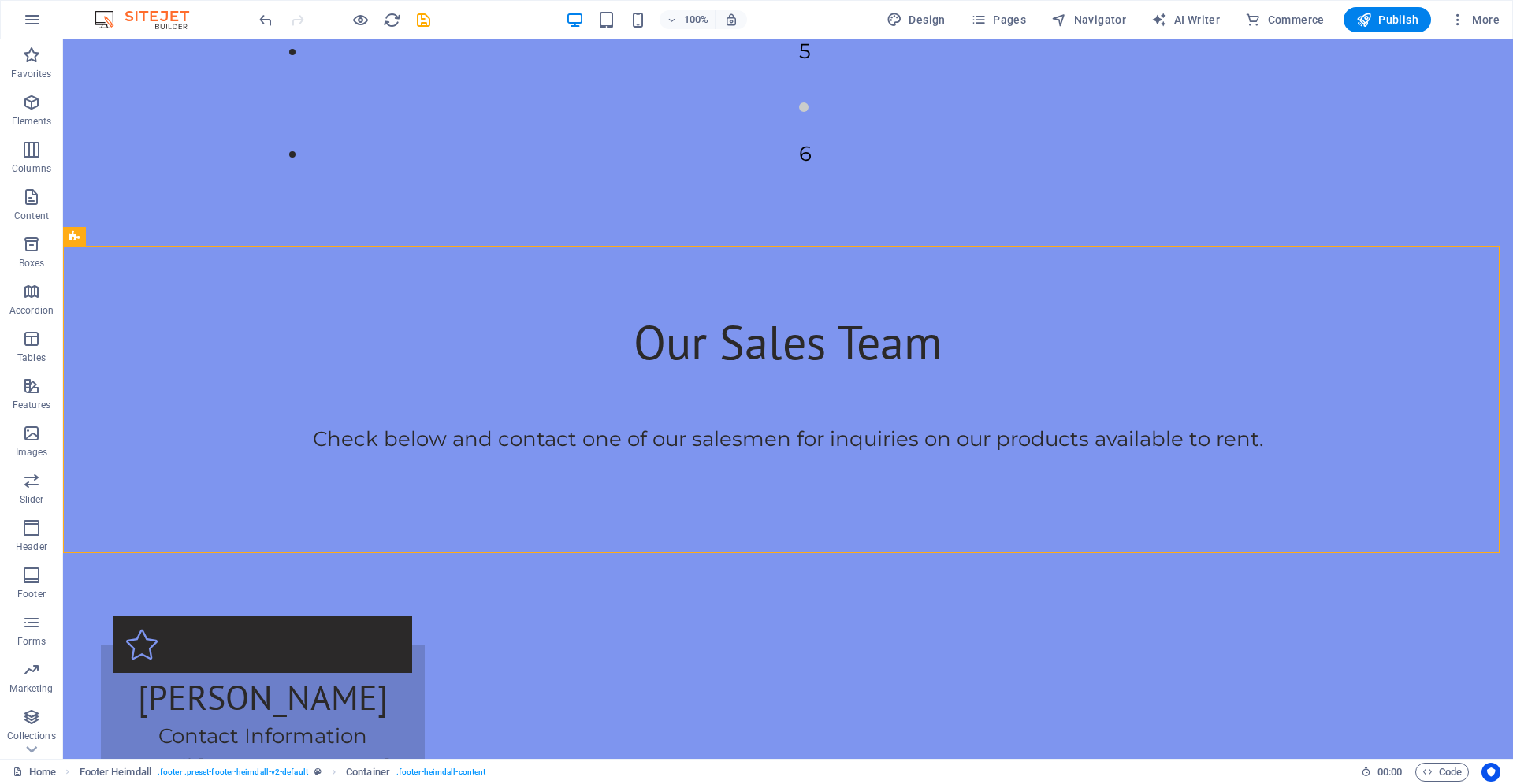
click at [28, 20] on icon "button" at bounding box center [32, 19] width 19 height 19
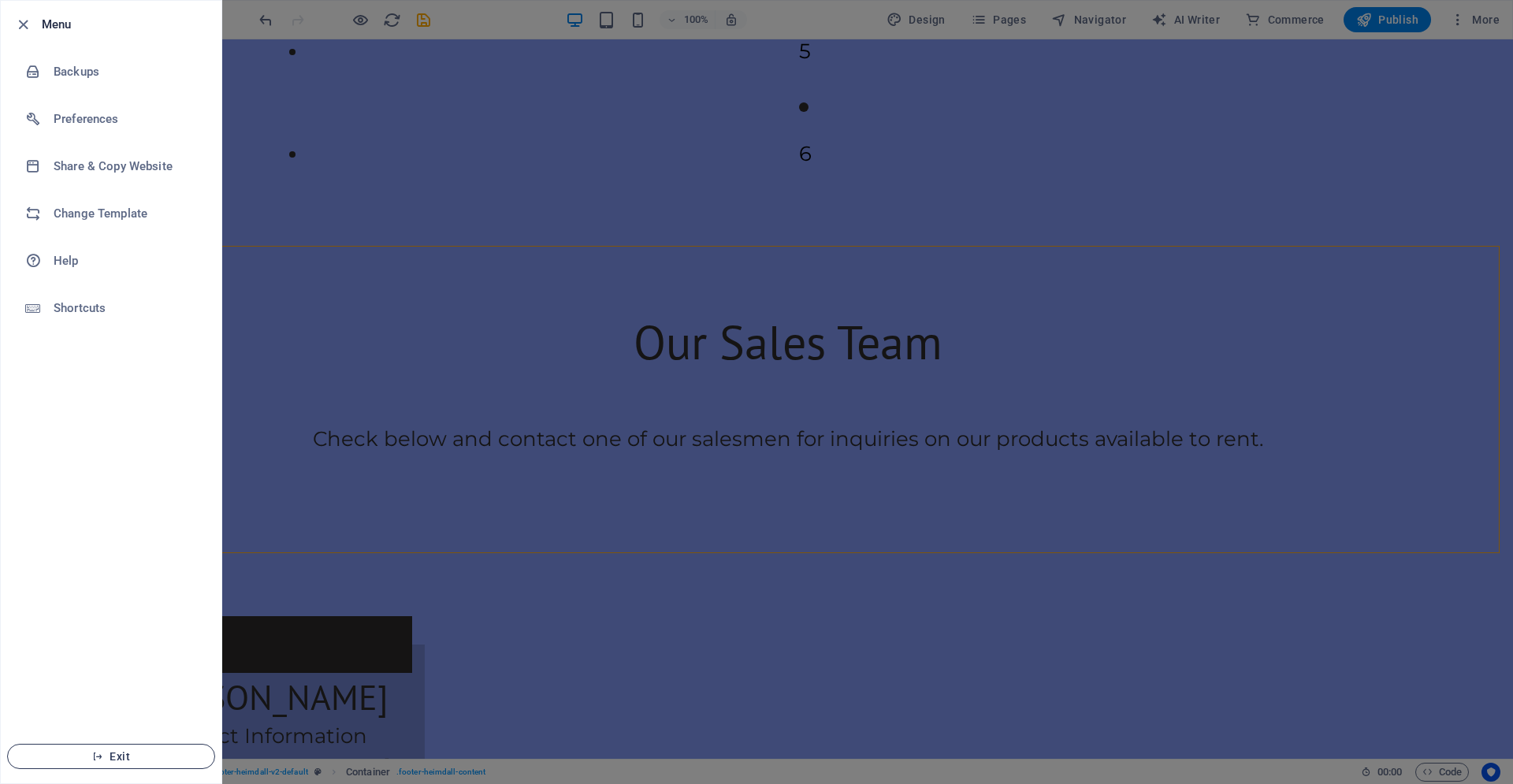
click at [126, 754] on span "Exit" at bounding box center [110, 757] width 181 height 13
